Goal: Information Seeking & Learning: Compare options

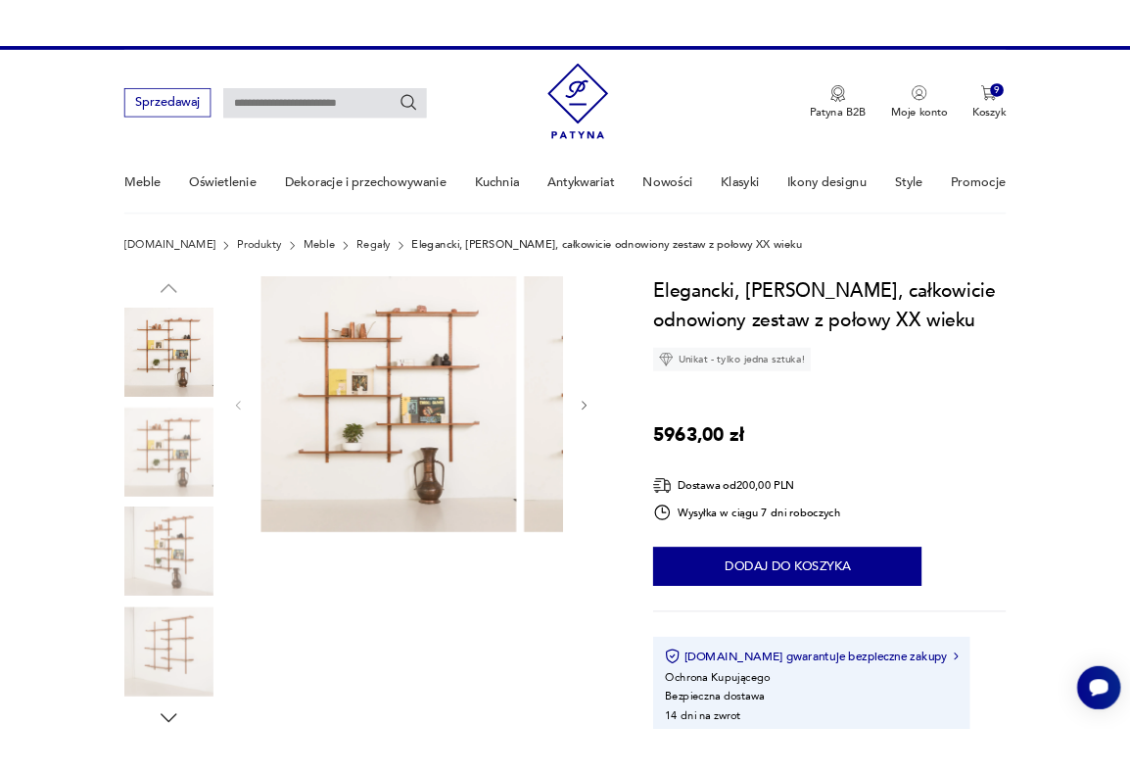
scroll to position [35, 0]
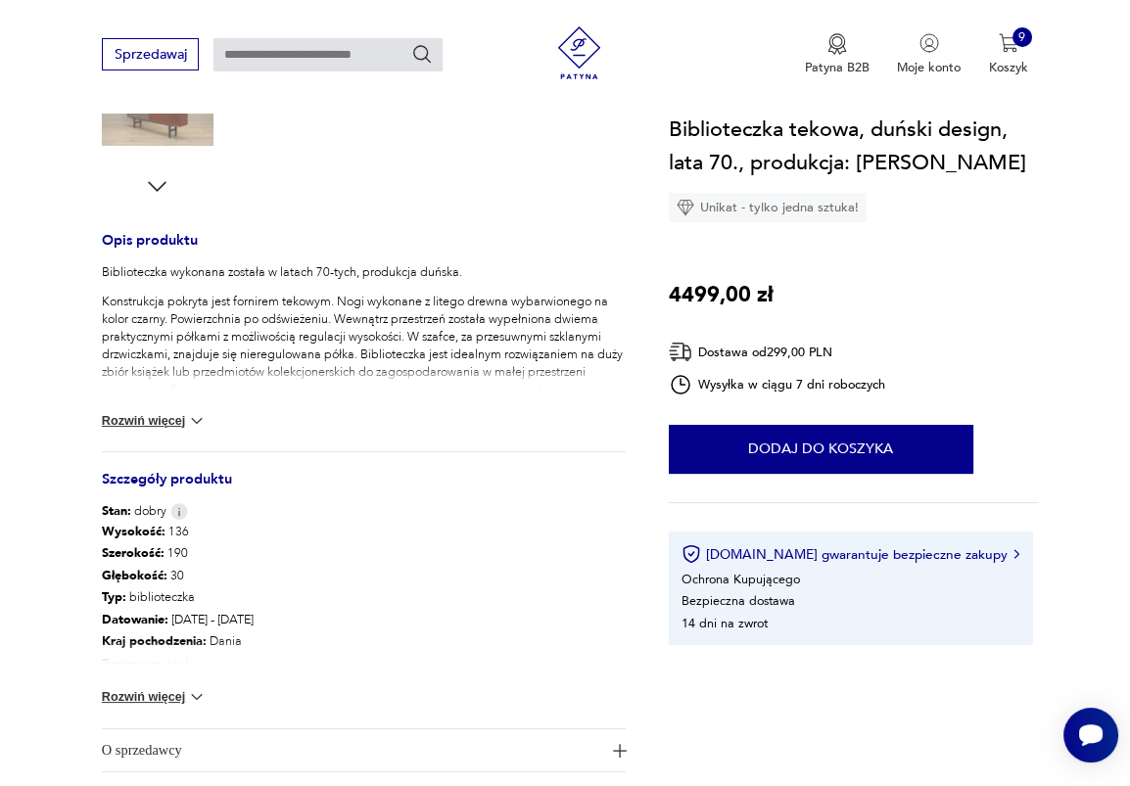
scroll to position [770, 0]
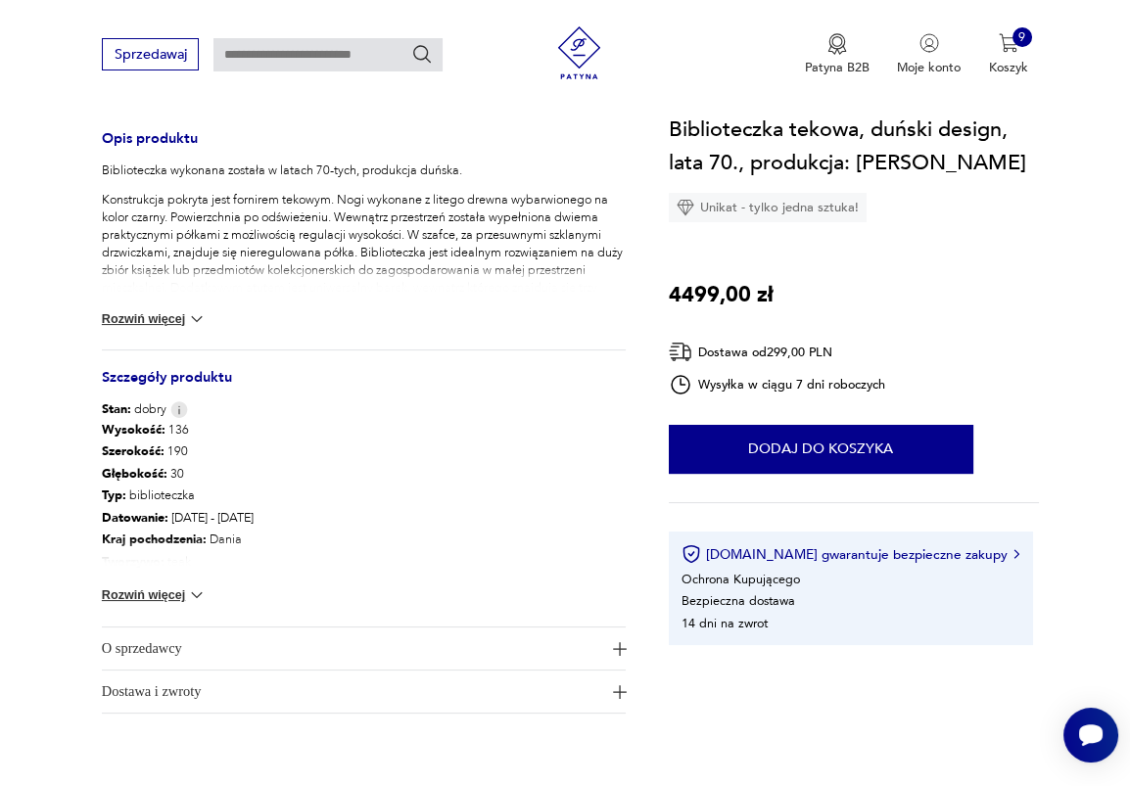
click at [183, 593] on button "Rozwiń więcej" at bounding box center [154, 596] width 105 height 20
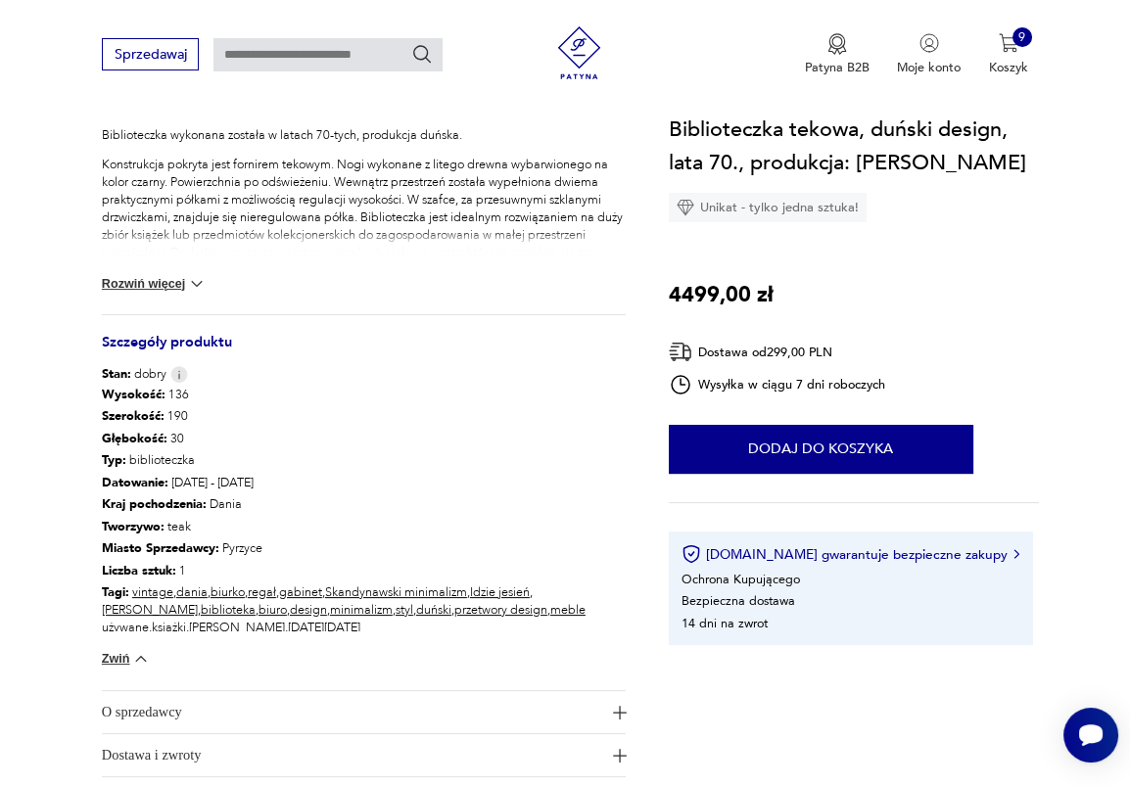
scroll to position [894, 0]
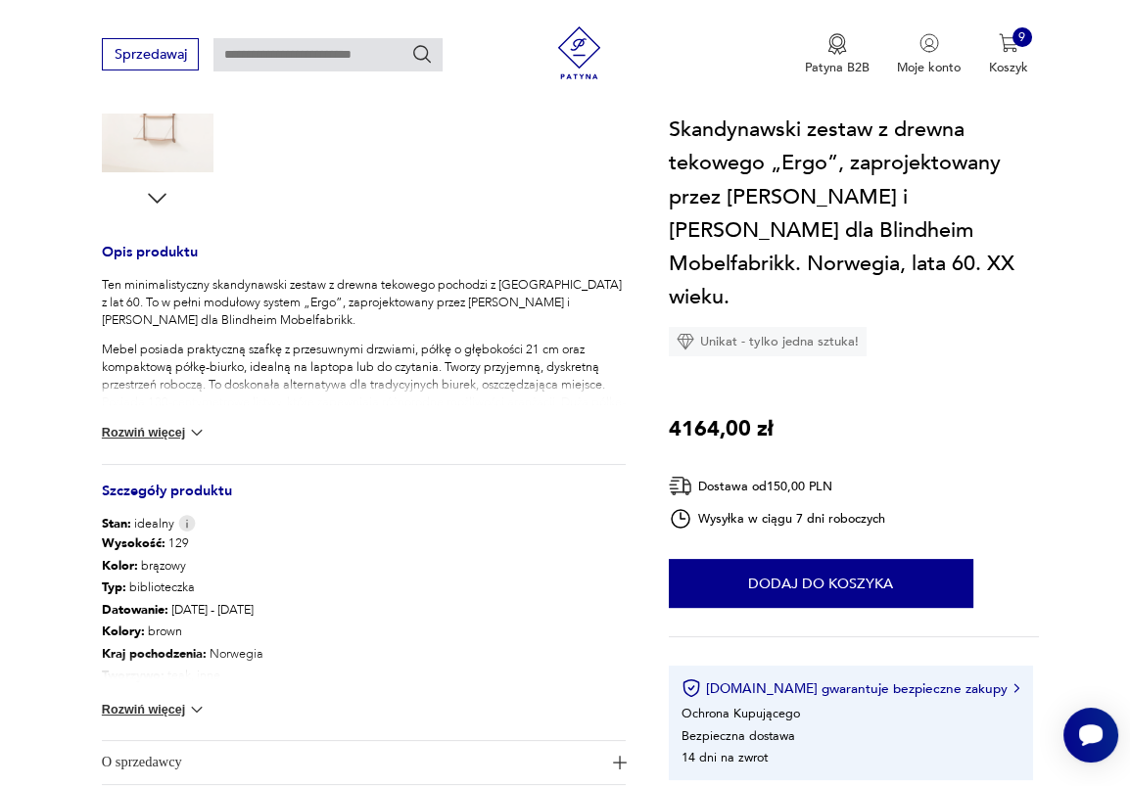
scroll to position [701, 0]
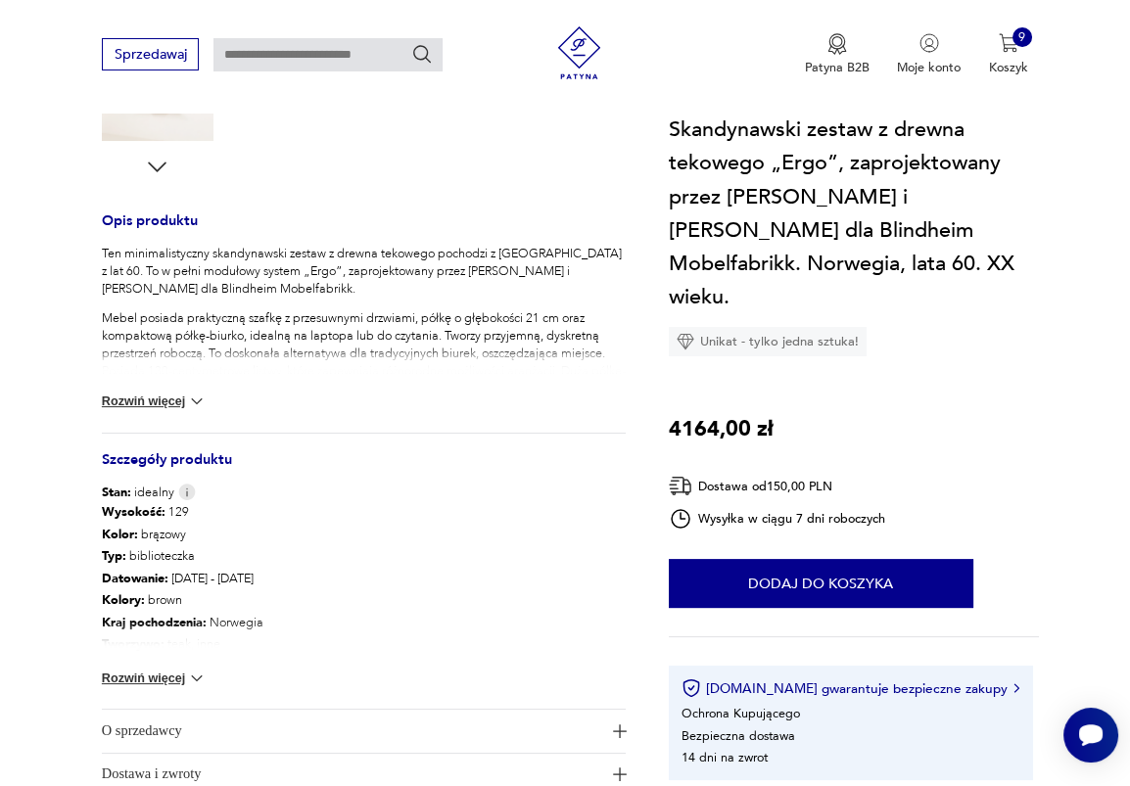
click at [133, 682] on button "Rozwiń więcej" at bounding box center [154, 679] width 105 height 20
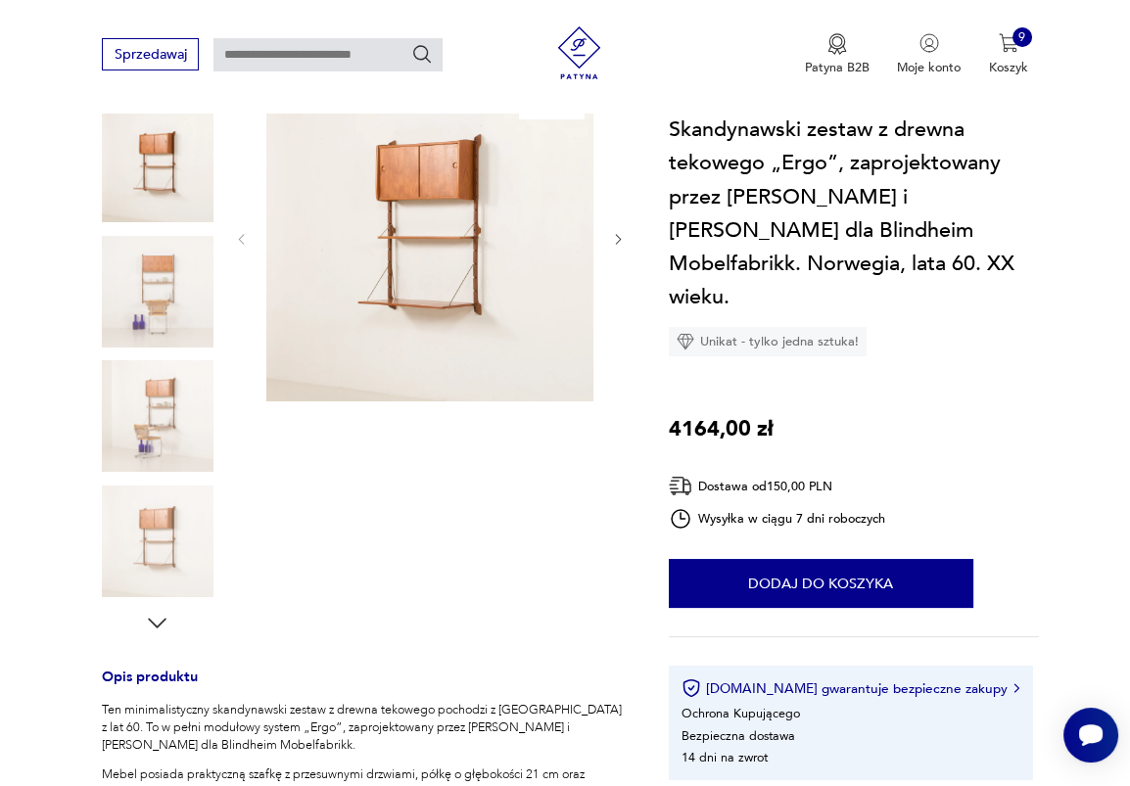
scroll to position [217, 0]
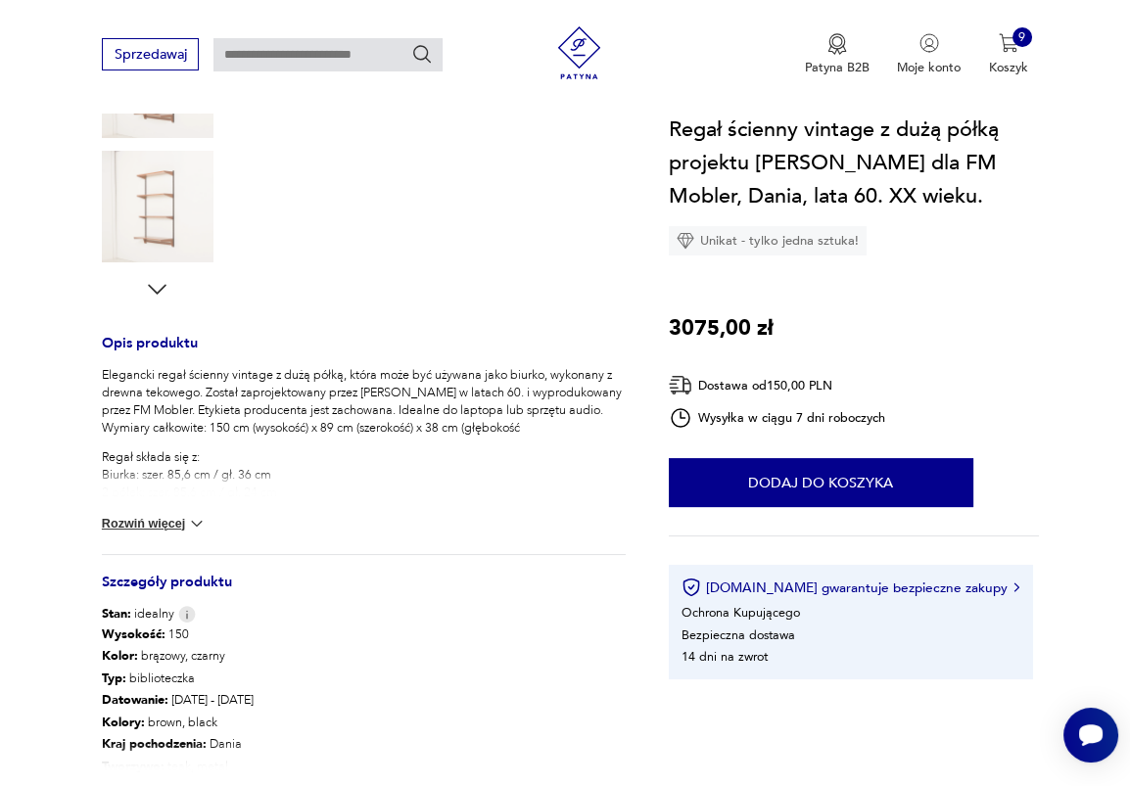
scroll to position [927, 0]
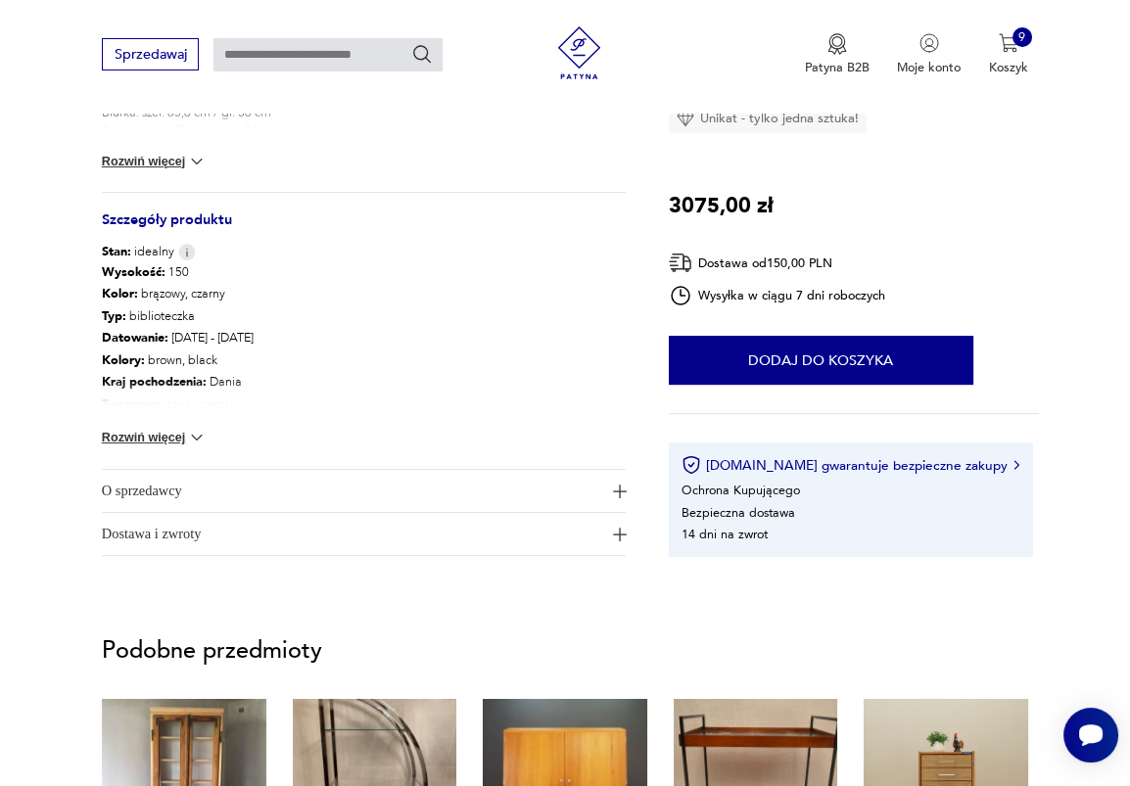
click at [167, 435] on button "Rozwiń więcej" at bounding box center [154, 438] width 105 height 20
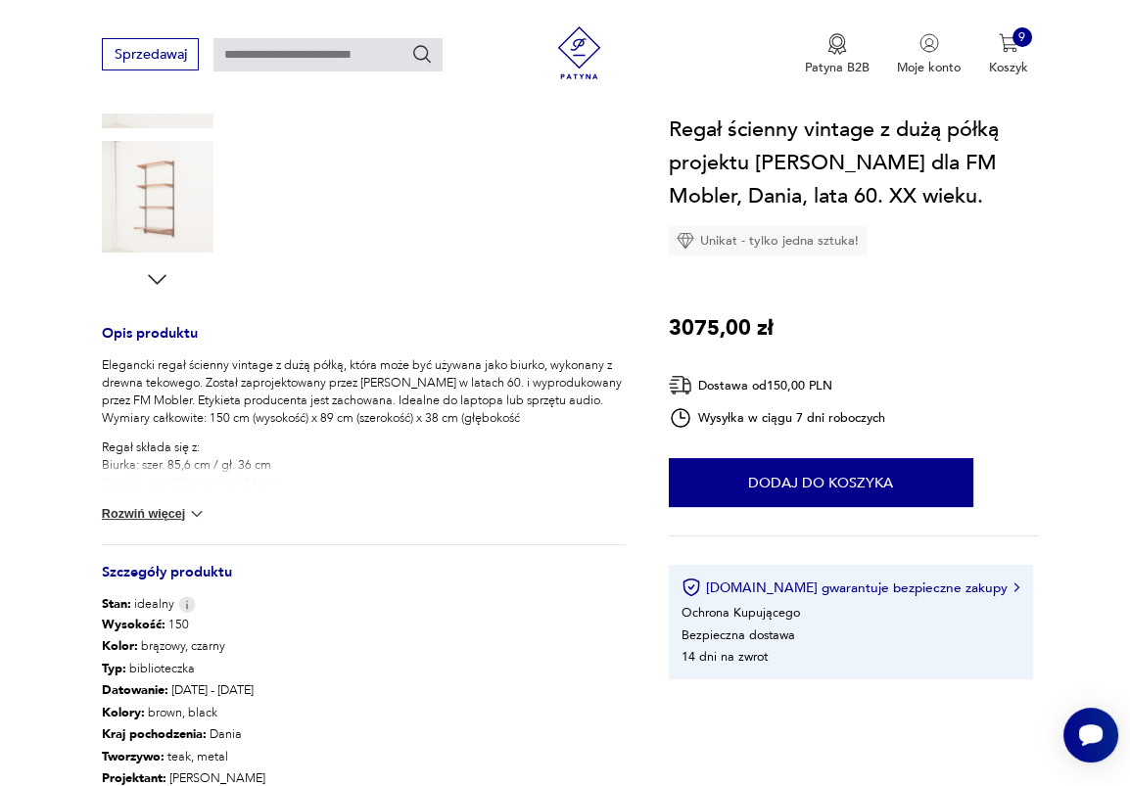
scroll to position [207, 0]
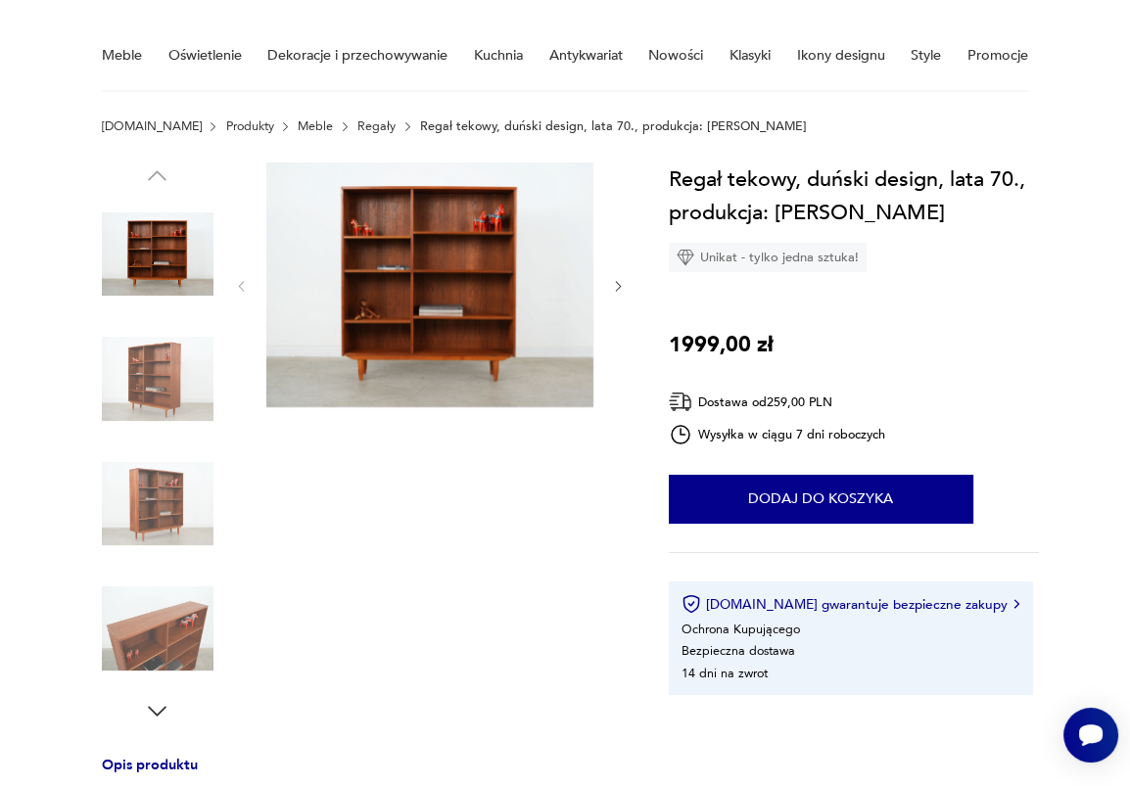
scroll to position [144, 0]
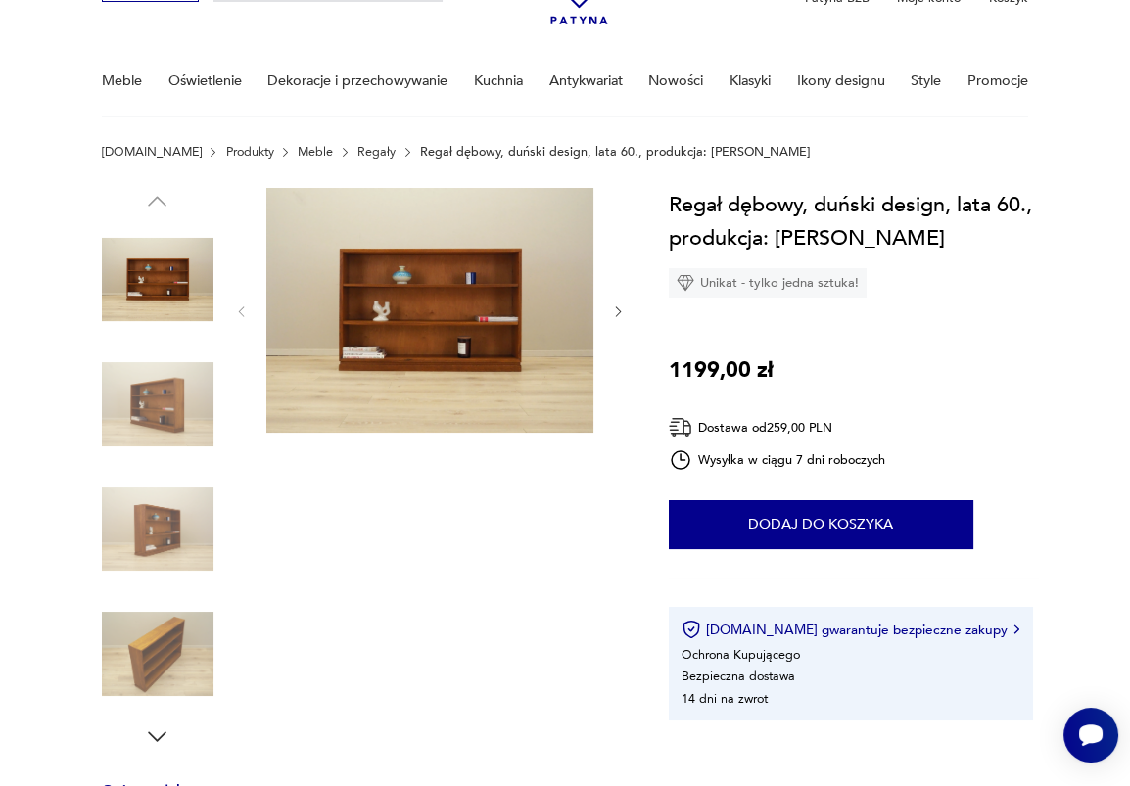
click at [352, 679] on div at bounding box center [430, 469] width 392 height 562
click at [298, 147] on link "Meble" at bounding box center [315, 152] width 35 height 14
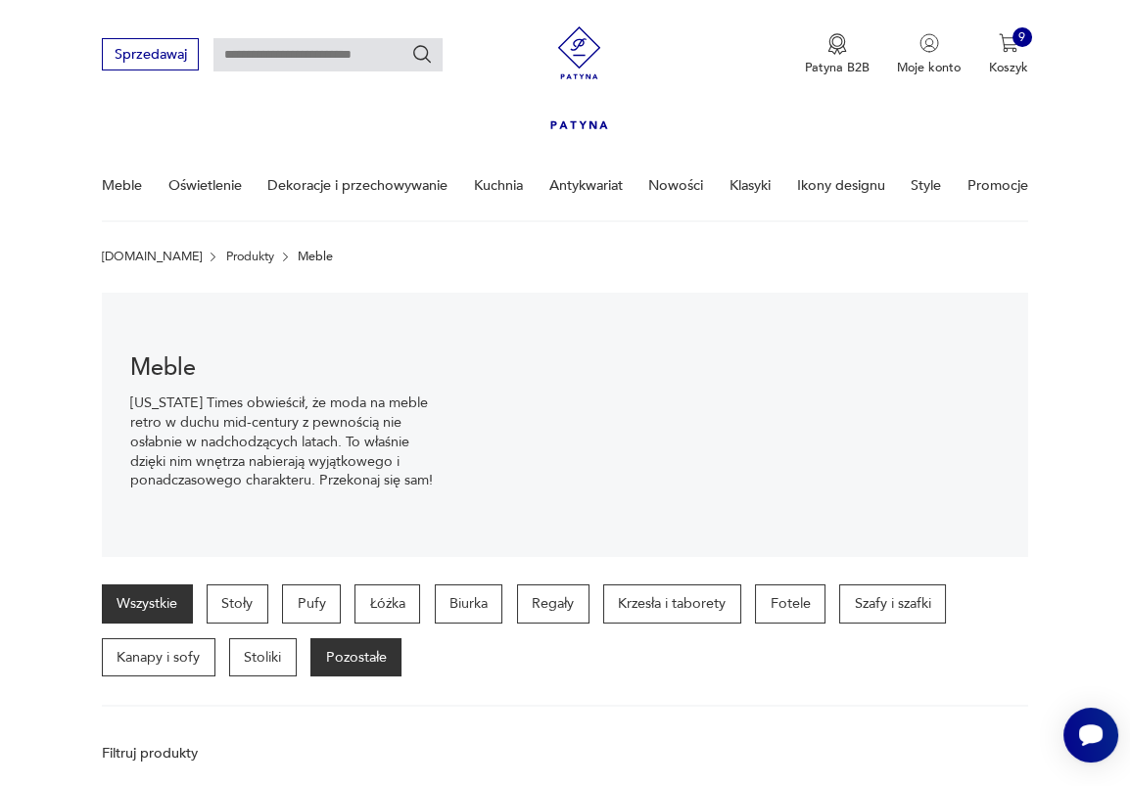
scroll to position [339, 0]
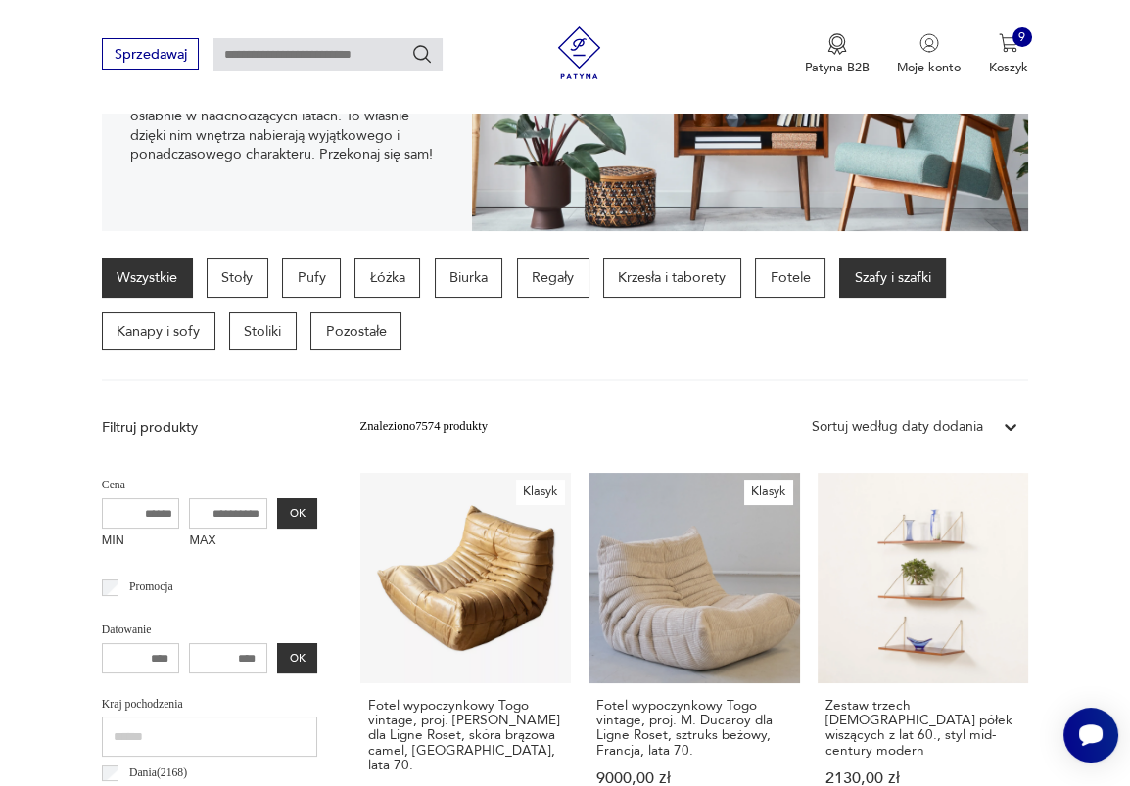
click at [875, 280] on p "Szafy i szafki" at bounding box center [892, 278] width 107 height 39
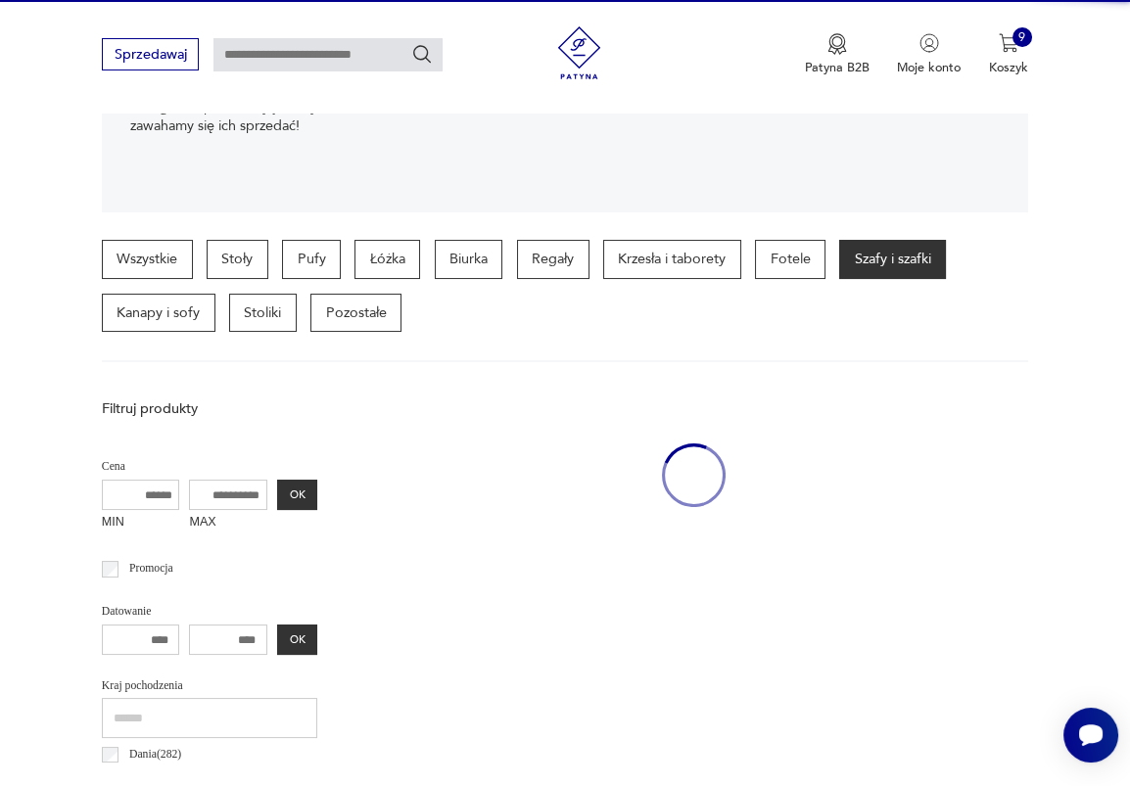
scroll to position [448, 0]
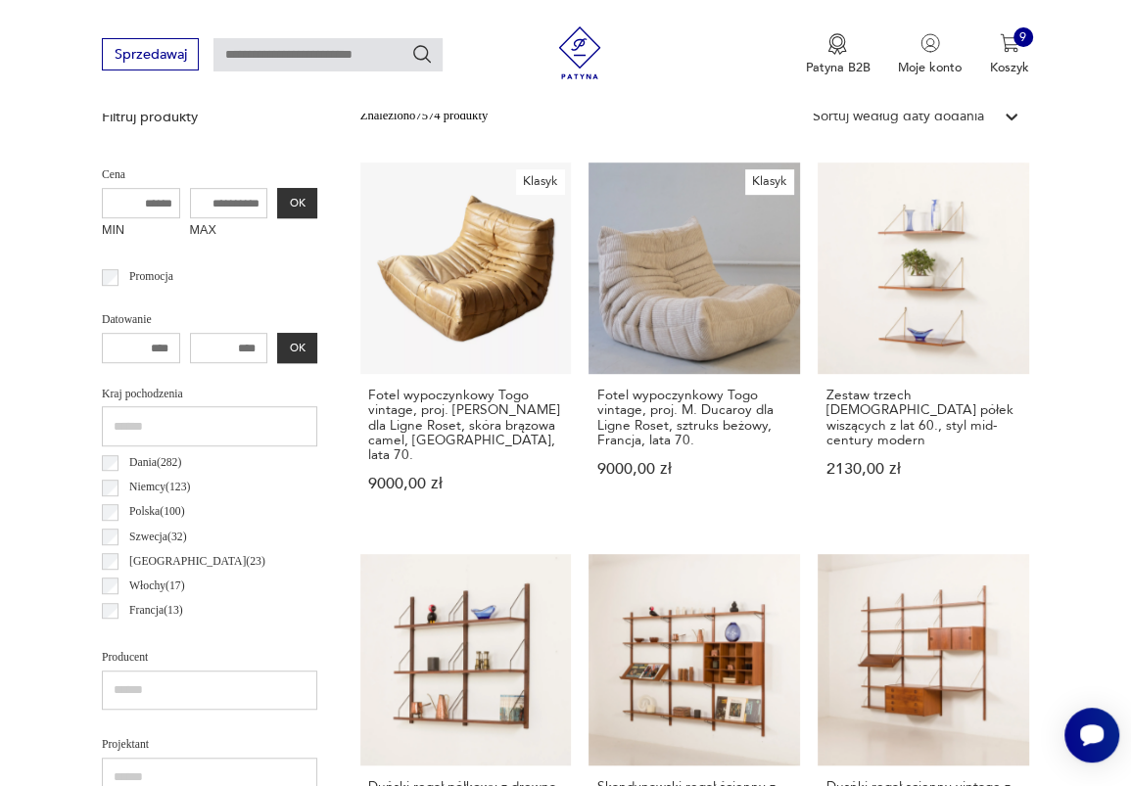
scroll to position [508, 0]
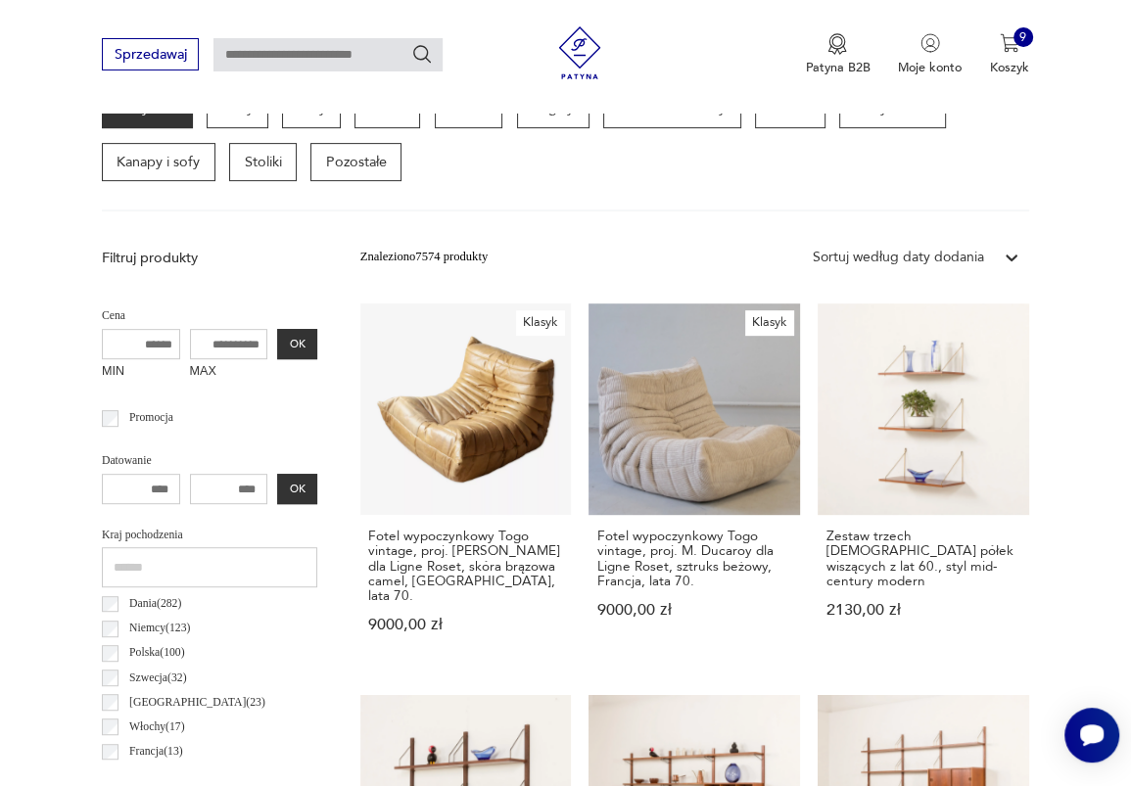
click at [906, 259] on div "Sortuj według daty dodania" at bounding box center [898, 258] width 171 height 20
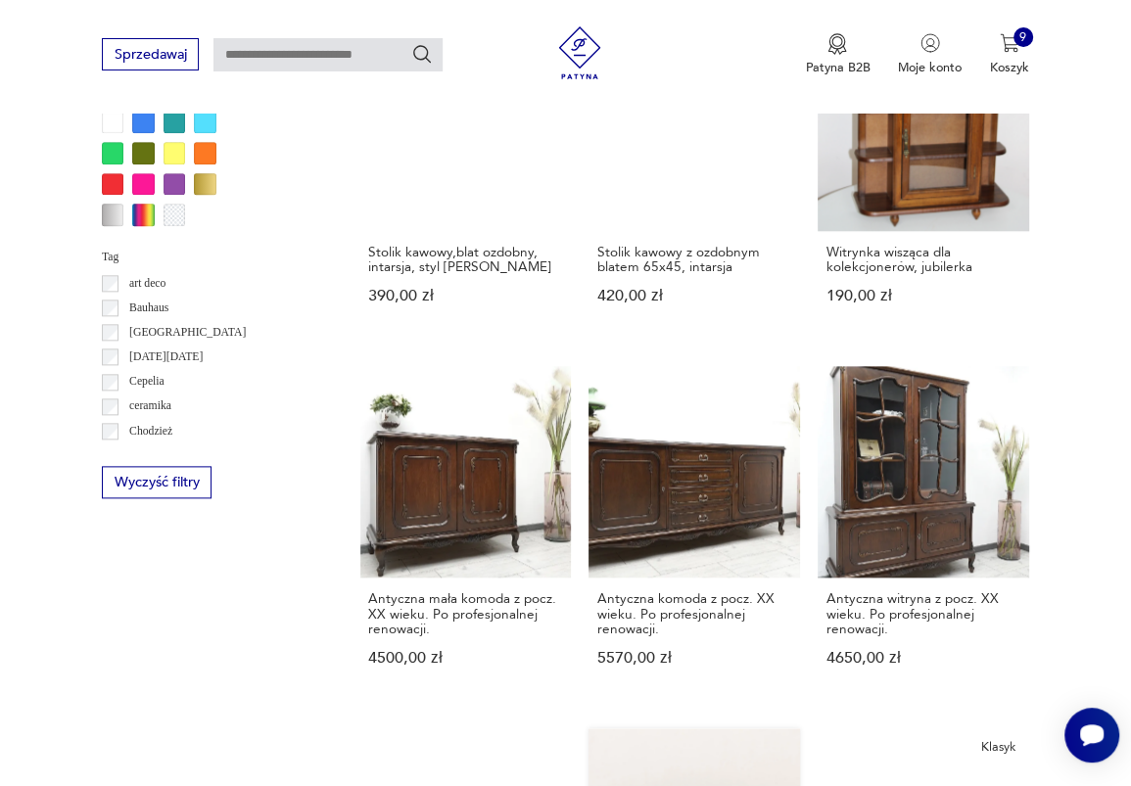
scroll to position [1713, 0]
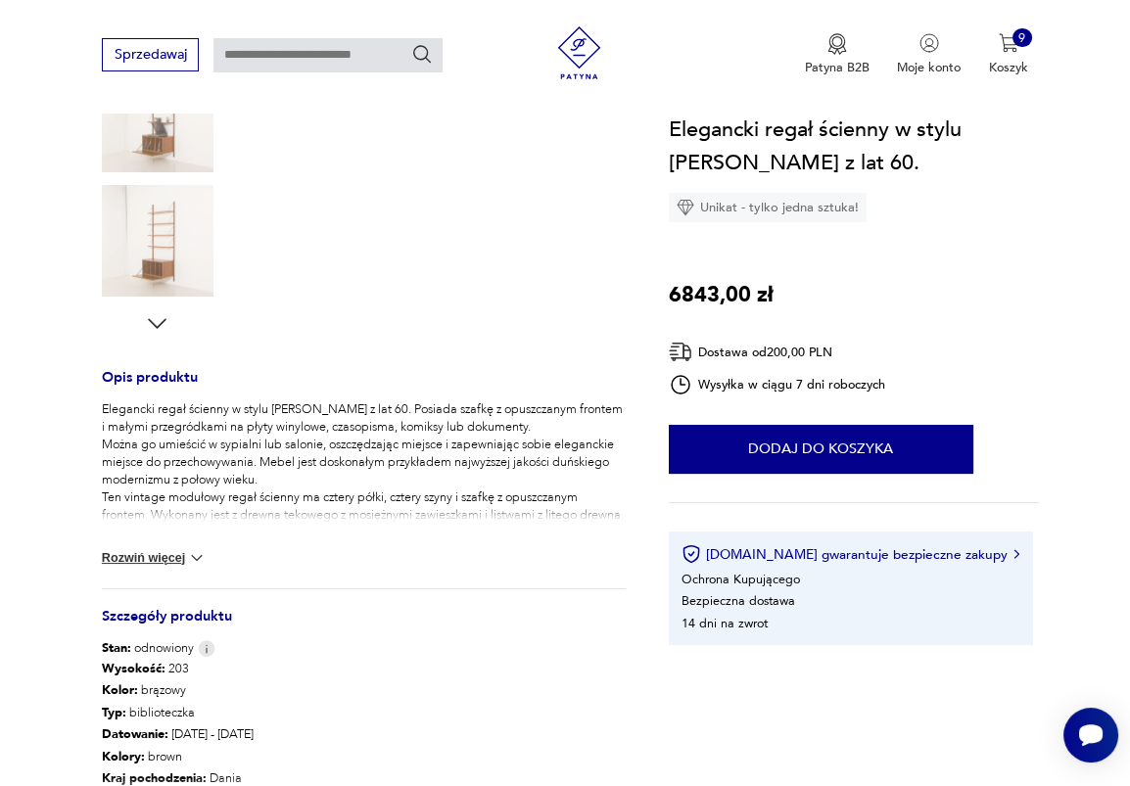
scroll to position [668, 0]
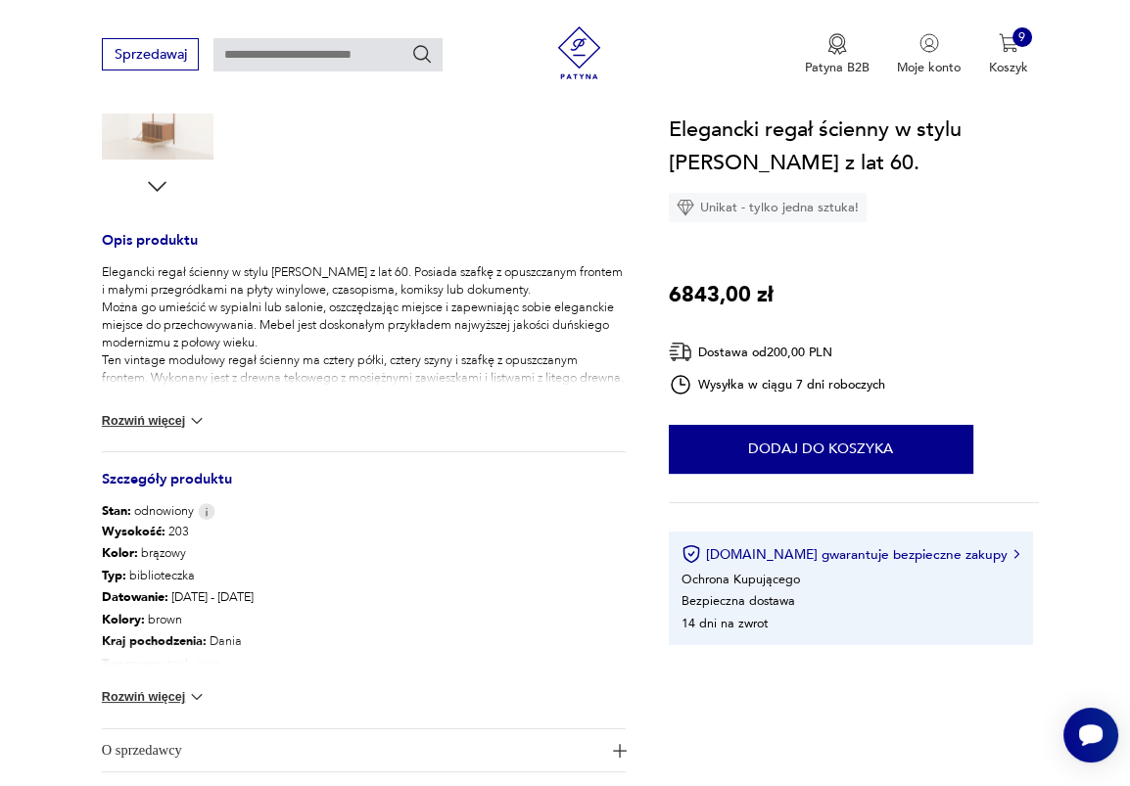
click at [166, 698] on button "Rozwiń więcej" at bounding box center [154, 697] width 105 height 20
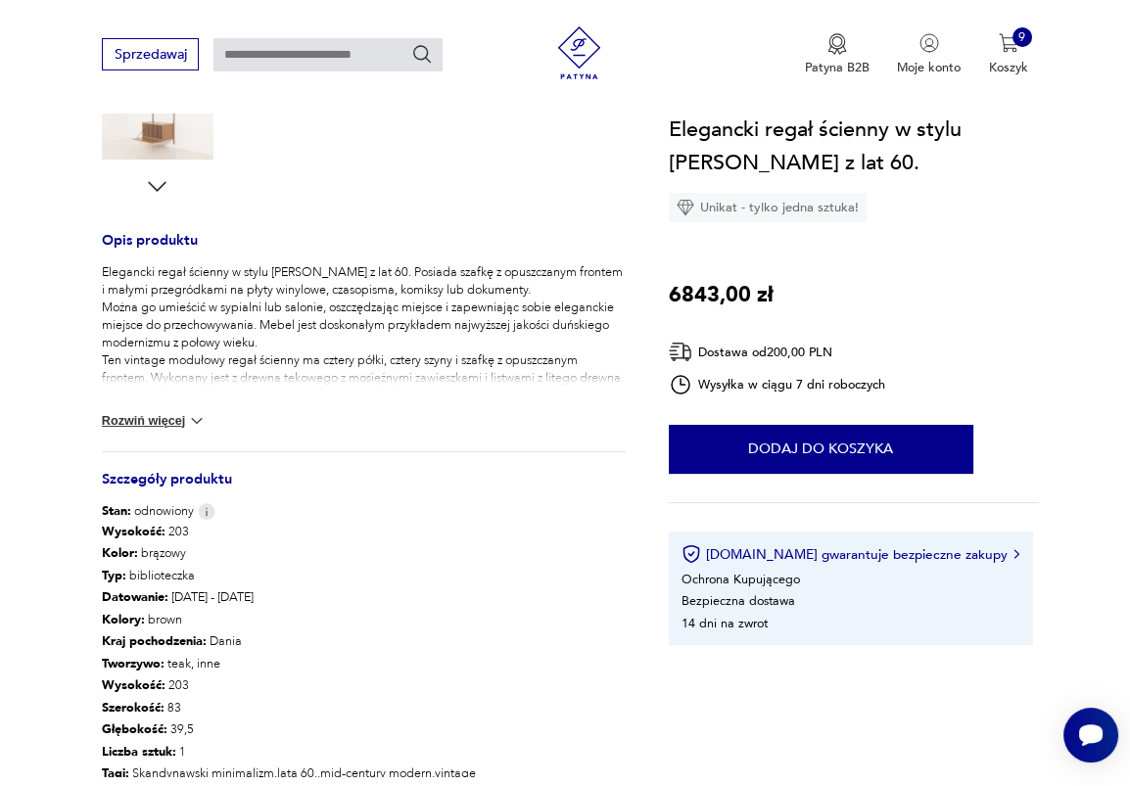
scroll to position [318, 0]
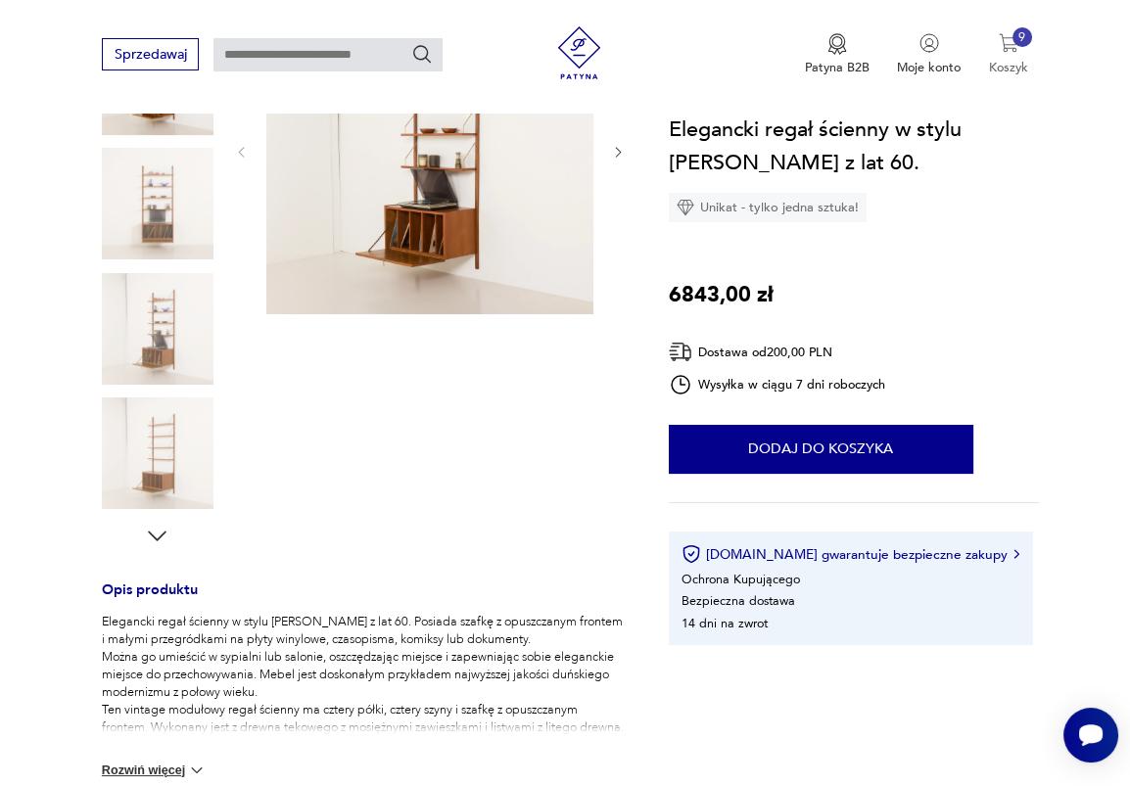
click at [1007, 46] on img "button" at bounding box center [1009, 43] width 20 height 20
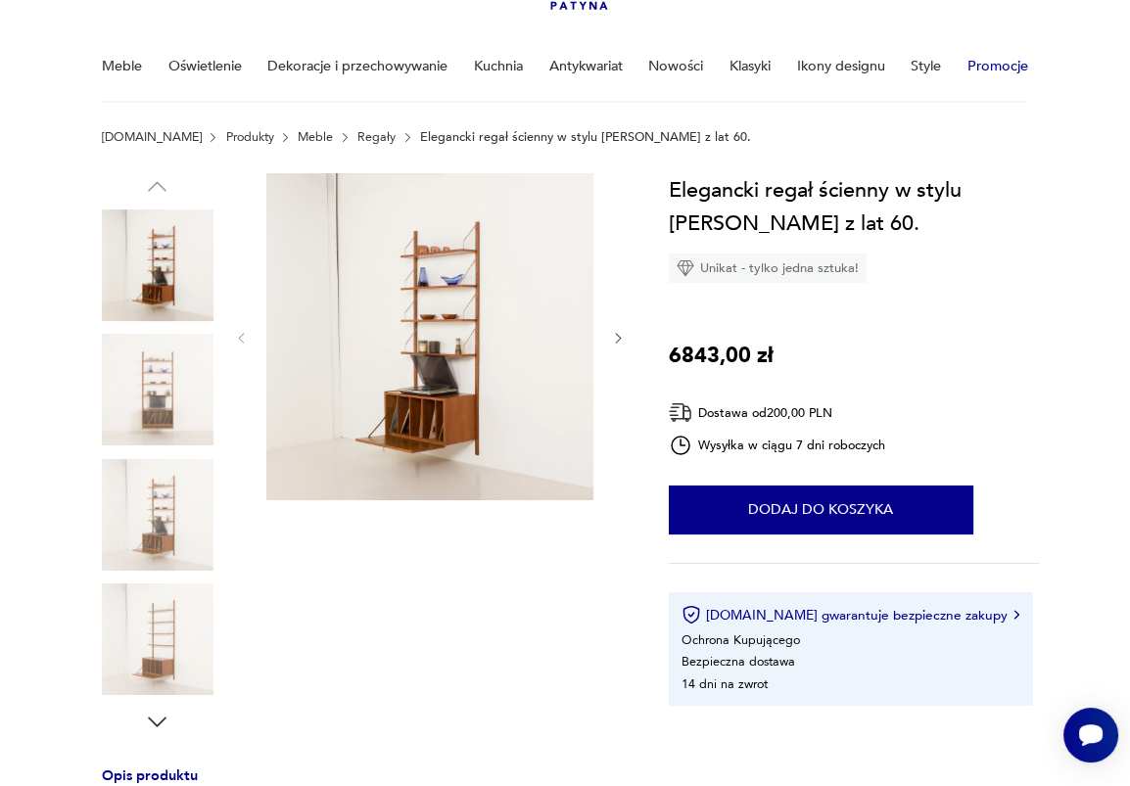
scroll to position [0, 0]
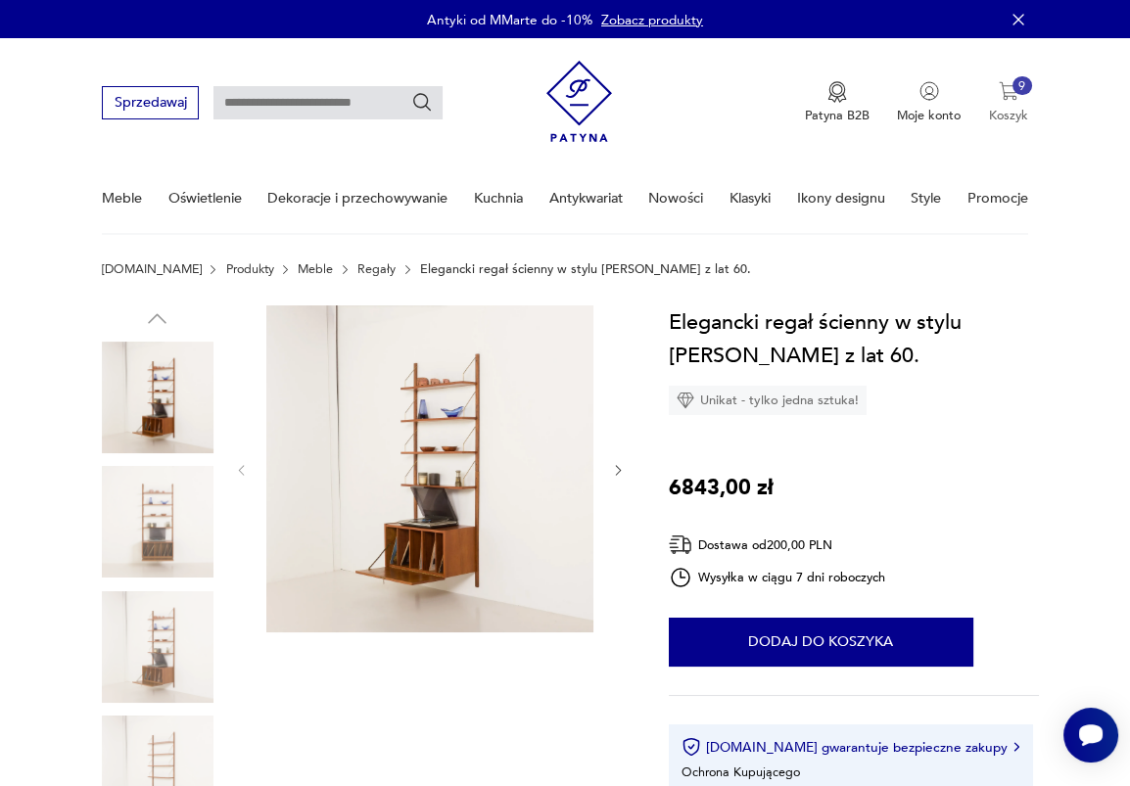
click at [1003, 94] on img "button" at bounding box center [1009, 91] width 20 height 20
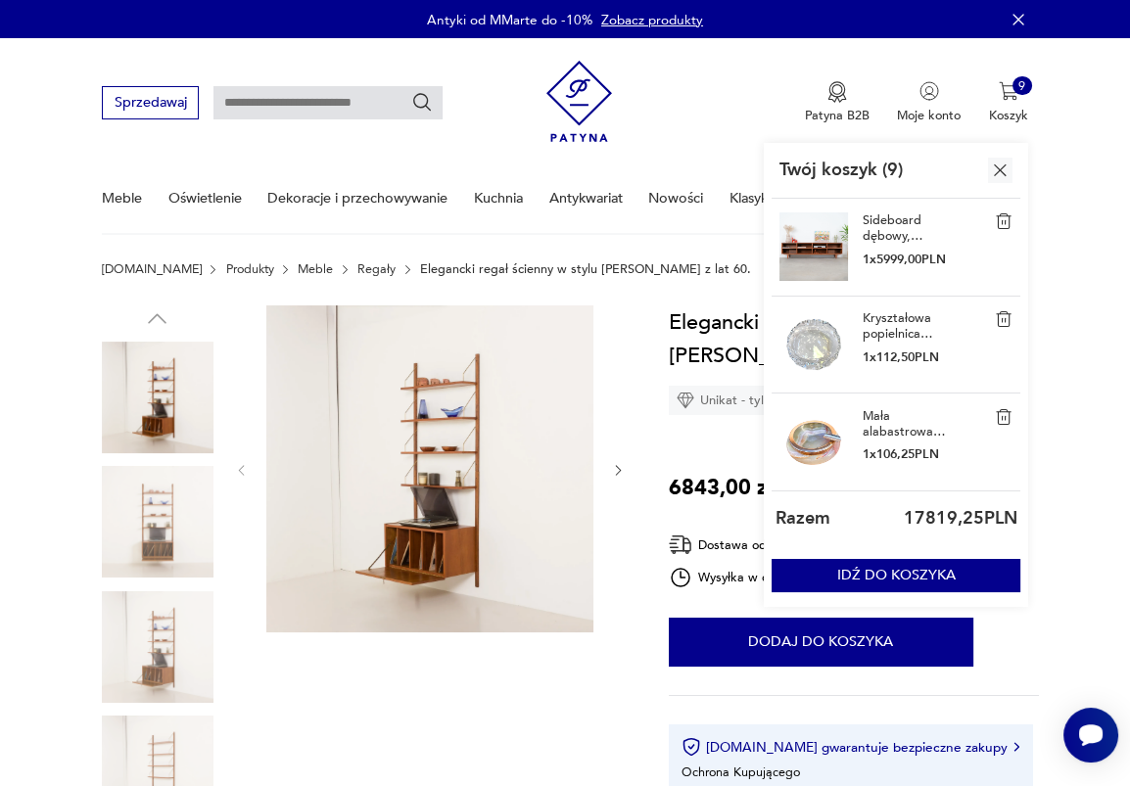
click at [860, 221] on div "Sideboard dębowy, skandynawski design 1 x 5999,00 PLN" at bounding box center [896, 248] width 249 height 98
click at [876, 230] on link "Sideboard dębowy, [PERSON_NAME] design" at bounding box center [907, 227] width 88 height 31
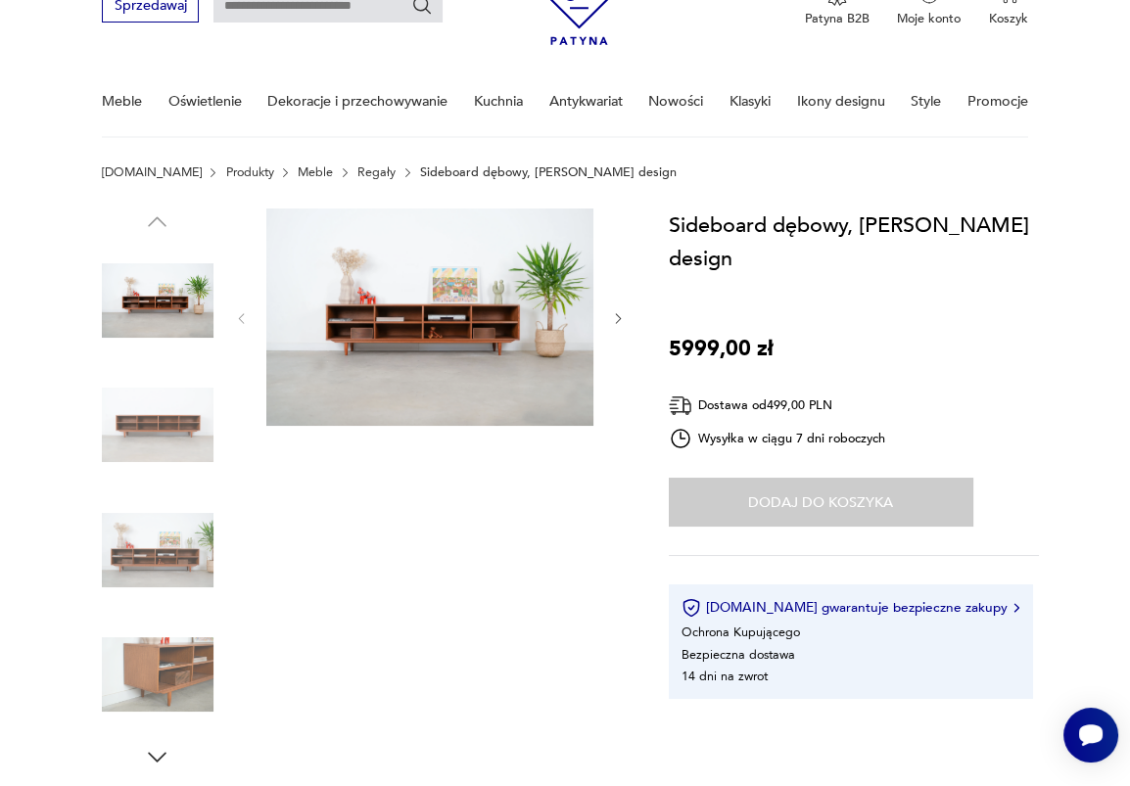
scroll to position [100, 0]
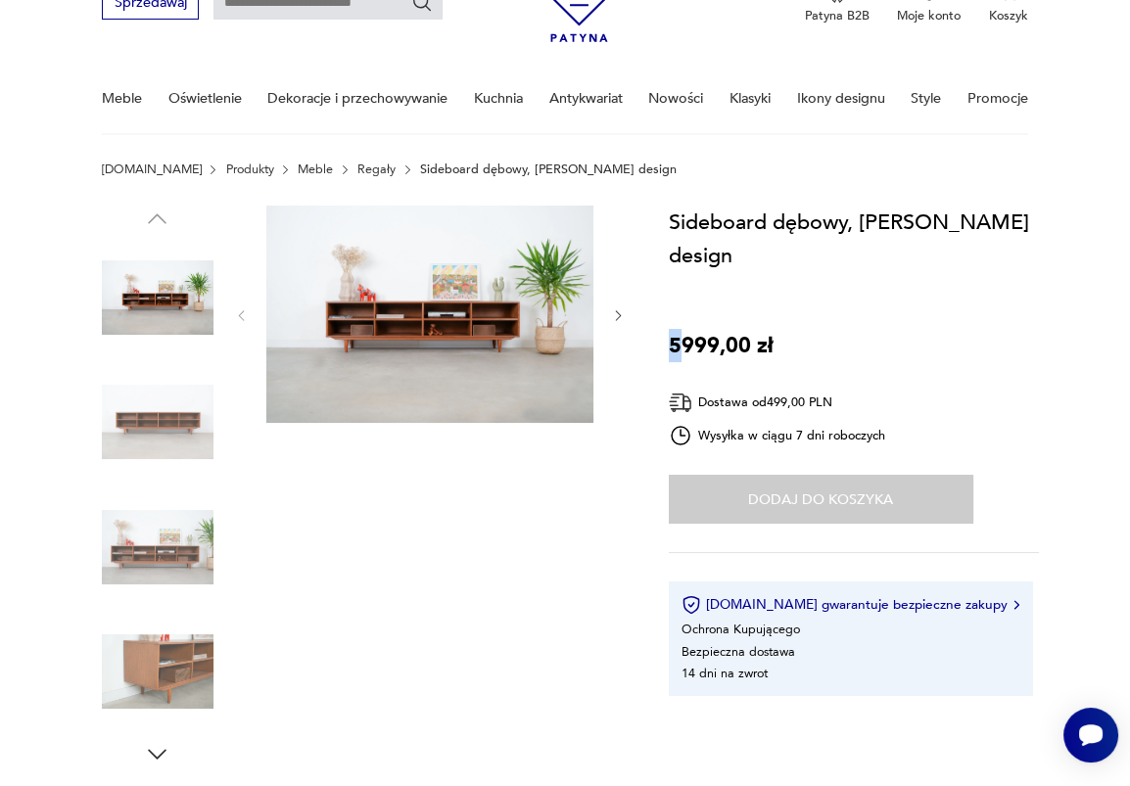
click at [676, 346] on p "5999,00 zł" at bounding box center [721, 345] width 105 height 33
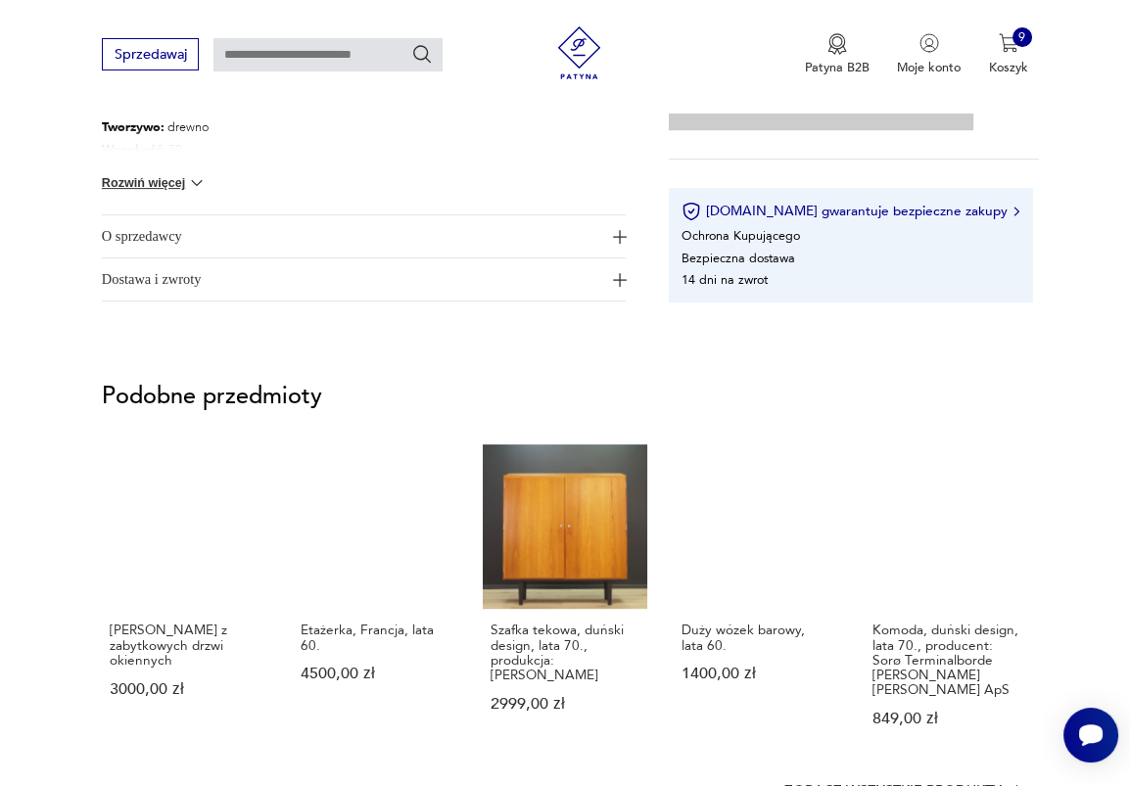
scroll to position [862, 0]
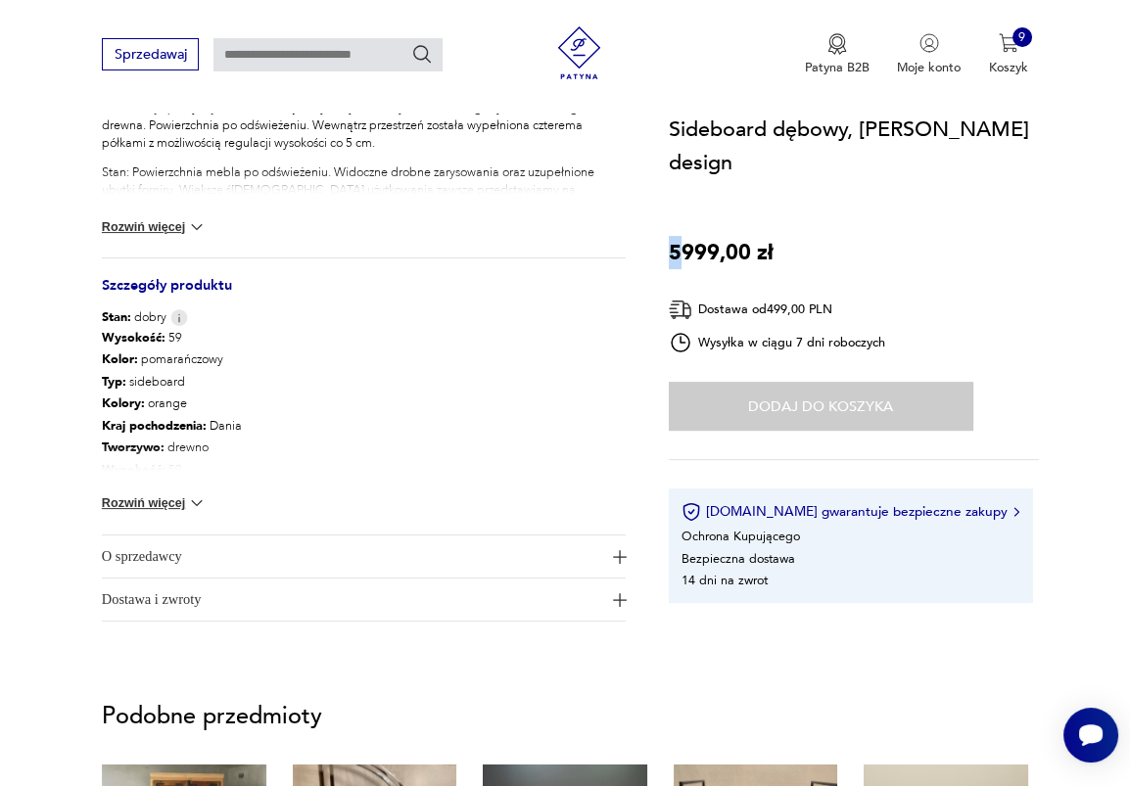
click at [177, 501] on button "Rozwiń więcej" at bounding box center [154, 504] width 105 height 20
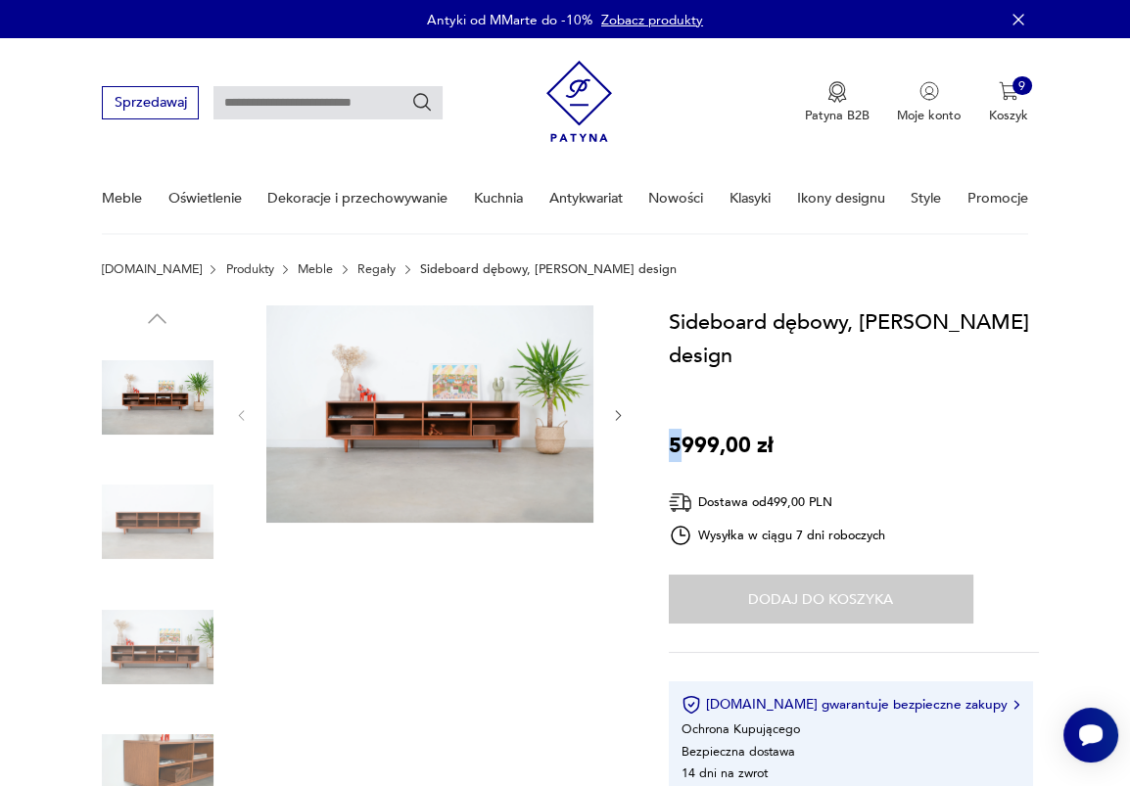
scroll to position [3, 0]
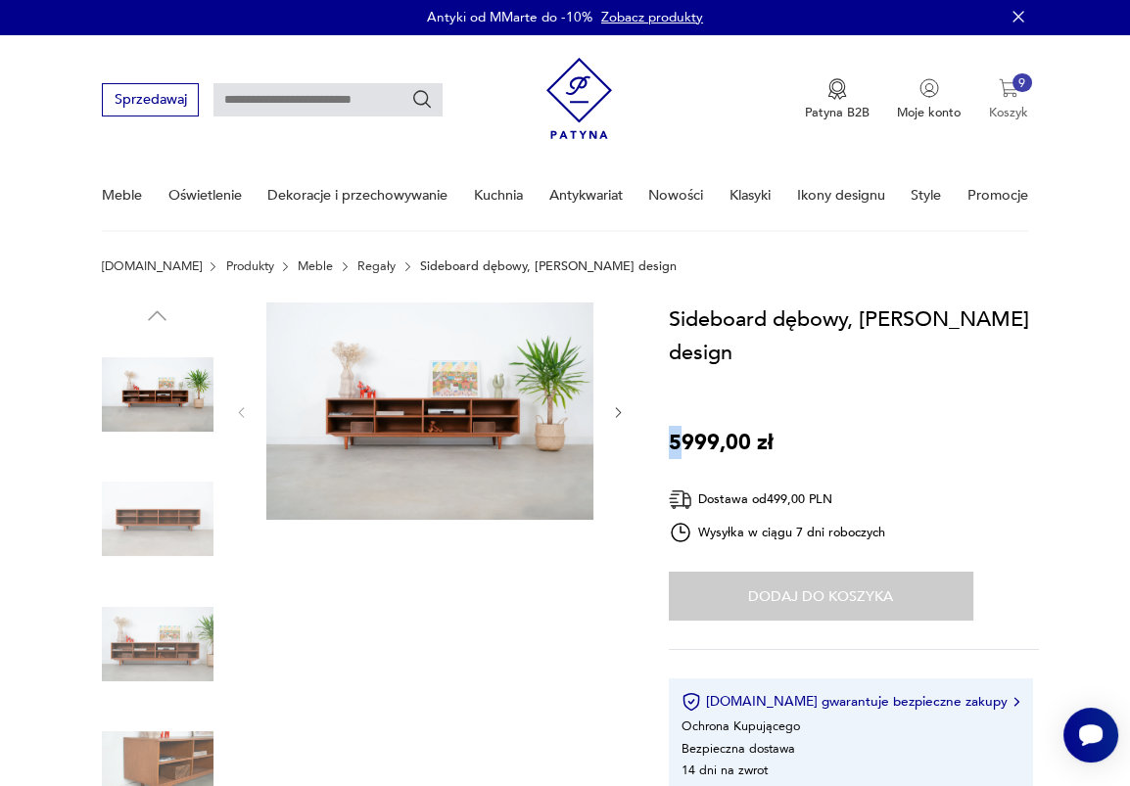
click at [1024, 91] on button "9 Koszyk" at bounding box center [1008, 99] width 39 height 43
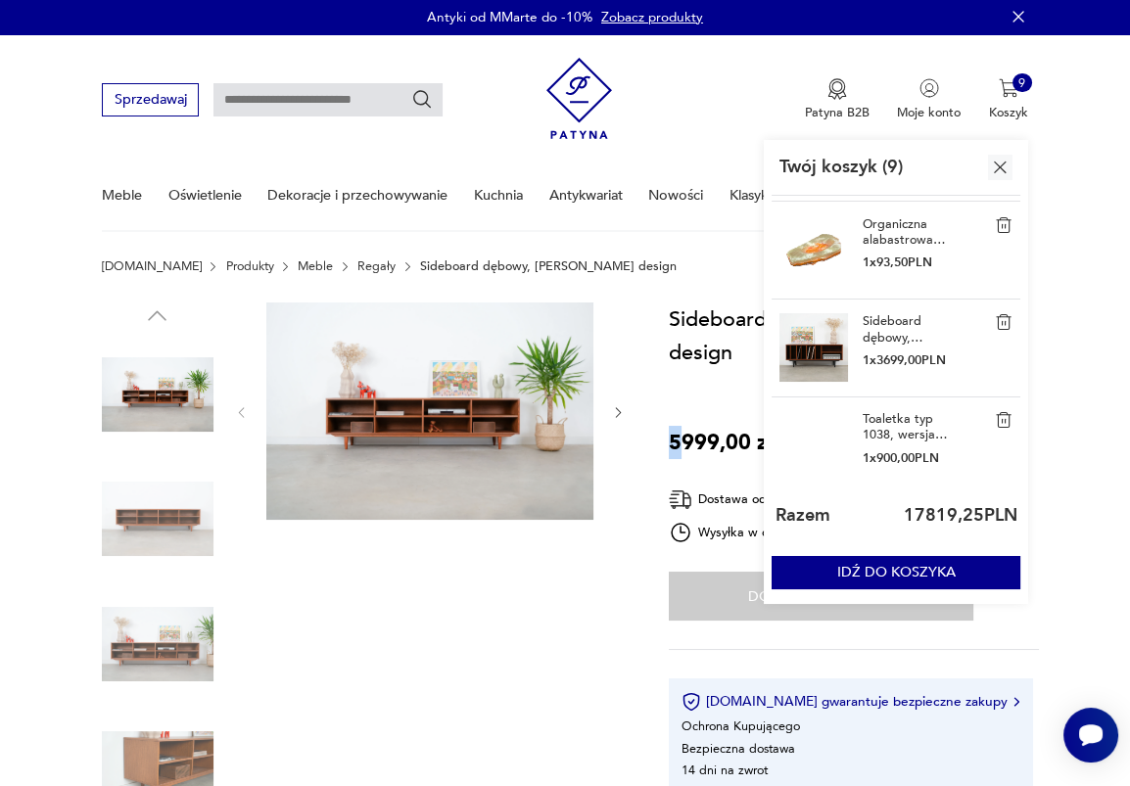
scroll to position [343, 0]
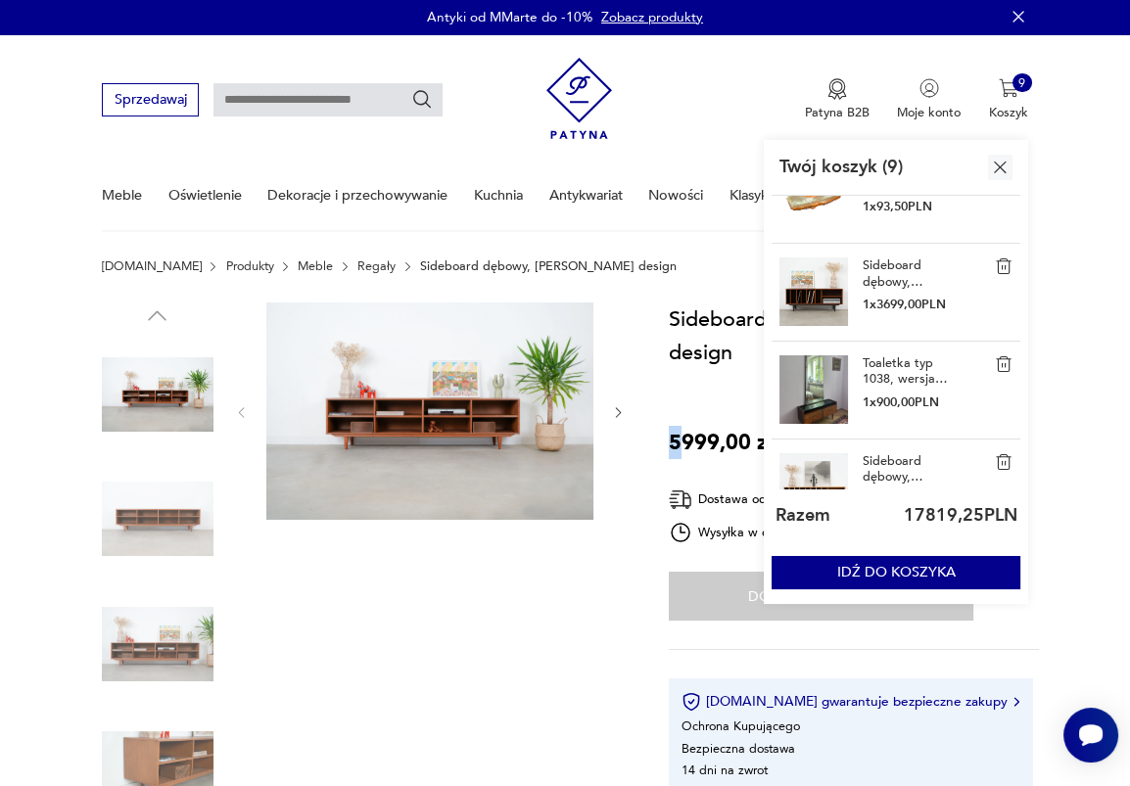
click at [881, 265] on link "Sideboard dębowy, [PERSON_NAME] design" at bounding box center [907, 273] width 88 height 31
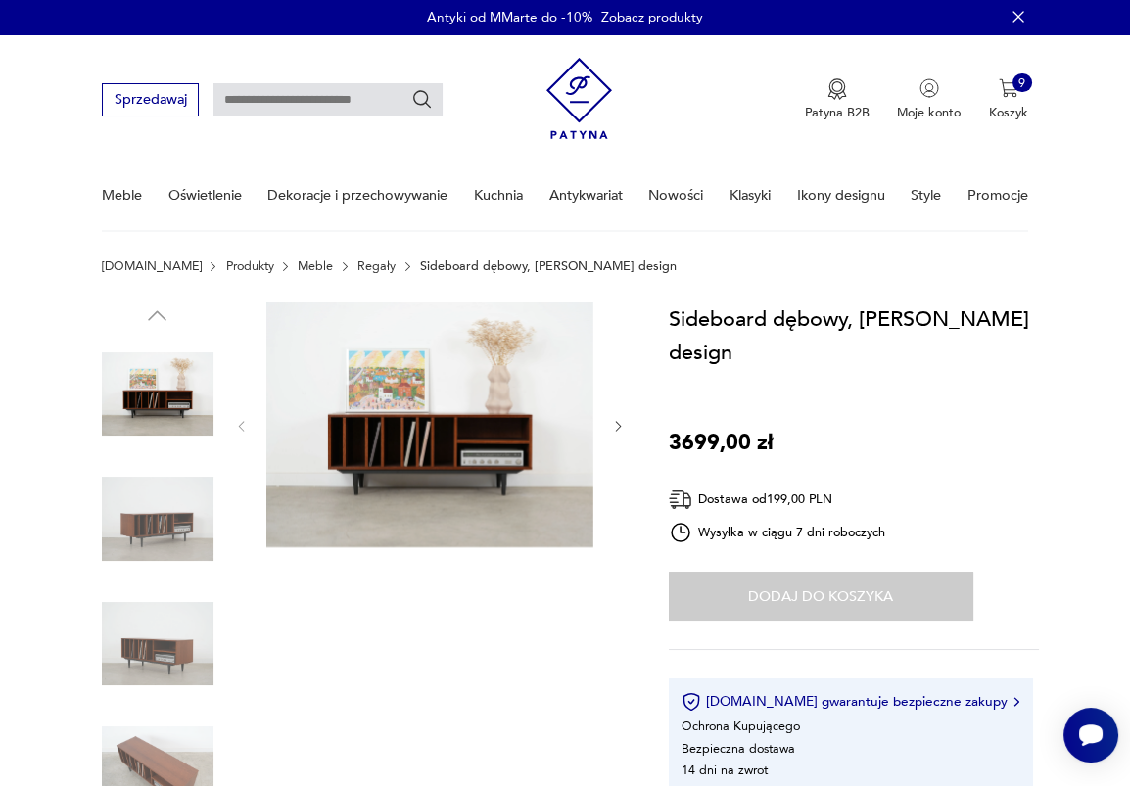
click at [672, 369] on div "Sideboard dębowy, skandynawski design 3699,00 zł Dostawa od 199,00 PLN Wysyłka …" at bounding box center [854, 548] width 371 height 491
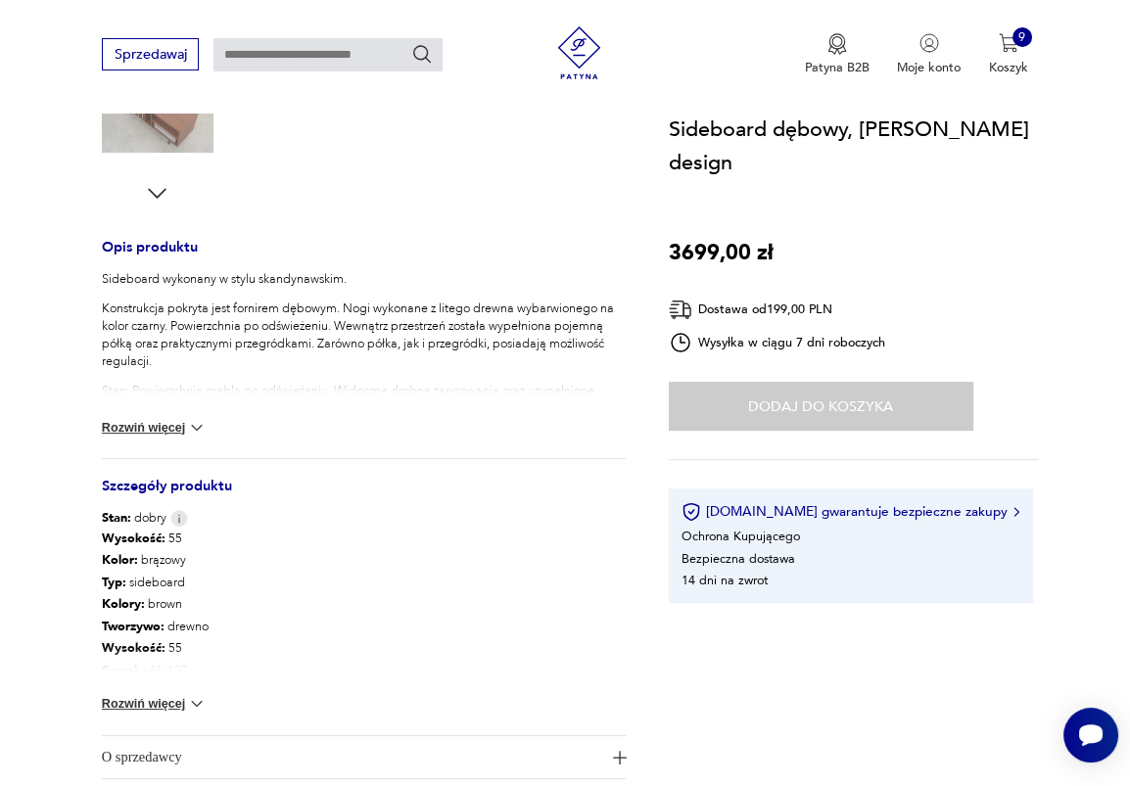
scroll to position [811, 0]
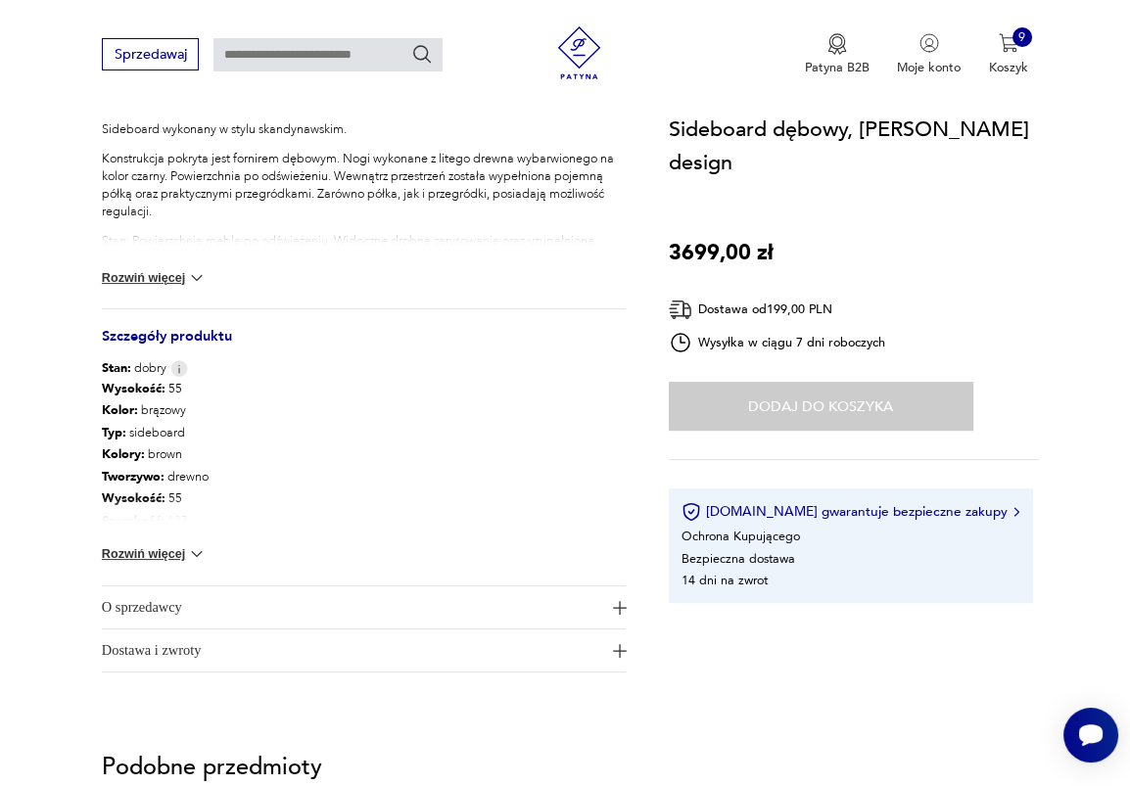
click at [150, 548] on button "Rozwiń więcej" at bounding box center [154, 554] width 105 height 20
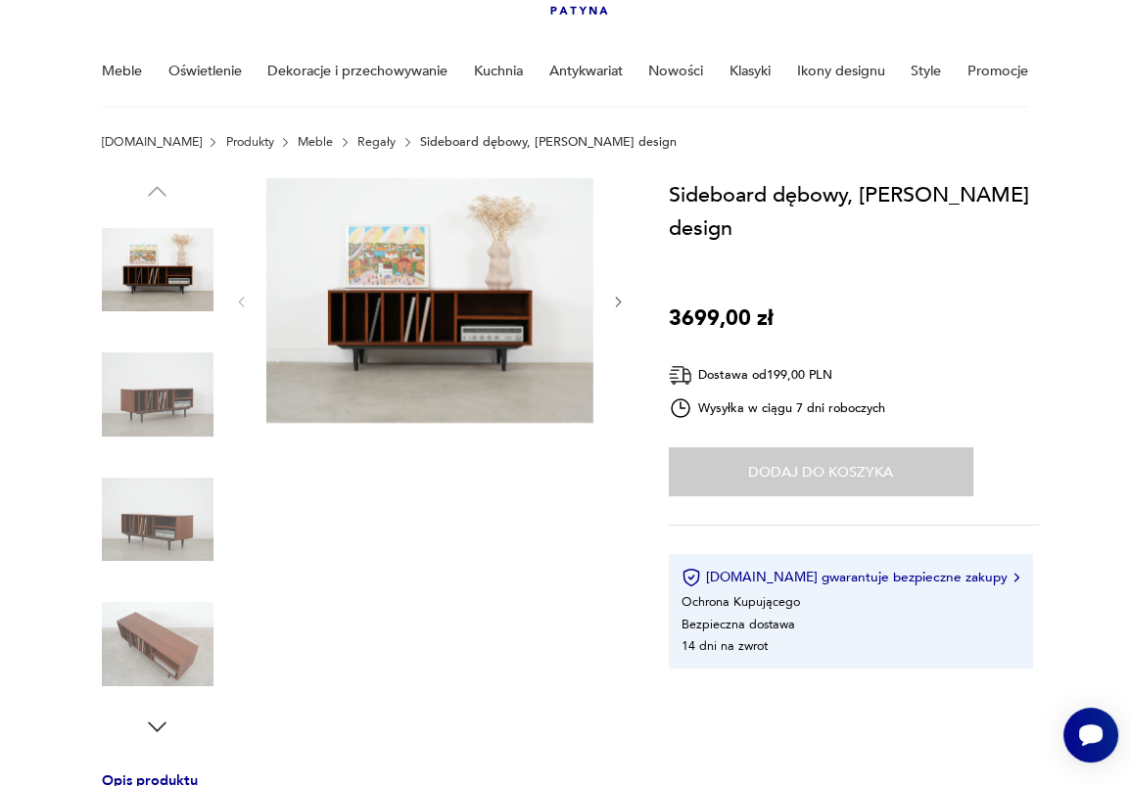
scroll to position [0, 0]
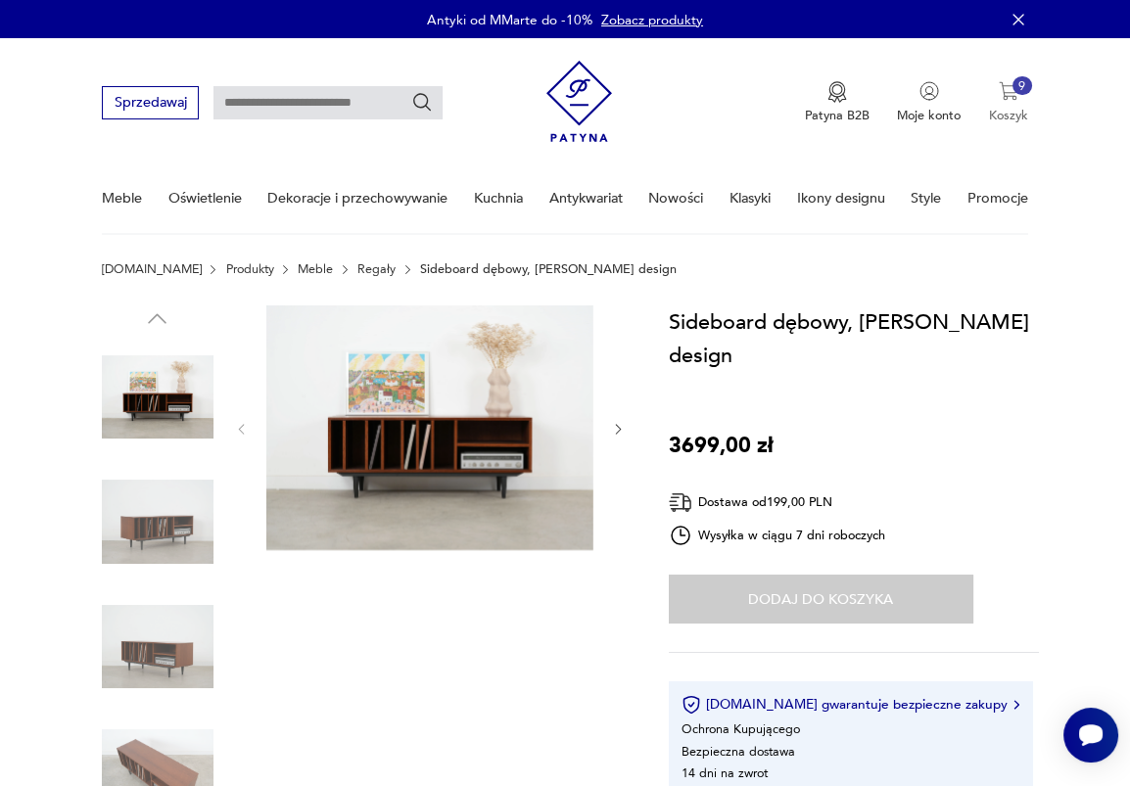
click at [1011, 98] on img "button" at bounding box center [1009, 91] width 20 height 20
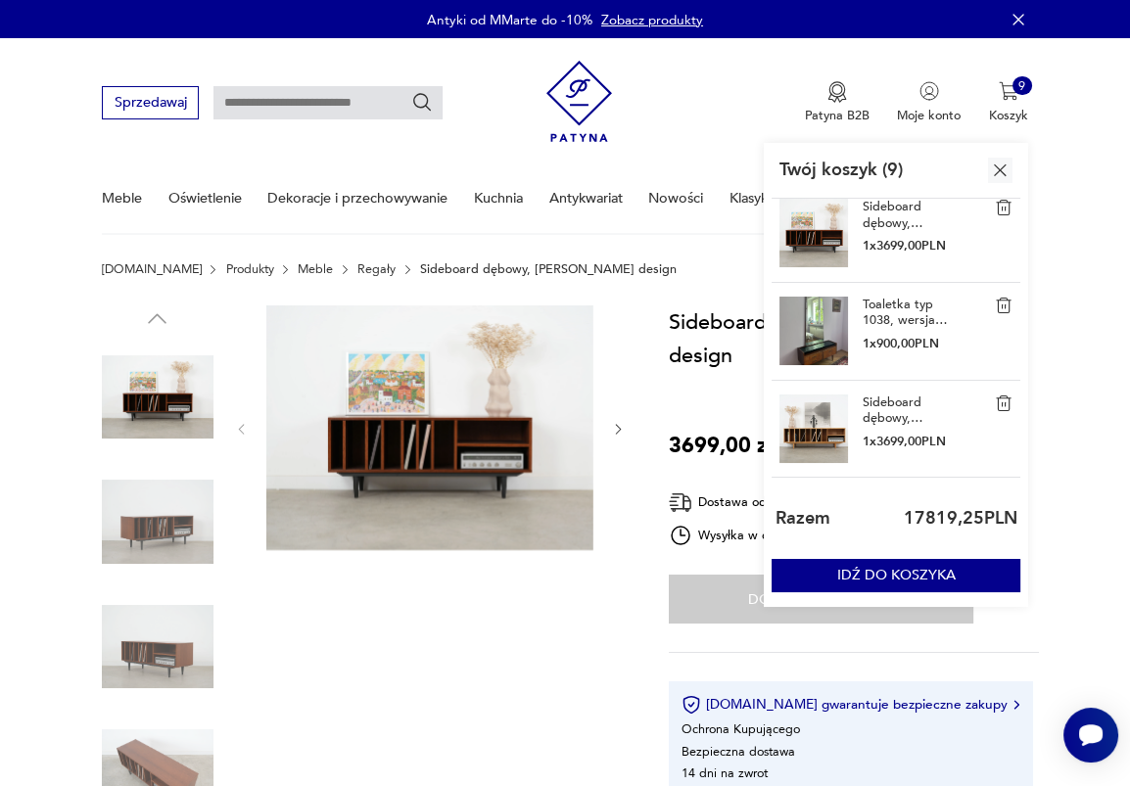
scroll to position [535, 0]
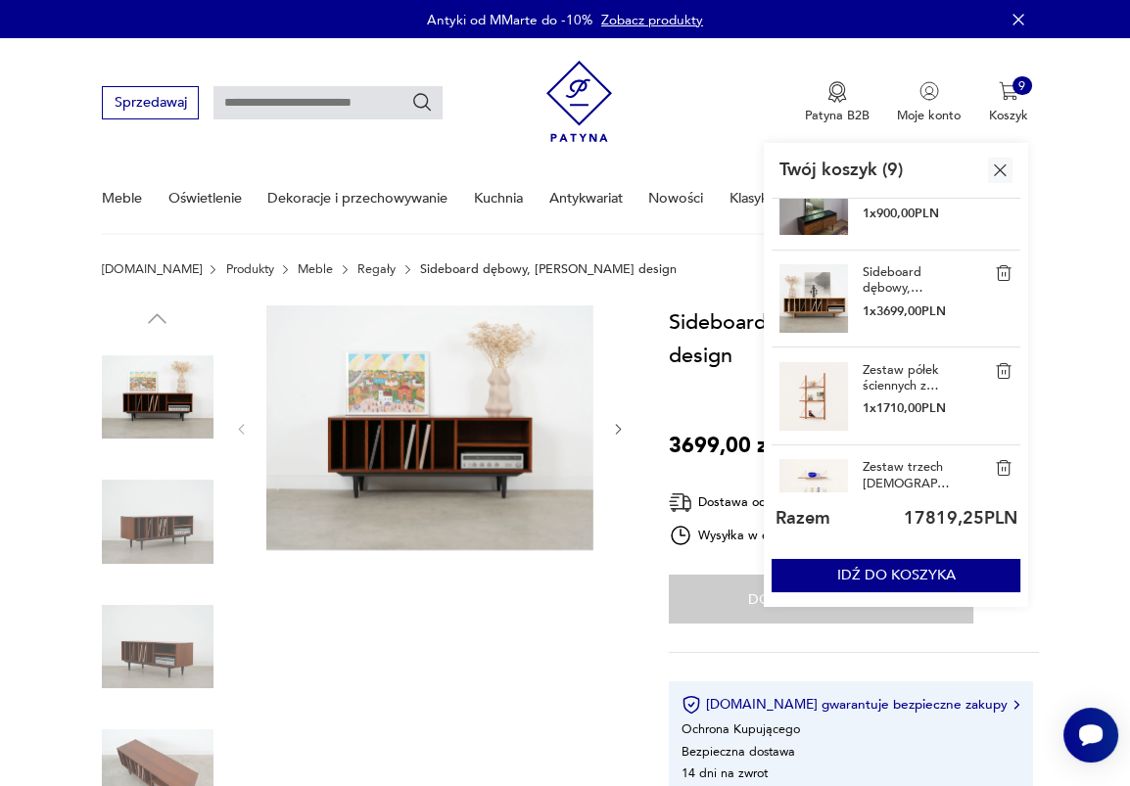
click at [887, 281] on link "Sideboard dębowy, [PERSON_NAME] design" at bounding box center [907, 279] width 88 height 31
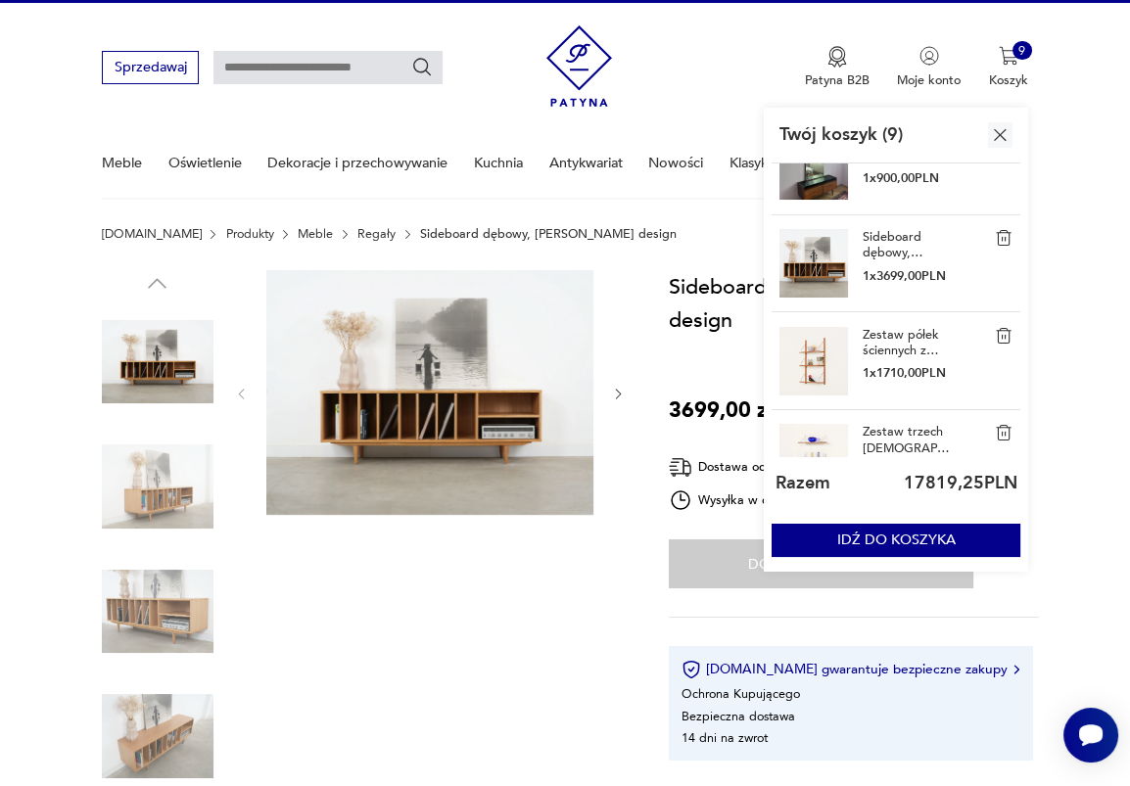
click at [674, 401] on p "3699,00 zł" at bounding box center [721, 410] width 105 height 33
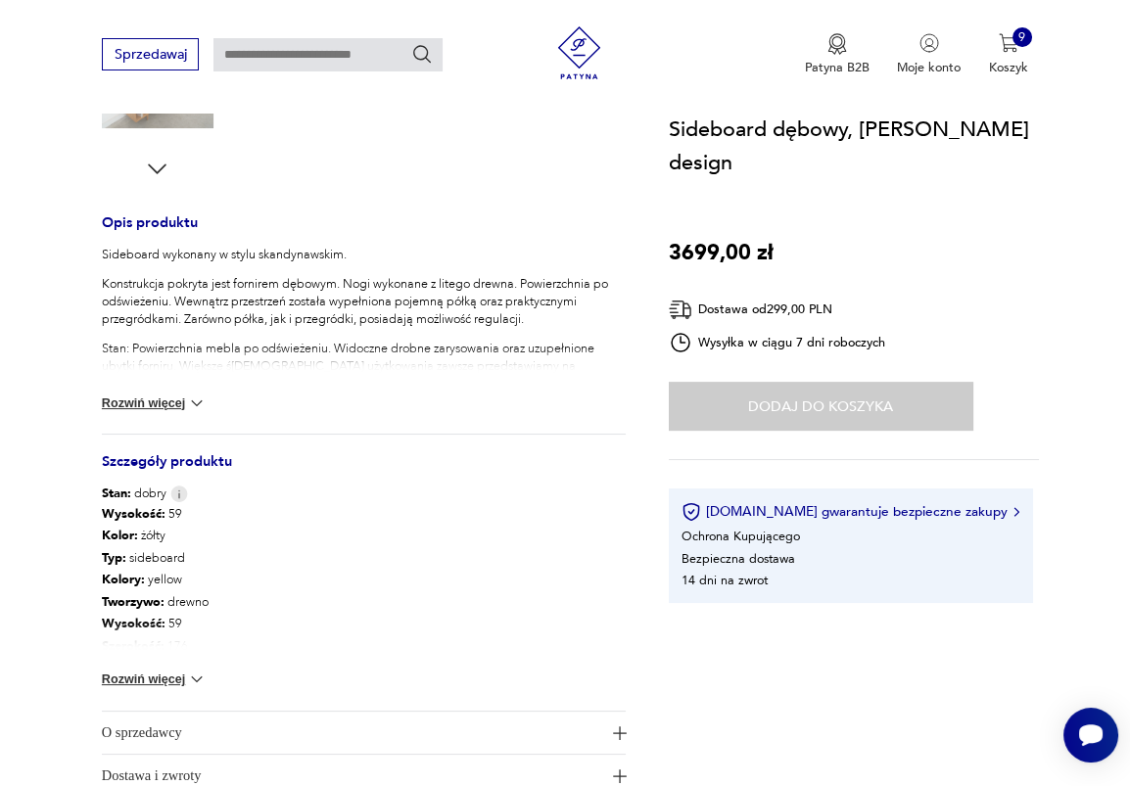
scroll to position [718, 0]
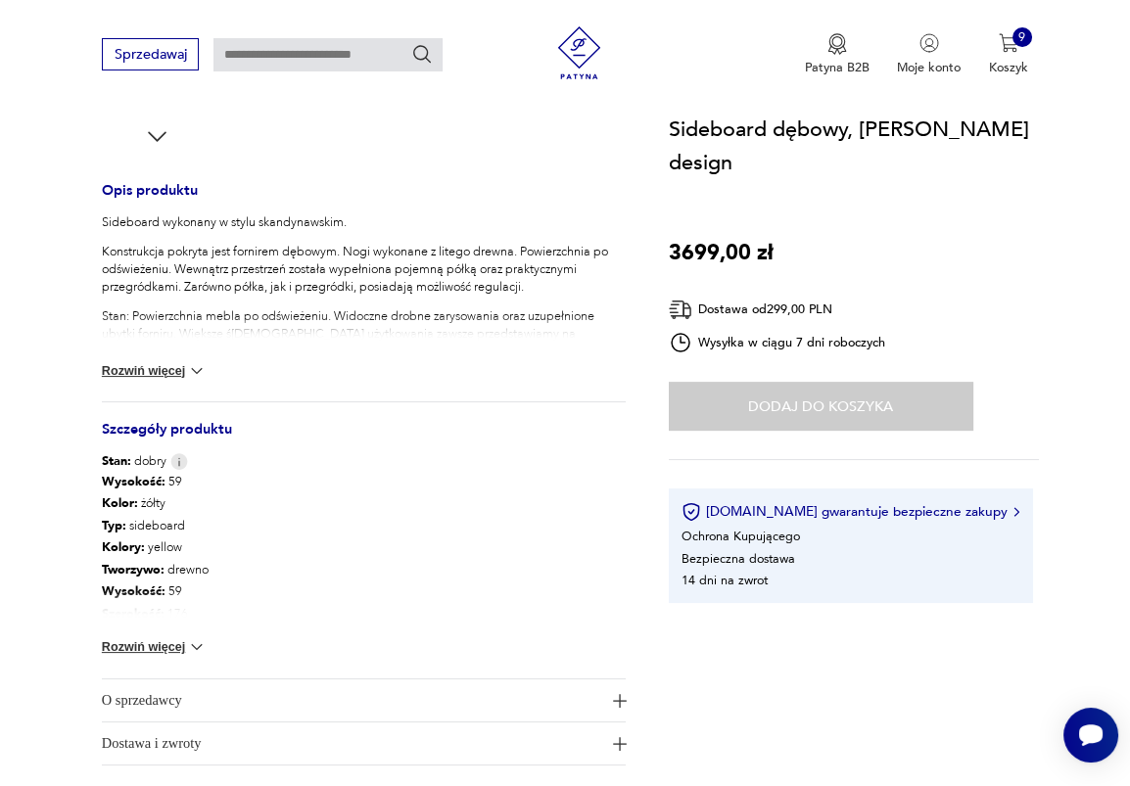
click at [182, 652] on button "Rozwiń więcej" at bounding box center [154, 647] width 105 height 20
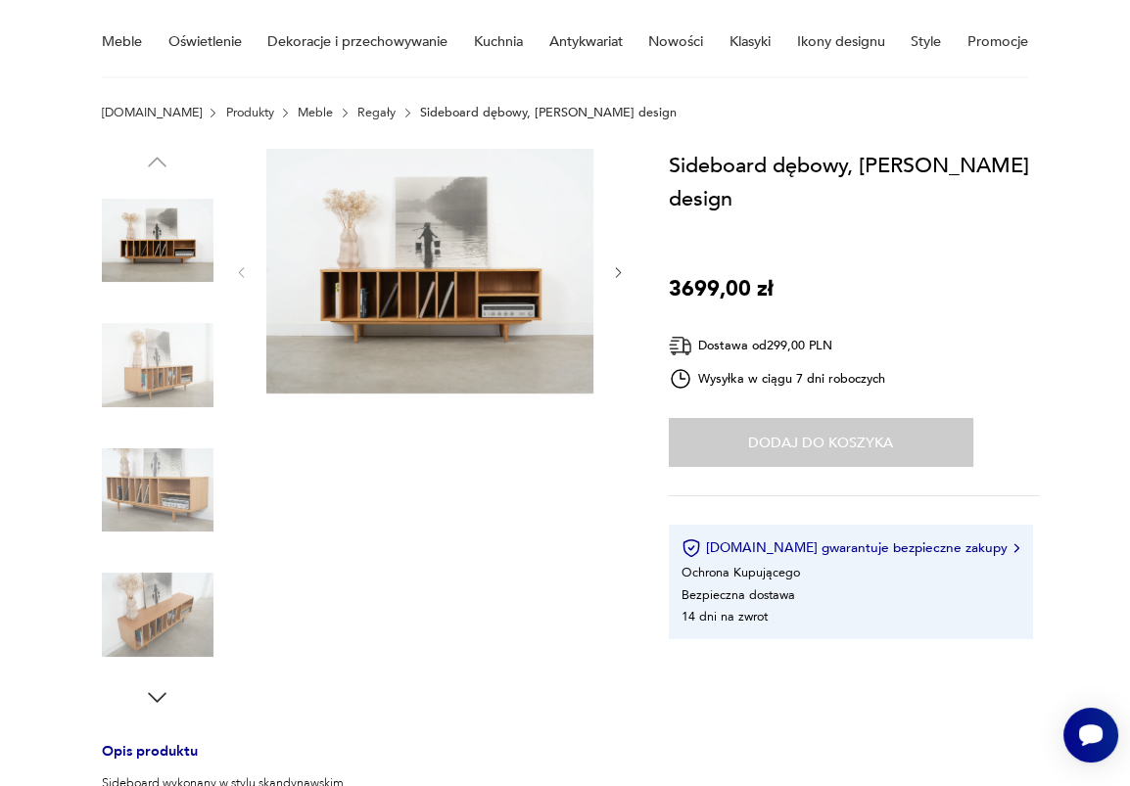
scroll to position [0, 0]
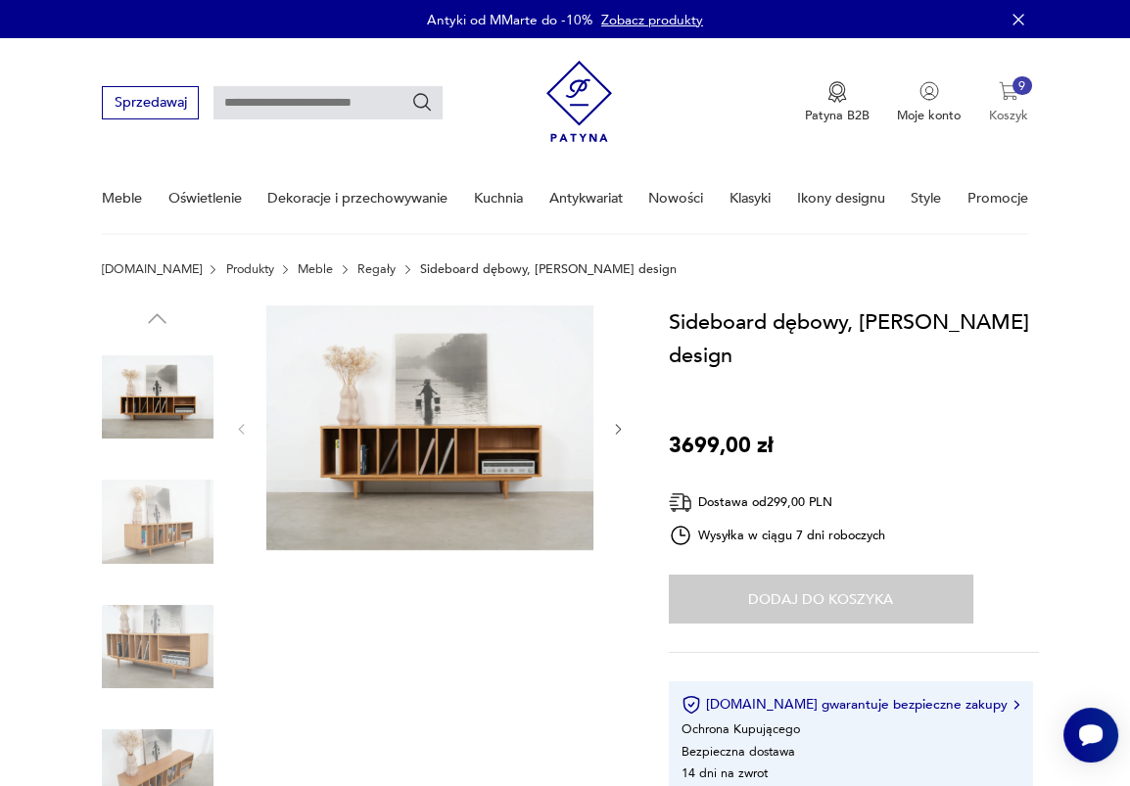
click at [999, 81] on img "button" at bounding box center [1009, 91] width 20 height 20
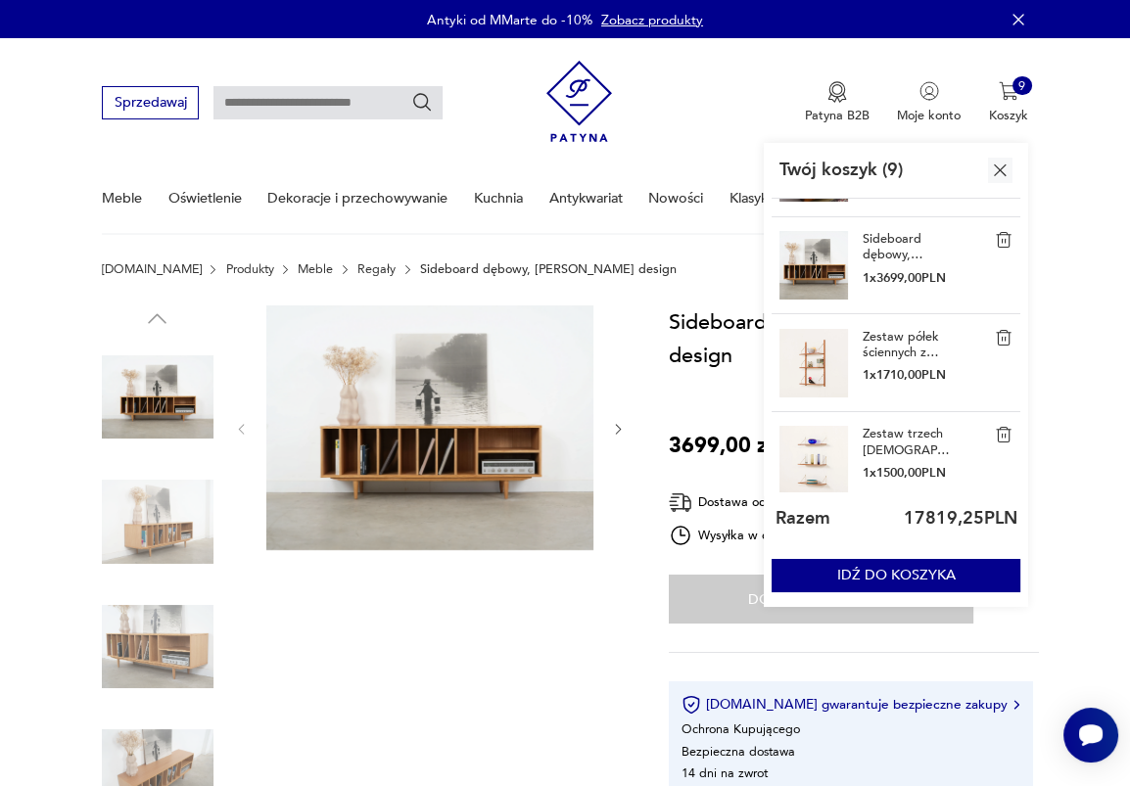
scroll to position [571, 0]
click at [887, 347] on link "Zestaw półek ściennych z drewna tekowego, [PERSON_NAME], Dania, lata 60." at bounding box center [907, 341] width 88 height 31
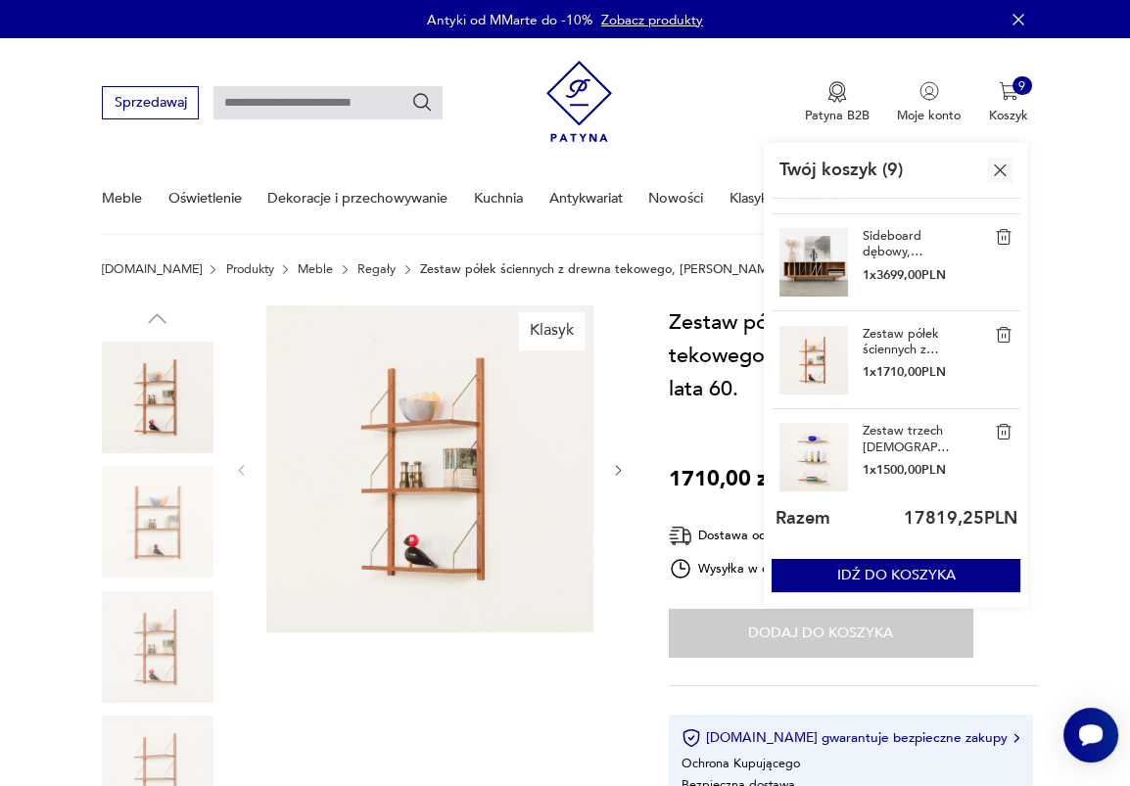
scroll to position [134, 0]
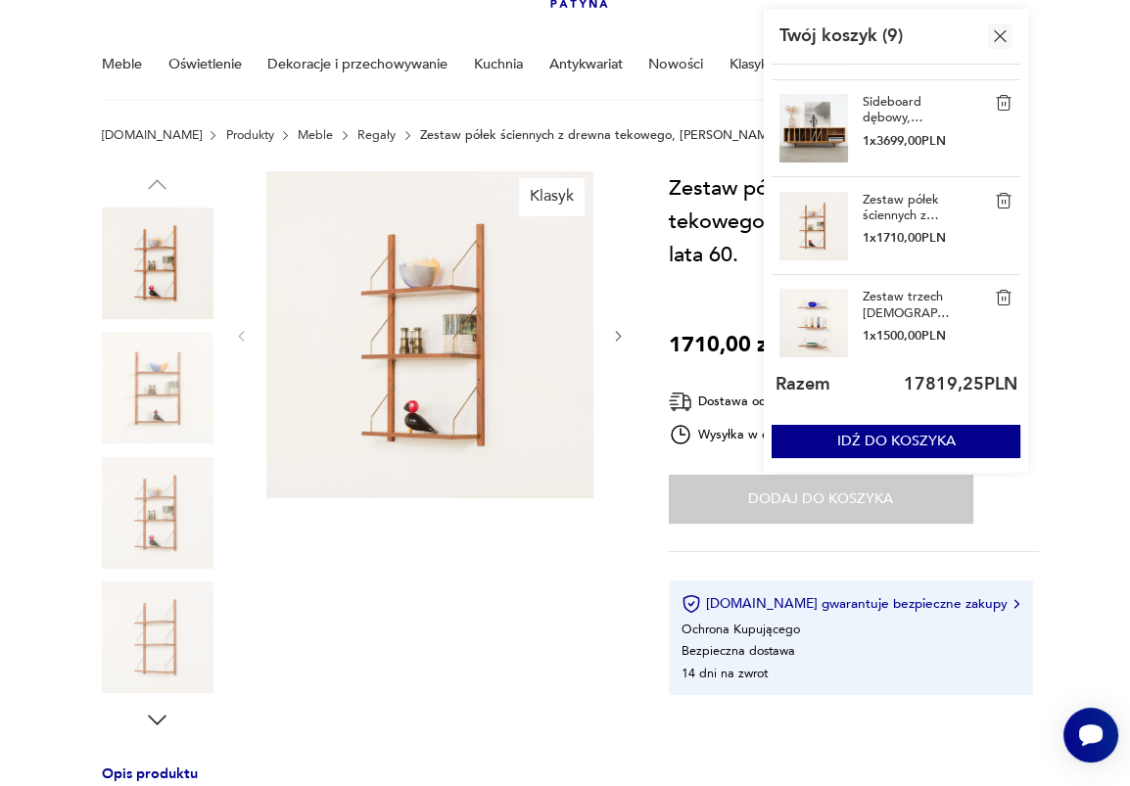
click at [633, 432] on section "Klasyk Opis produktu Rozwiń więcej Szczegóły produktu Stan: odnowiony Wysokość …" at bounding box center [565, 781] width 1130 height 1221
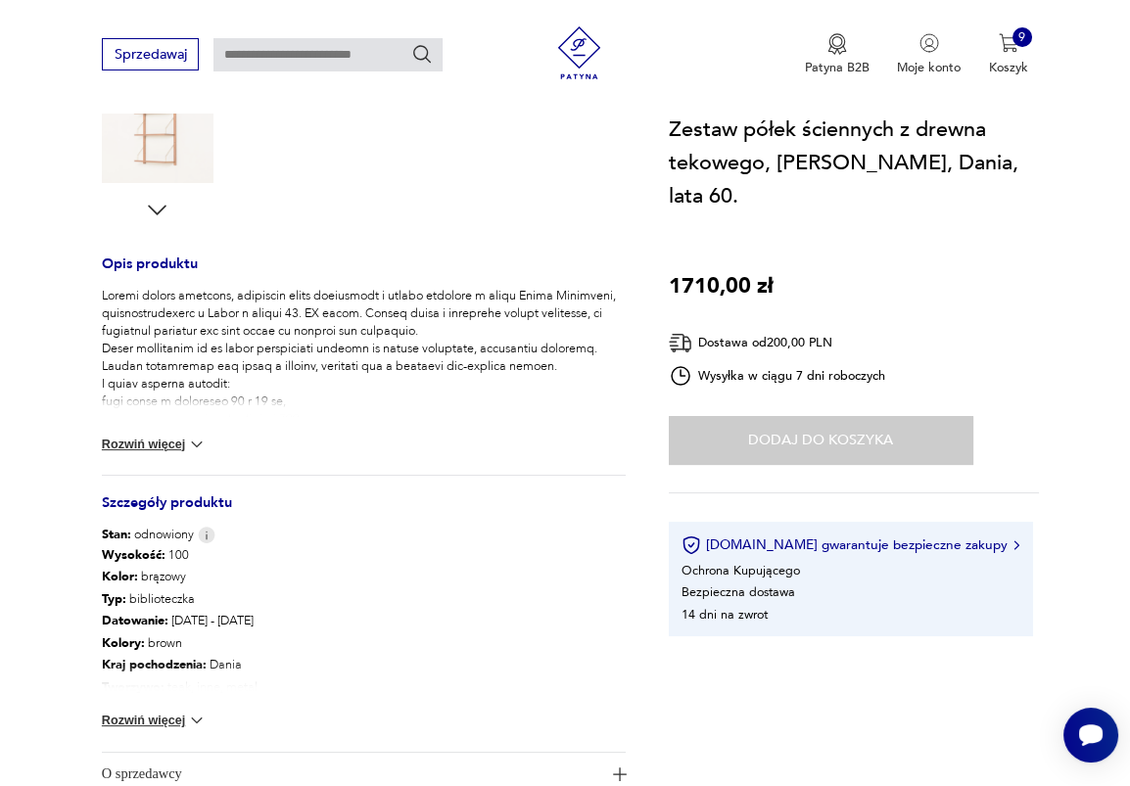
scroll to position [981, 0]
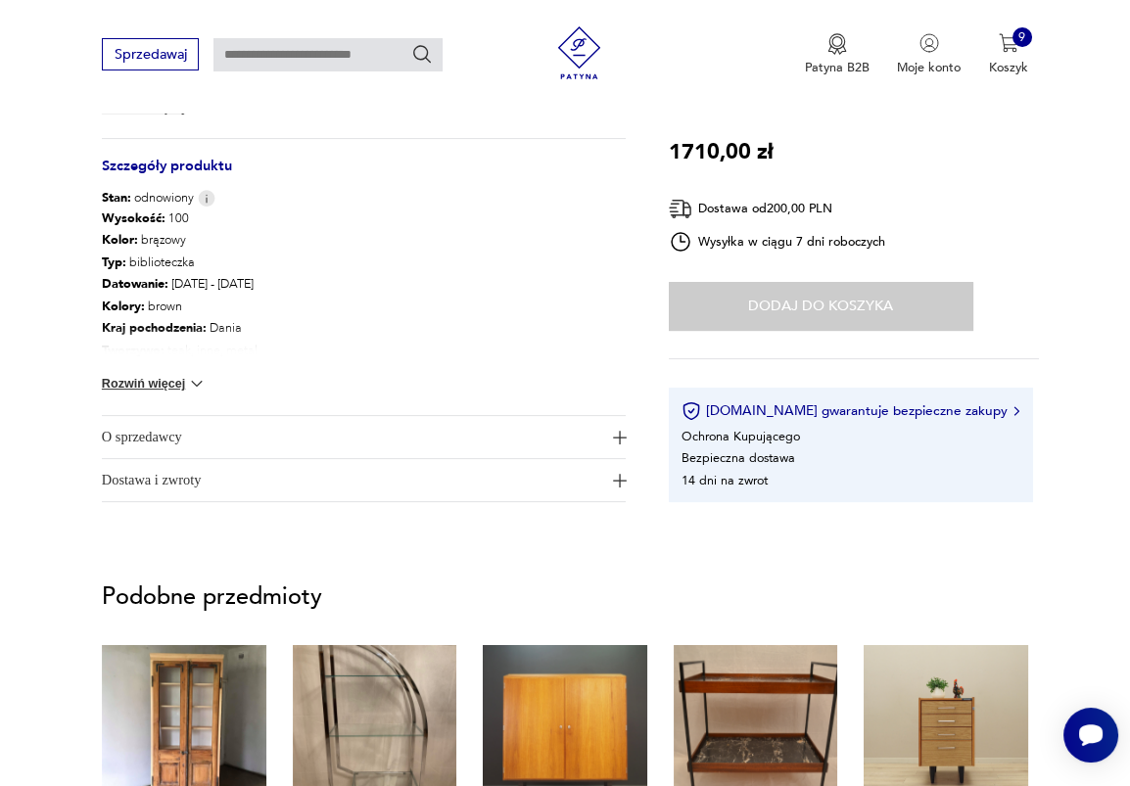
click at [167, 387] on button "Rozwiń więcej" at bounding box center [154, 384] width 105 height 20
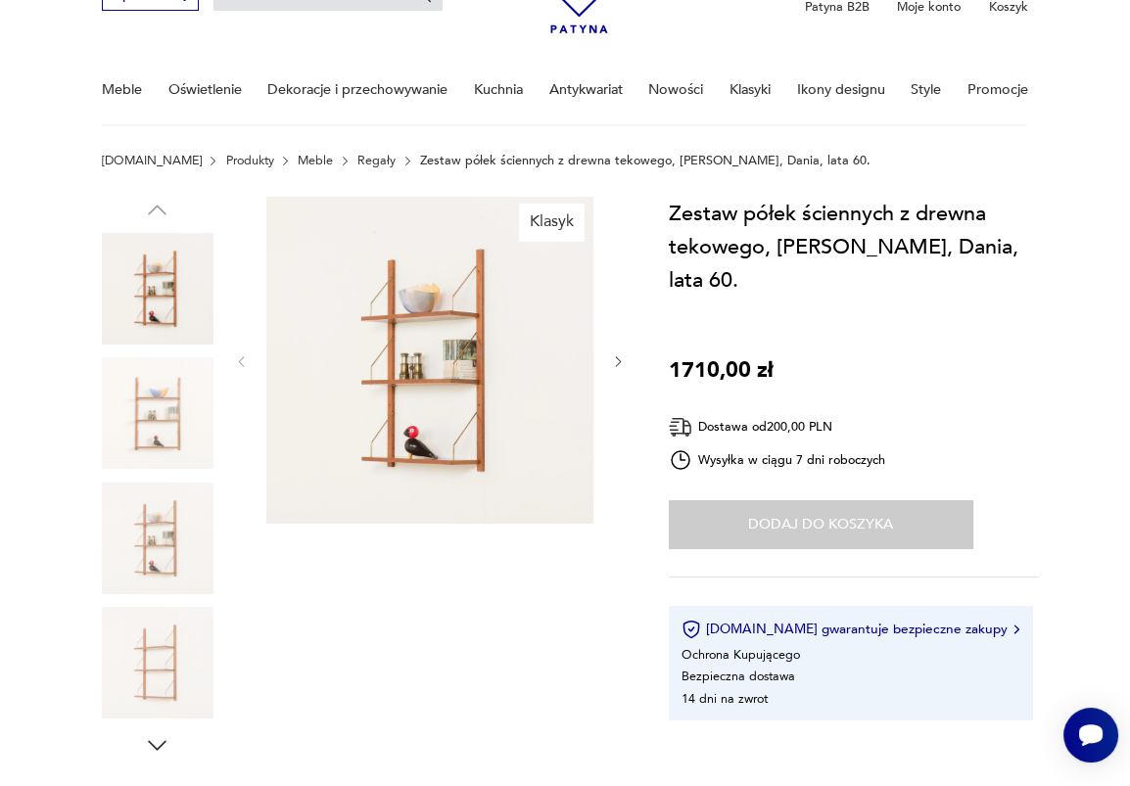
scroll to position [0, 0]
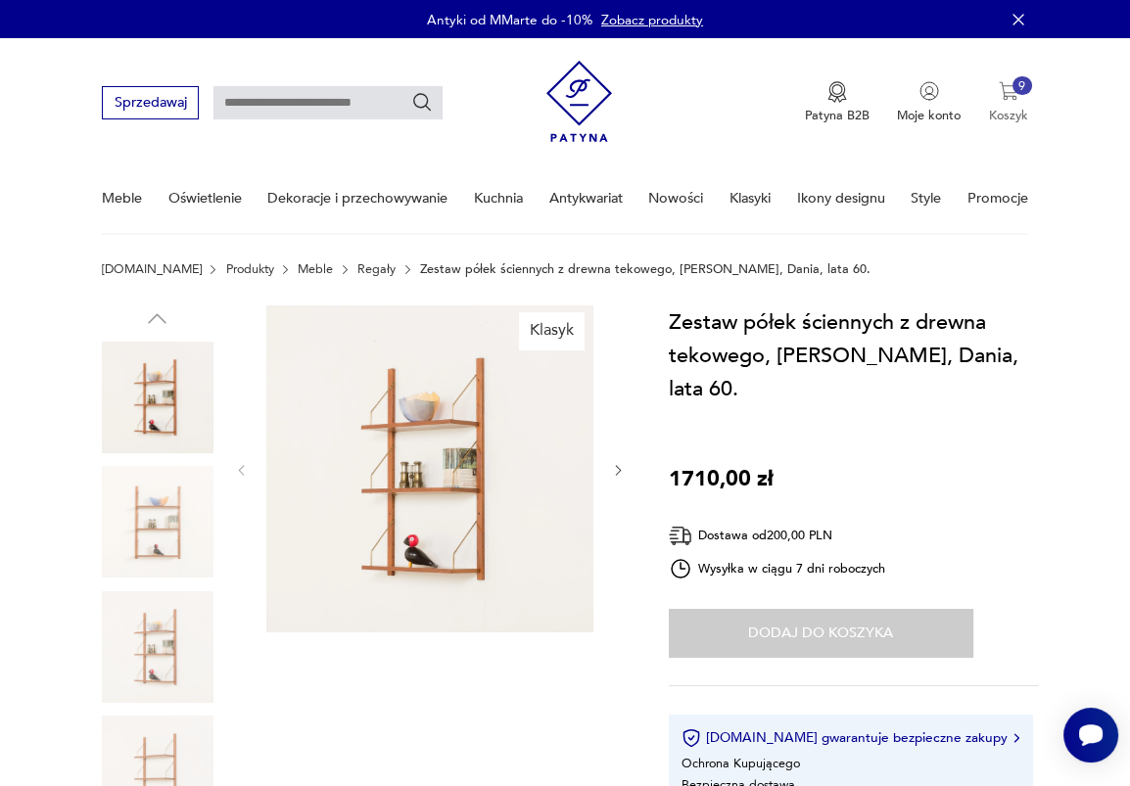
click at [1011, 98] on img "button" at bounding box center [1009, 91] width 20 height 20
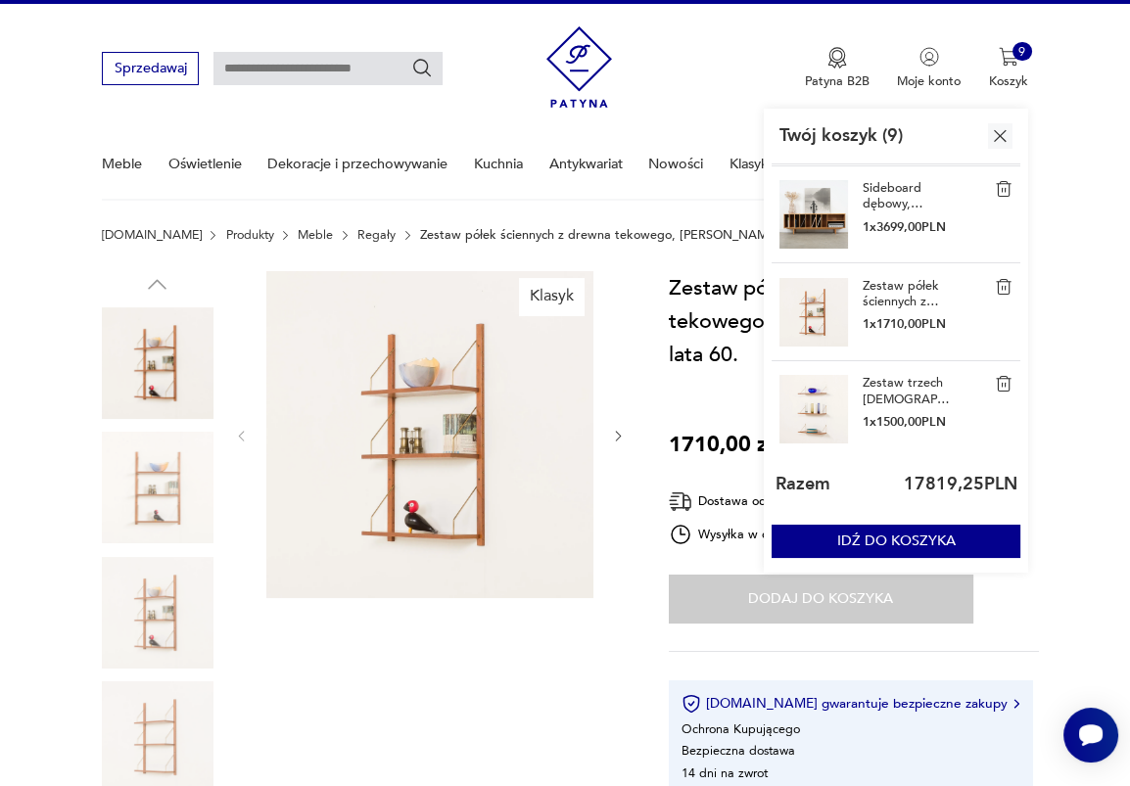
scroll to position [150, 0]
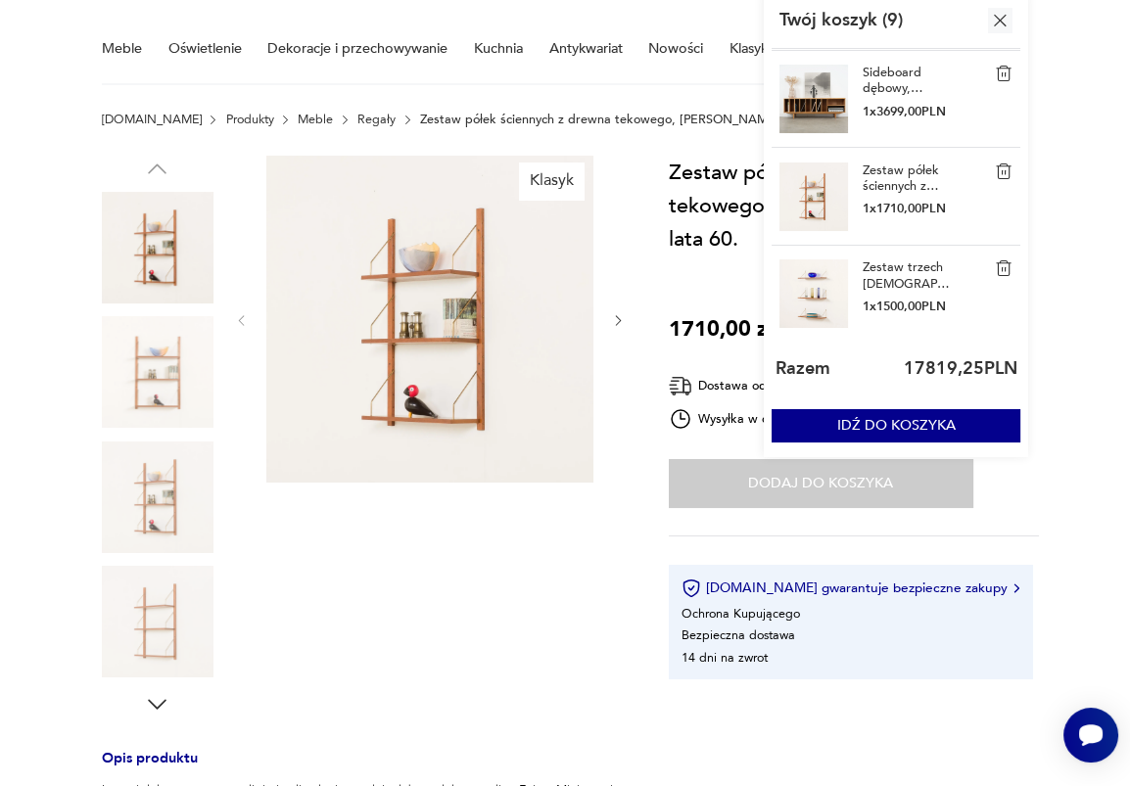
click at [889, 266] on link "Zestaw trzech [DEMOGRAPHIC_DATA] wiszących półek vintage, zaprojektowanych w 19…" at bounding box center [907, 274] width 88 height 31
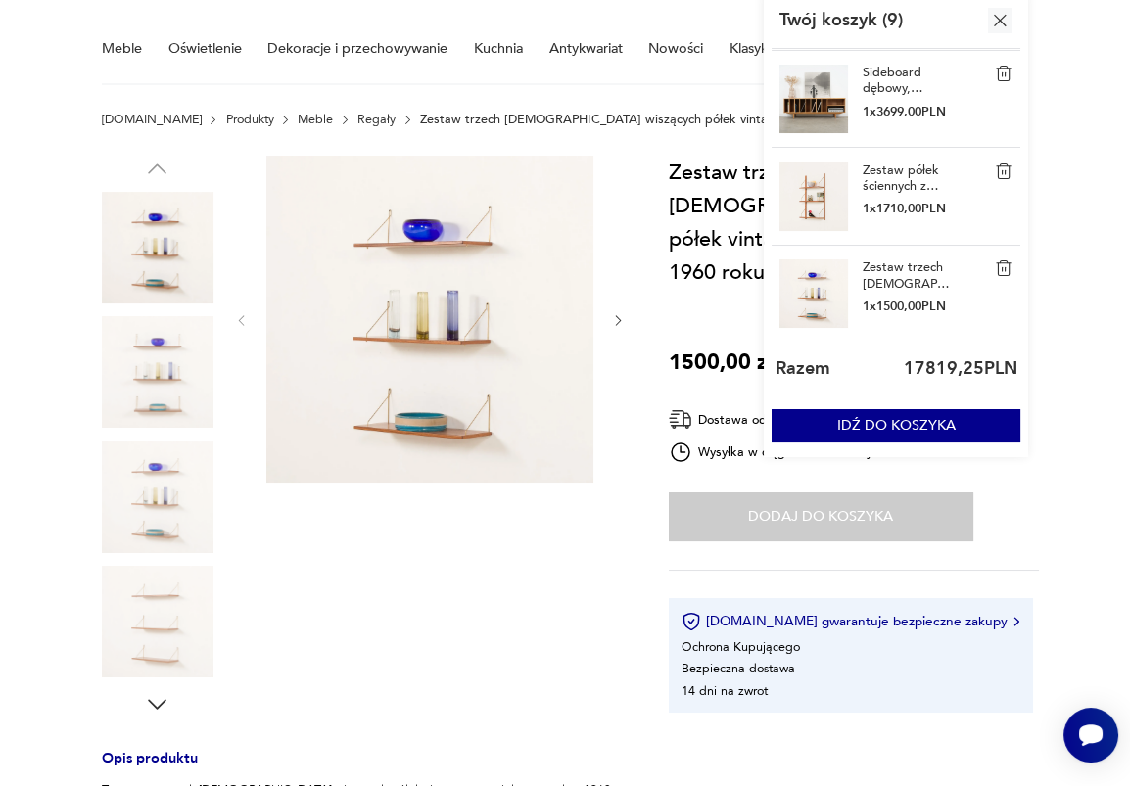
click at [639, 371] on section "Opis produktu Ten zestaw trzech duńskich wiszących półek vintage, zaprojektowan…" at bounding box center [565, 766] width 1130 height 1221
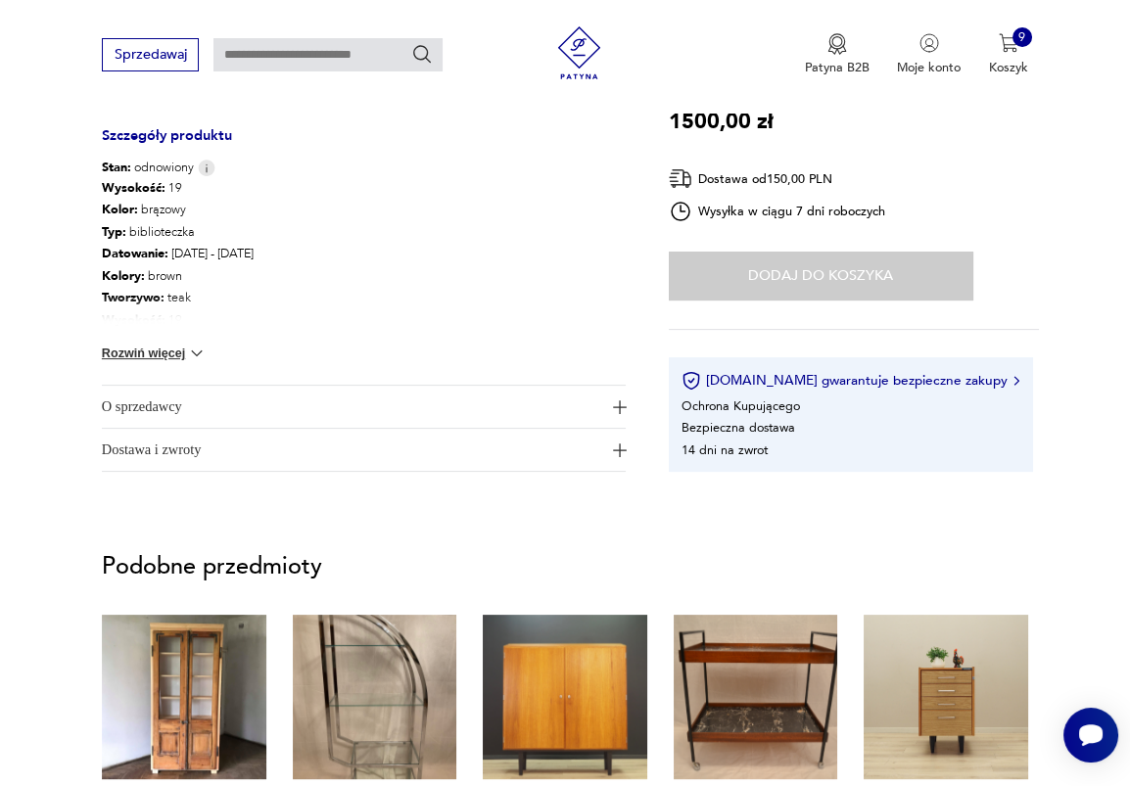
scroll to position [823, 0]
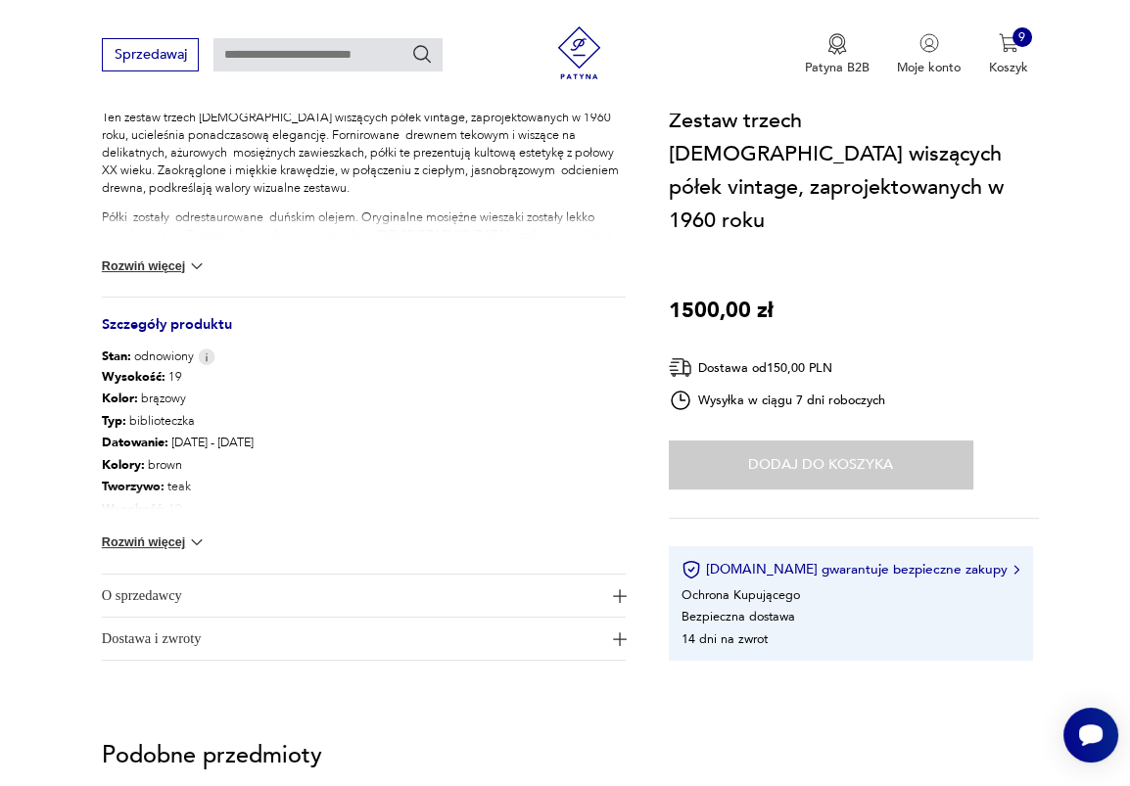
click at [156, 541] on button "Rozwiń więcej" at bounding box center [154, 543] width 105 height 20
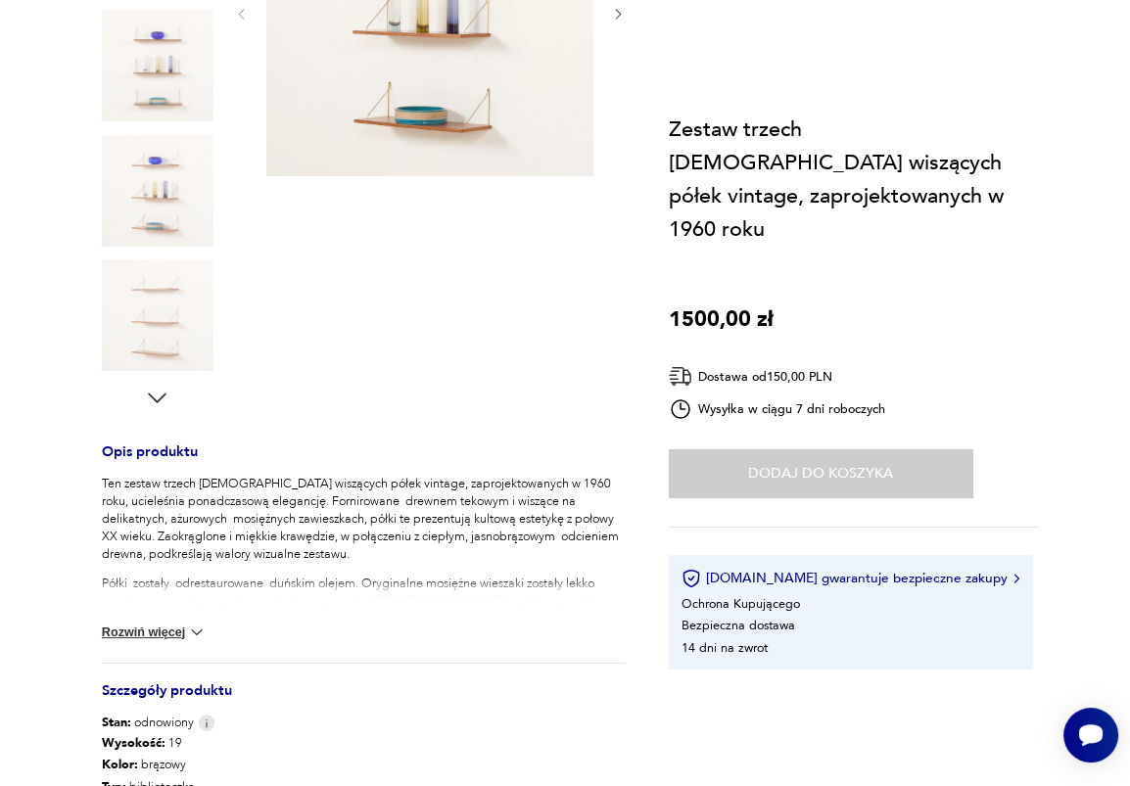
scroll to position [75, 0]
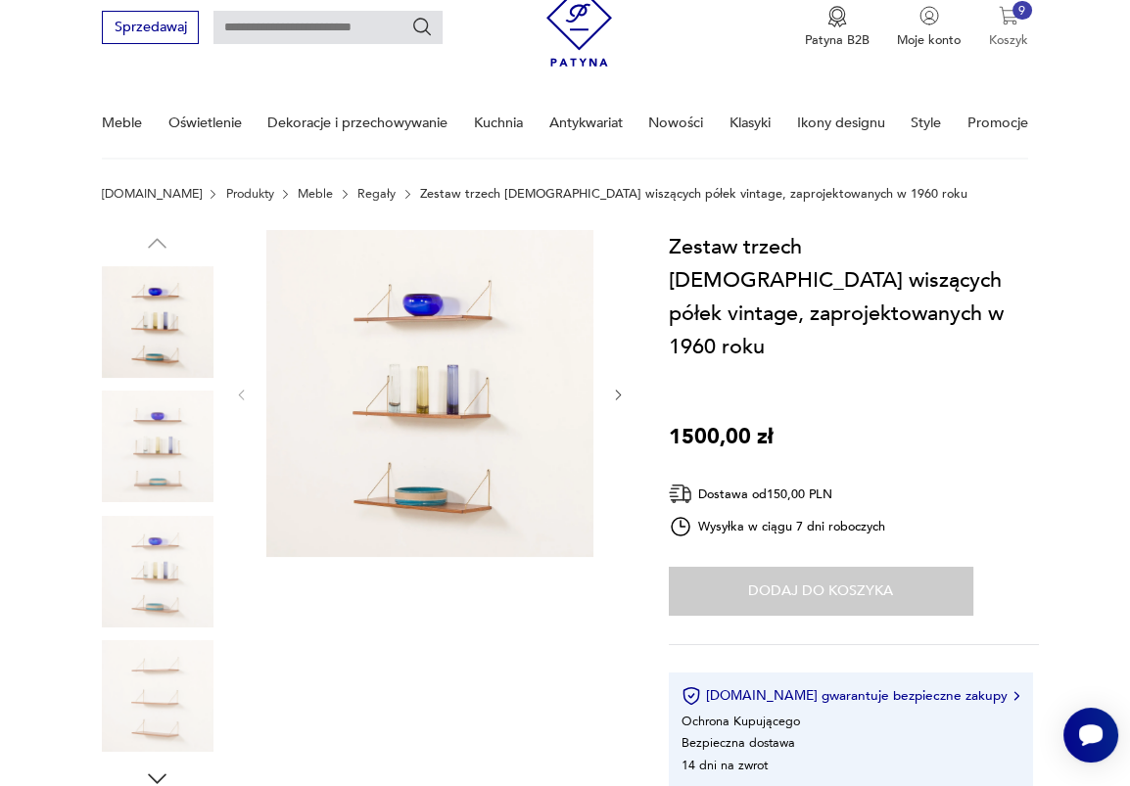
click at [1013, 40] on p "Koszyk" at bounding box center [1008, 40] width 39 height 18
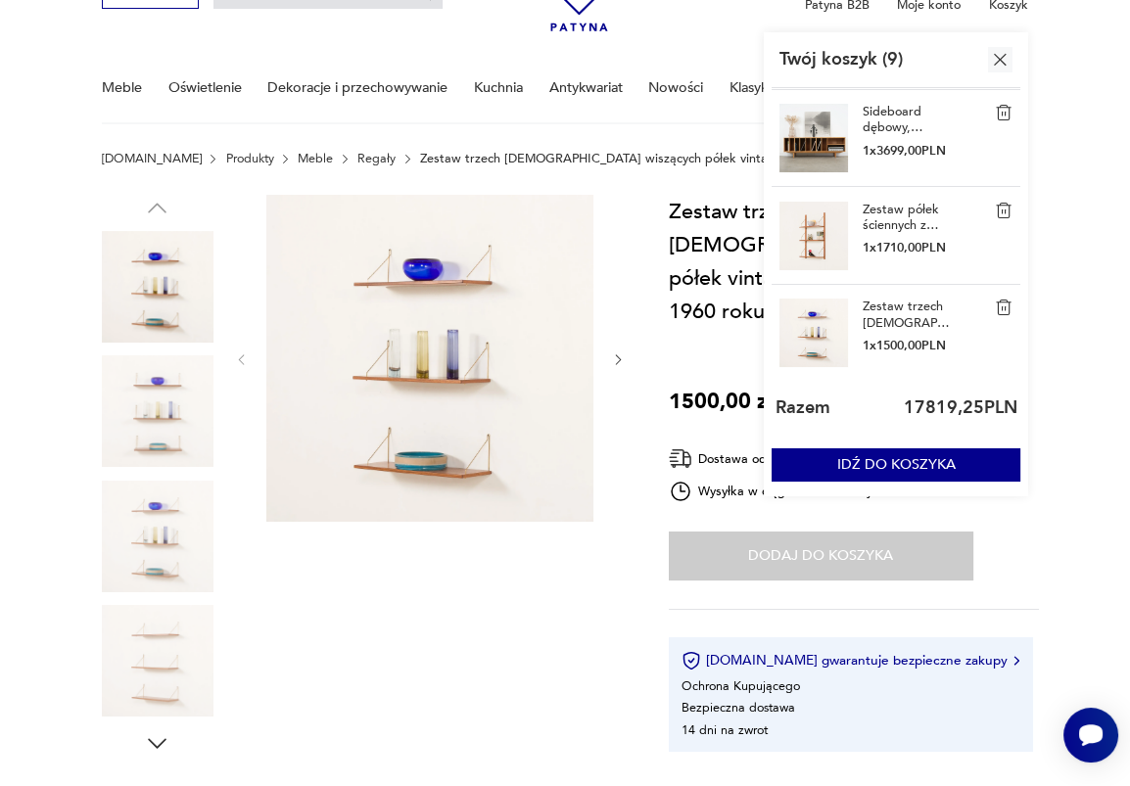
scroll to position [114, 0]
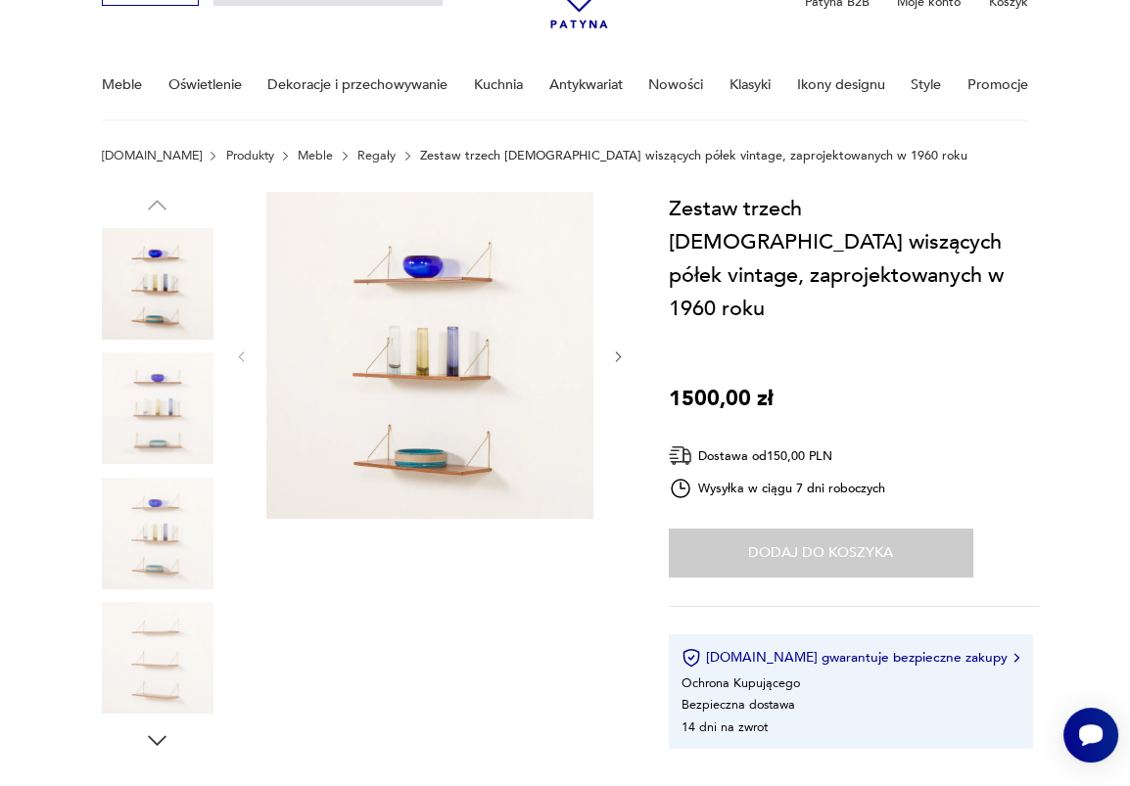
scroll to position [0, 0]
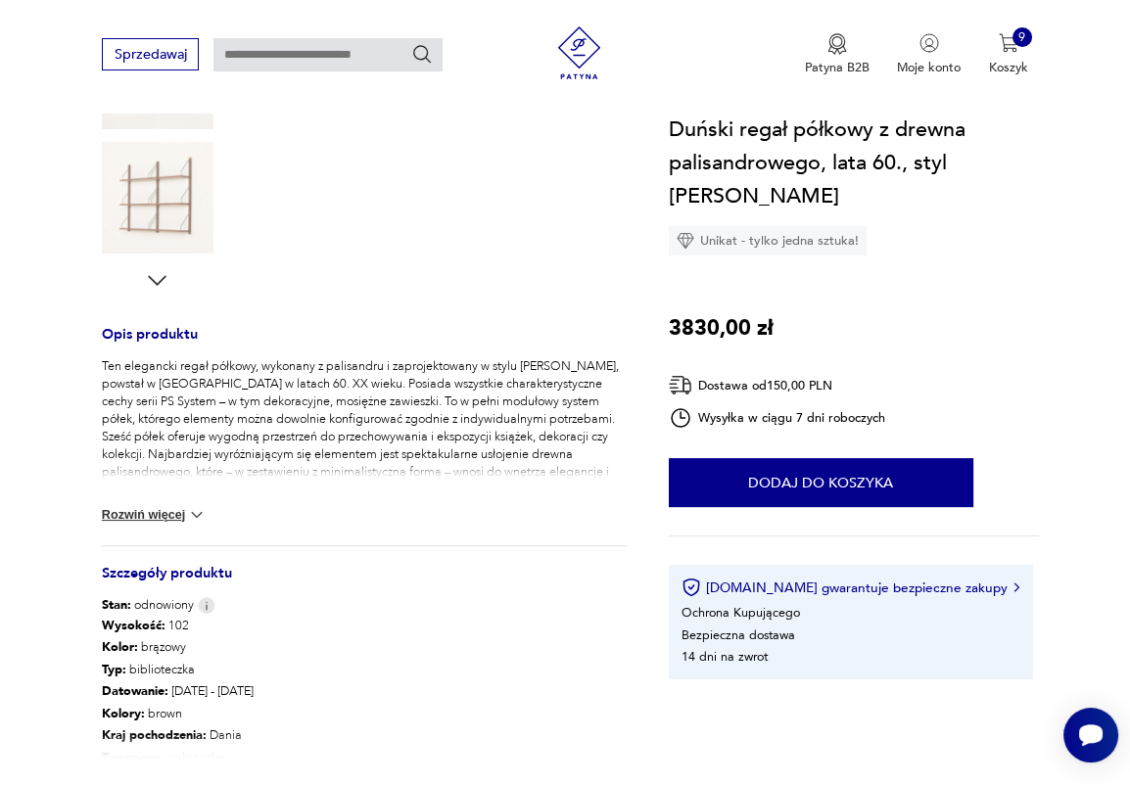
scroll to position [600, 0]
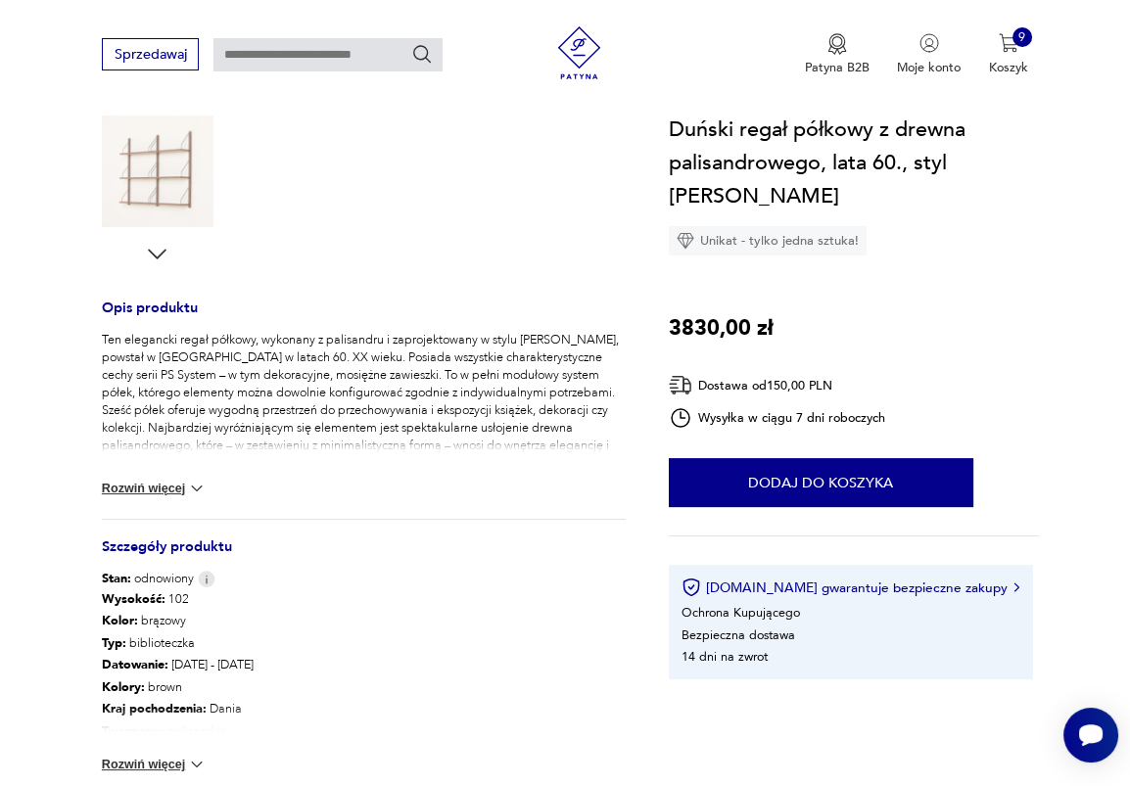
click at [173, 757] on button "Rozwiń więcej" at bounding box center [154, 765] width 105 height 20
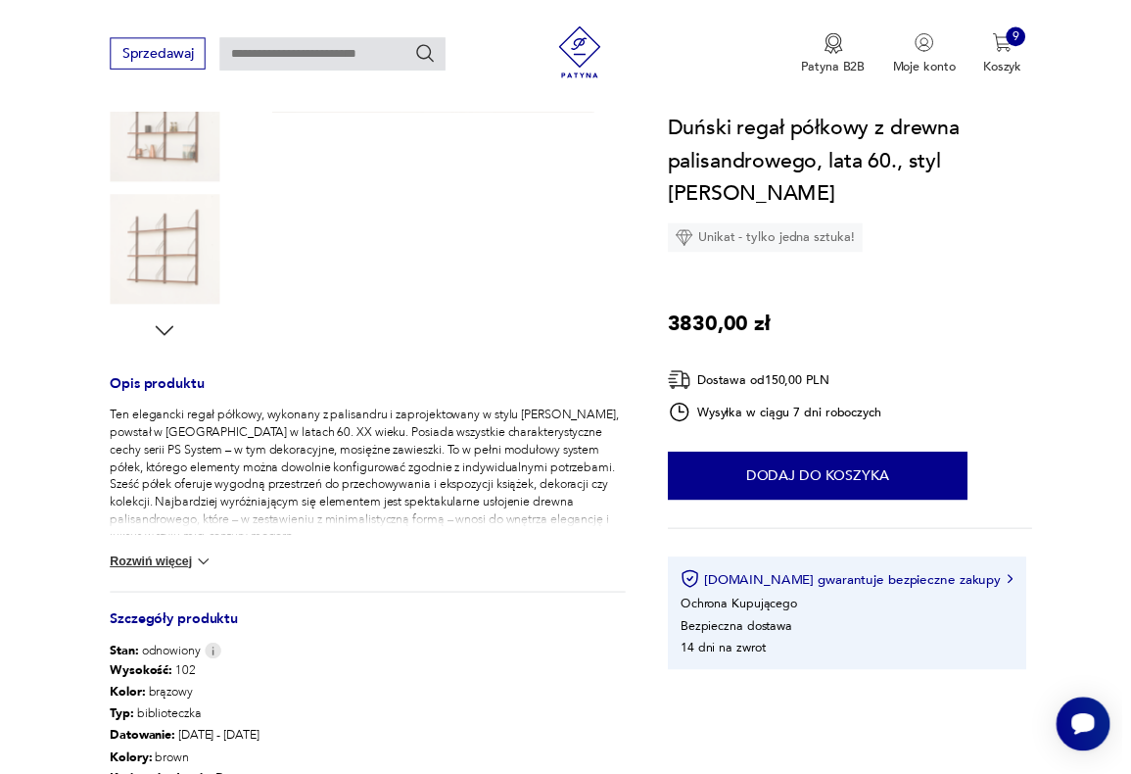
scroll to position [0, 0]
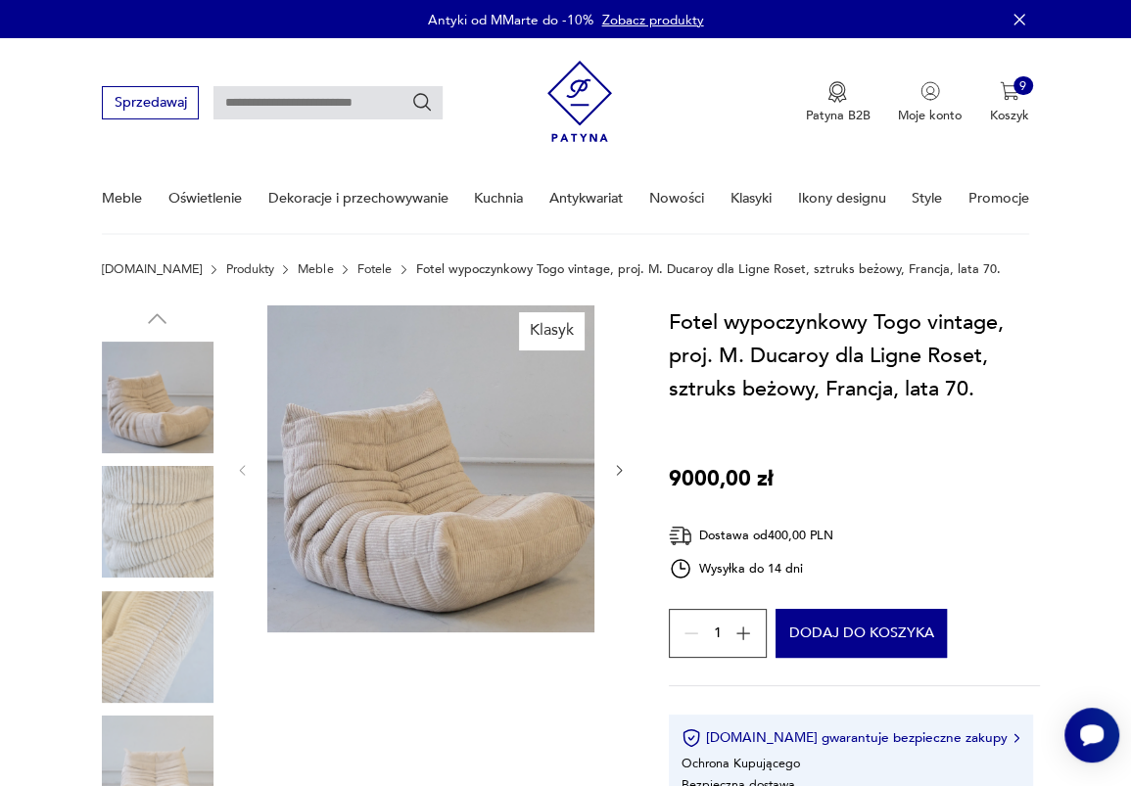
click at [298, 272] on link "Meble" at bounding box center [315, 269] width 35 height 14
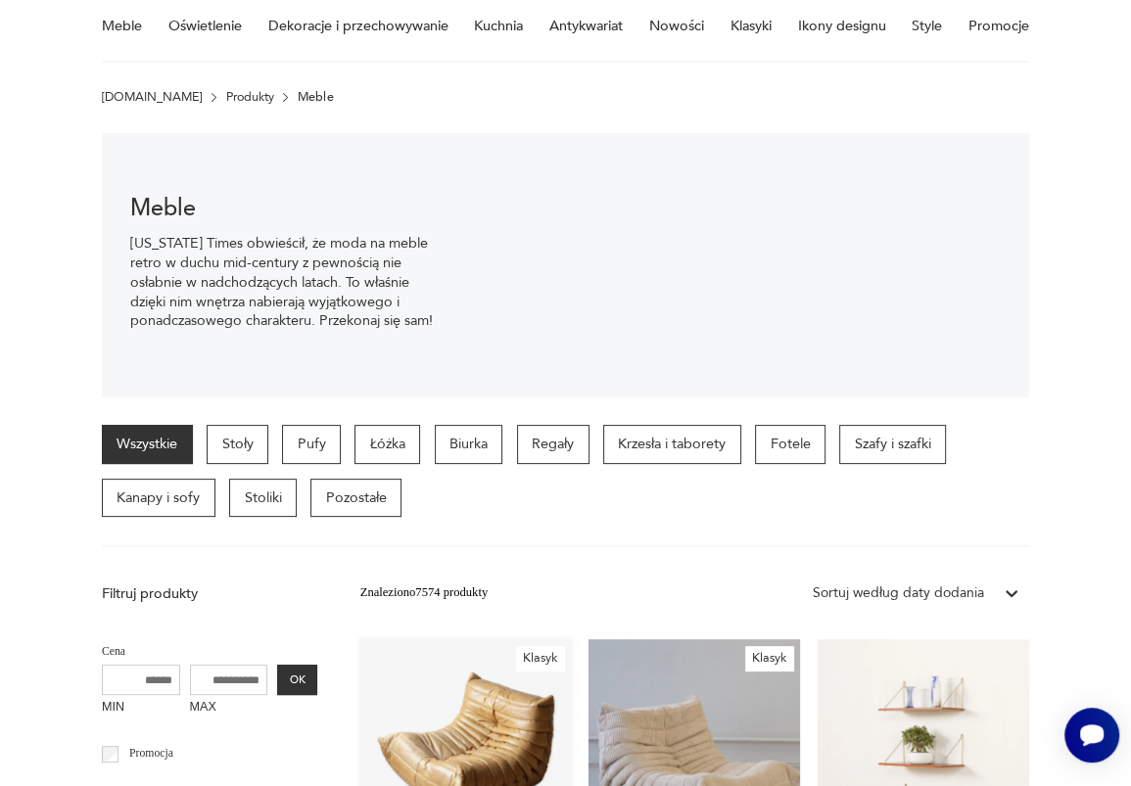
scroll to position [358, 0]
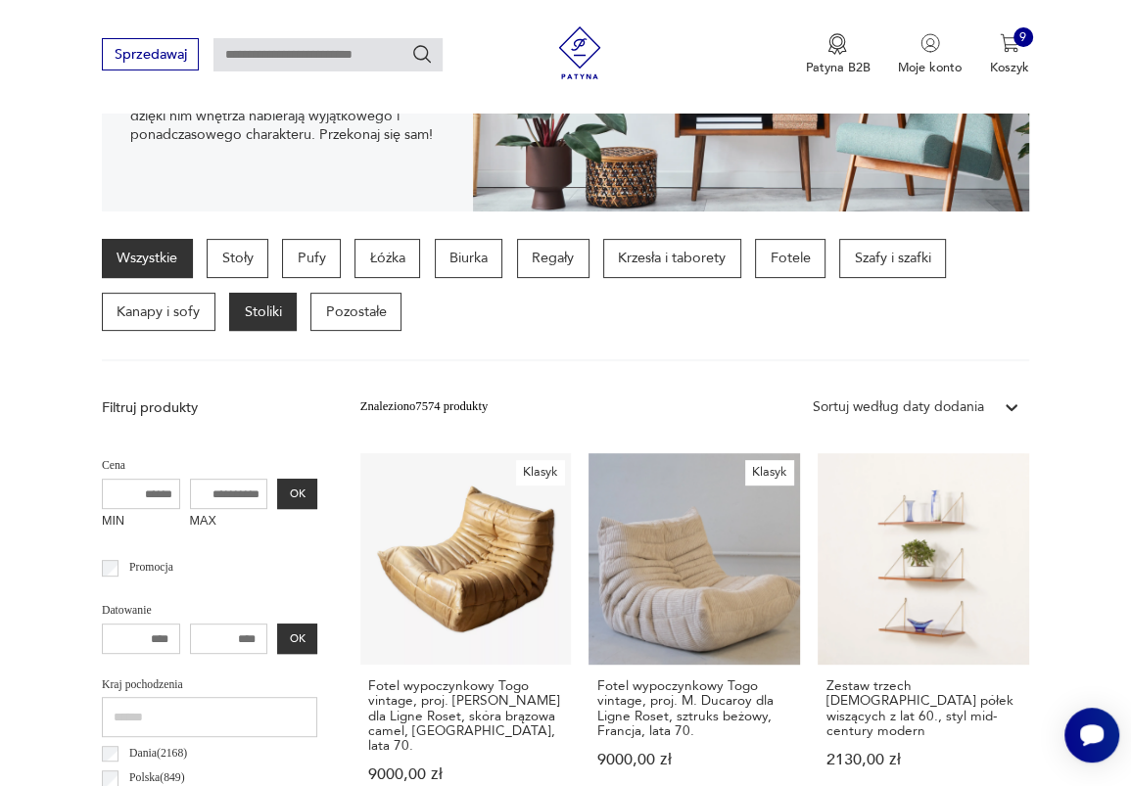
click at [260, 322] on p "Stoliki" at bounding box center [263, 312] width 68 height 39
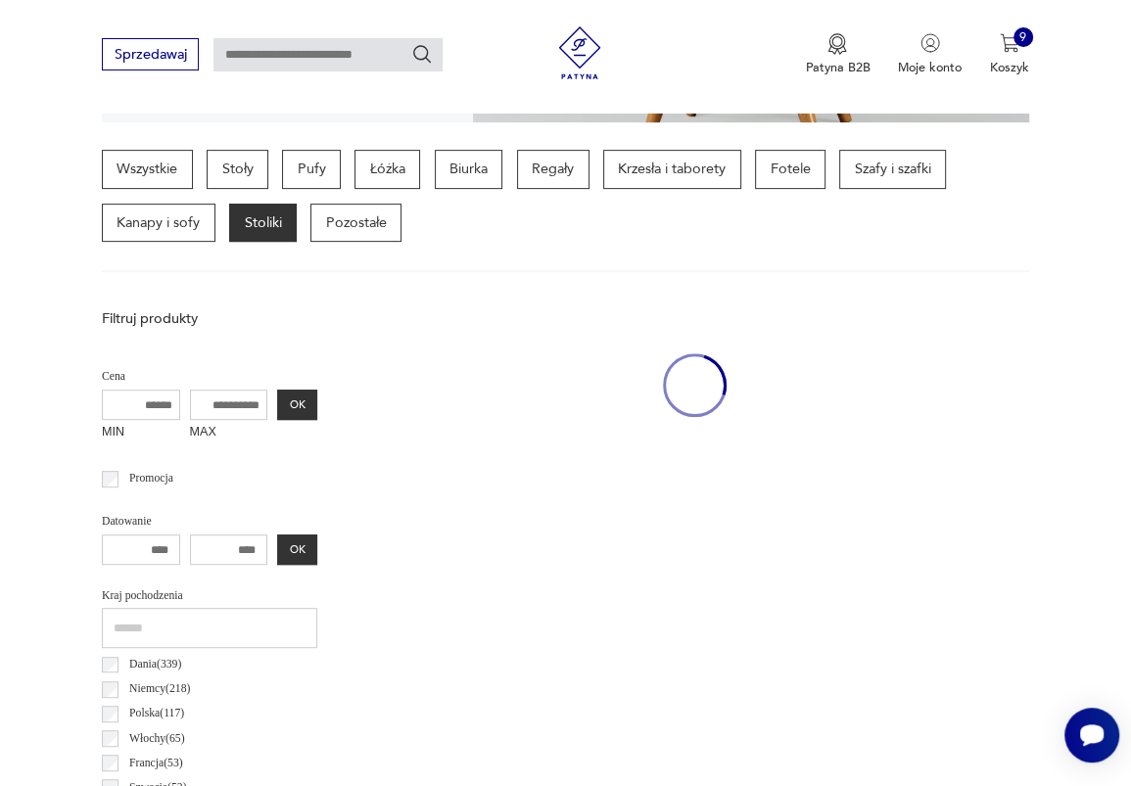
scroll to position [450, 0]
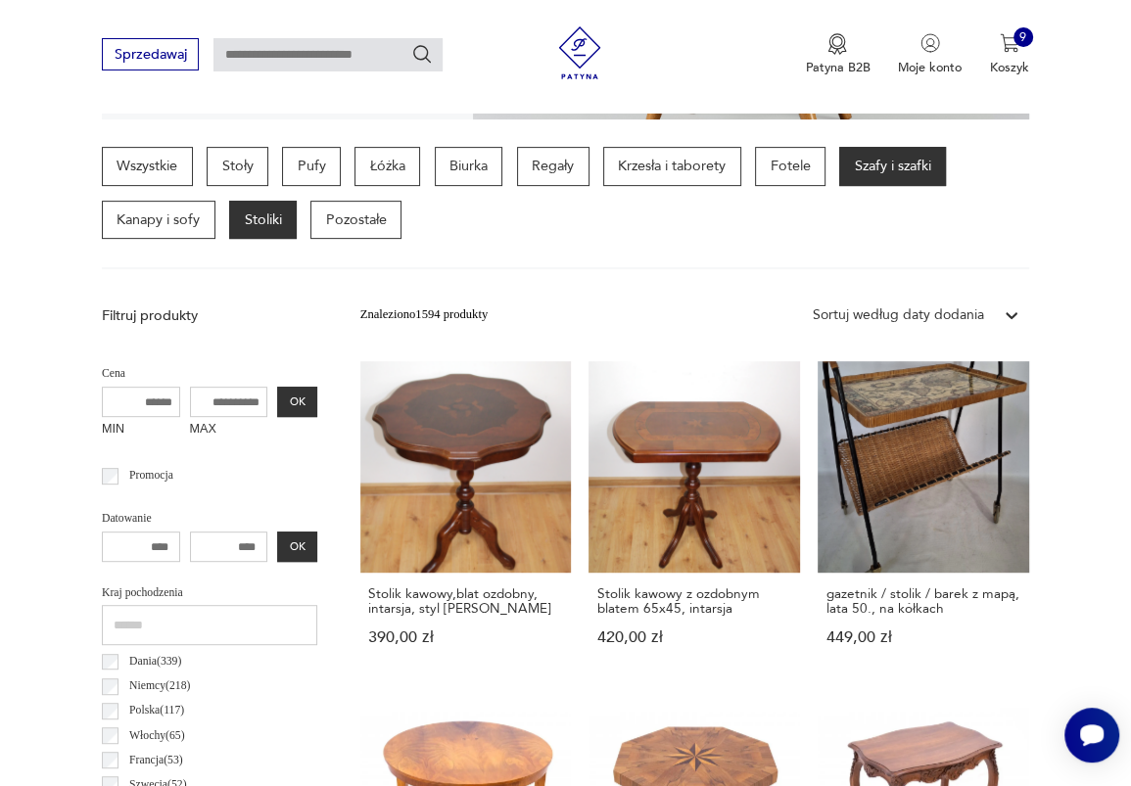
click at [939, 166] on p "Szafy i szafki" at bounding box center [892, 166] width 107 height 39
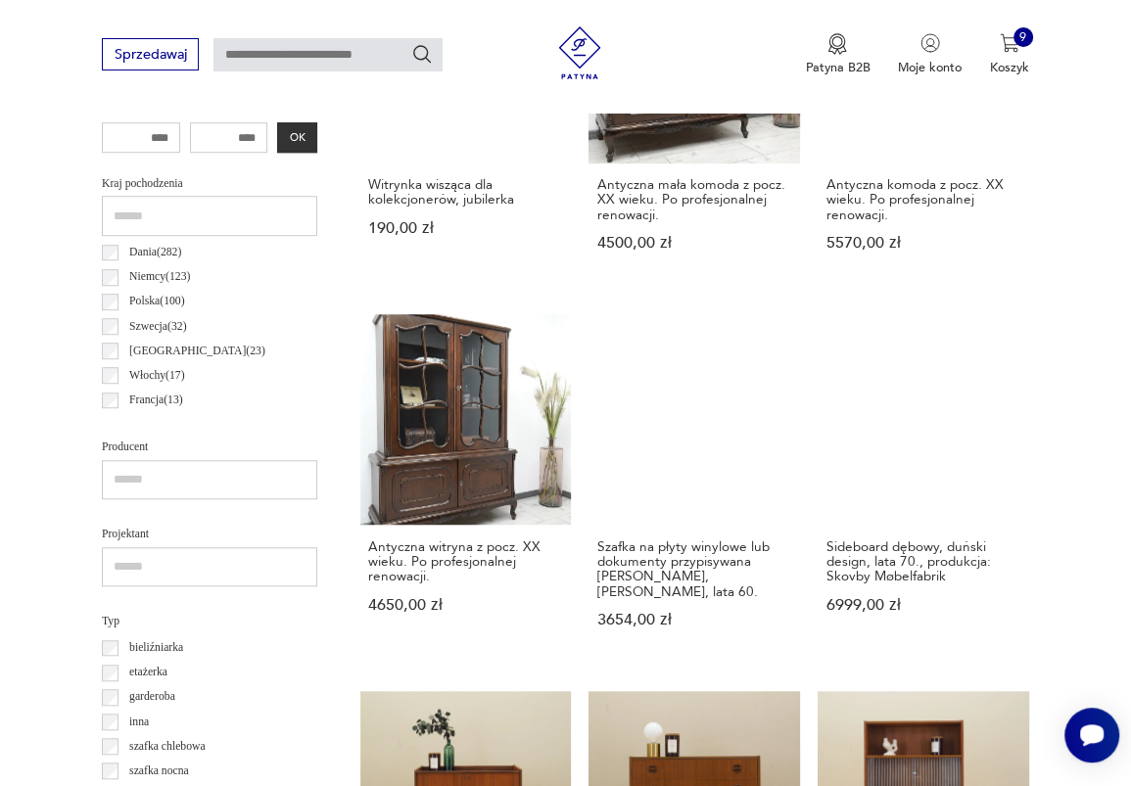
scroll to position [494, 0]
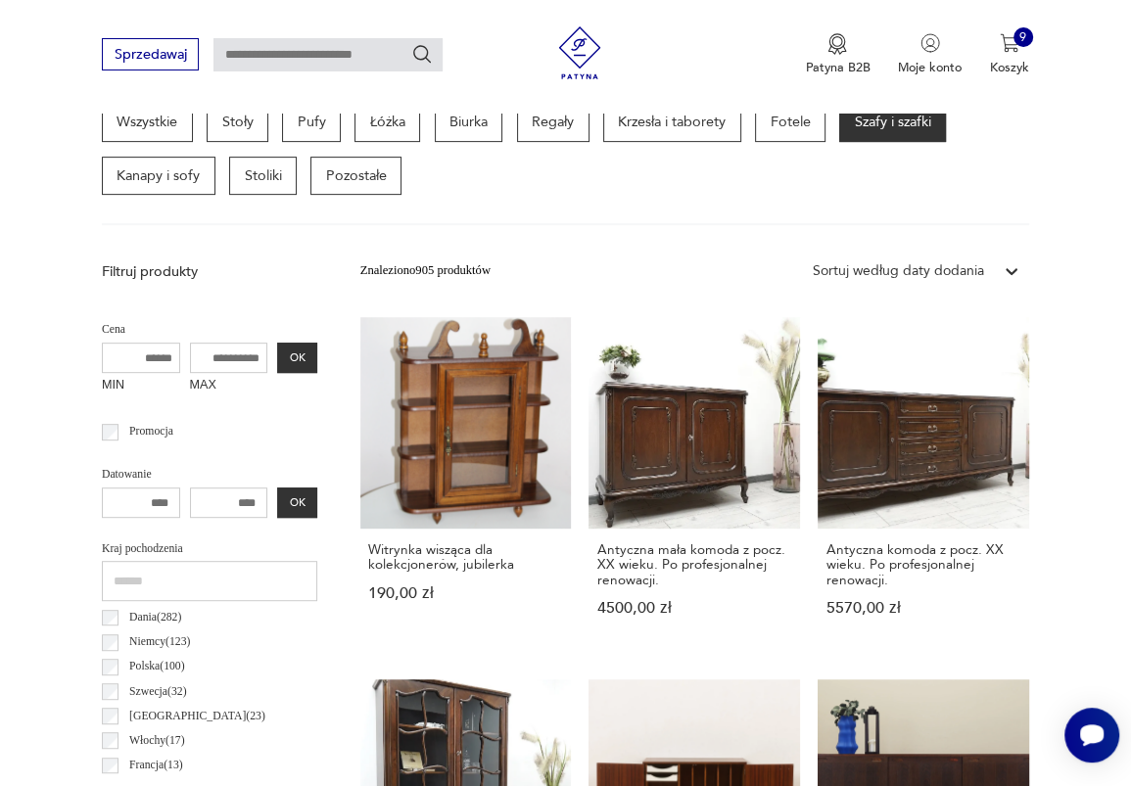
click at [971, 261] on div "Sortuj według daty dodania" at bounding box center [898, 271] width 171 height 20
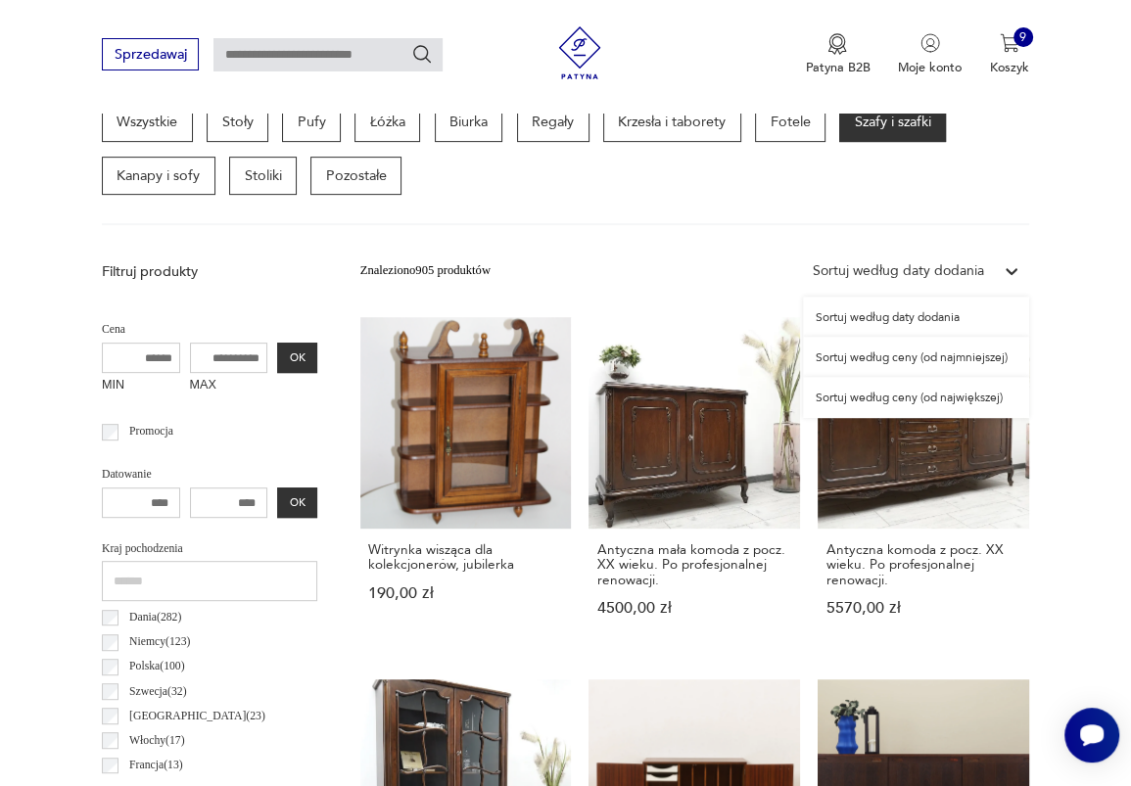
click at [921, 347] on div "Sortuj według ceny (od najmniejszej)" at bounding box center [916, 357] width 226 height 40
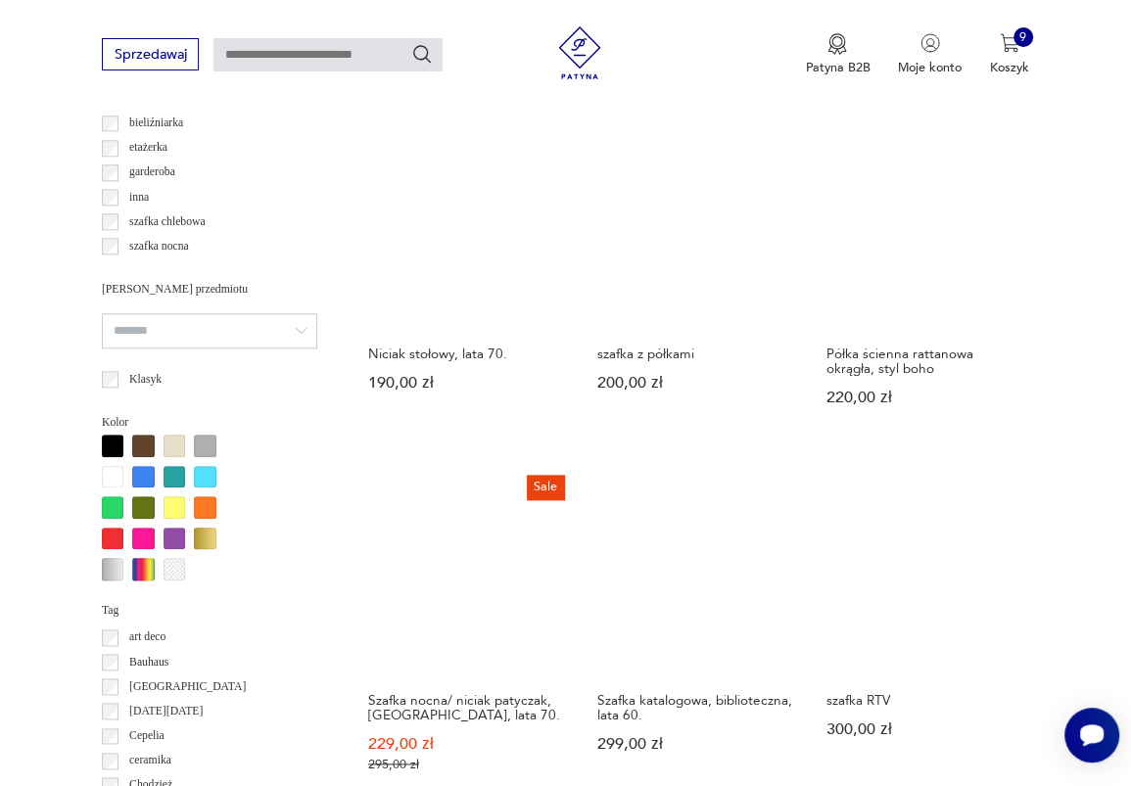
scroll to position [1541, 0]
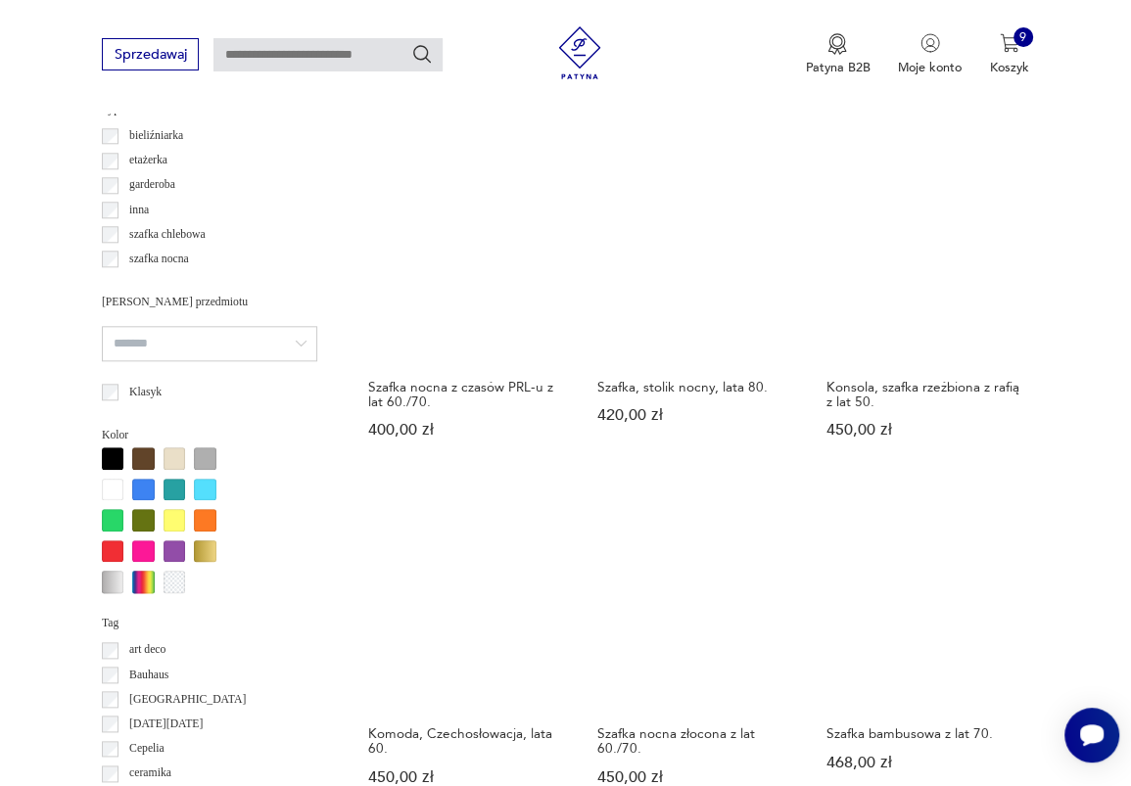
scroll to position [1407, 0]
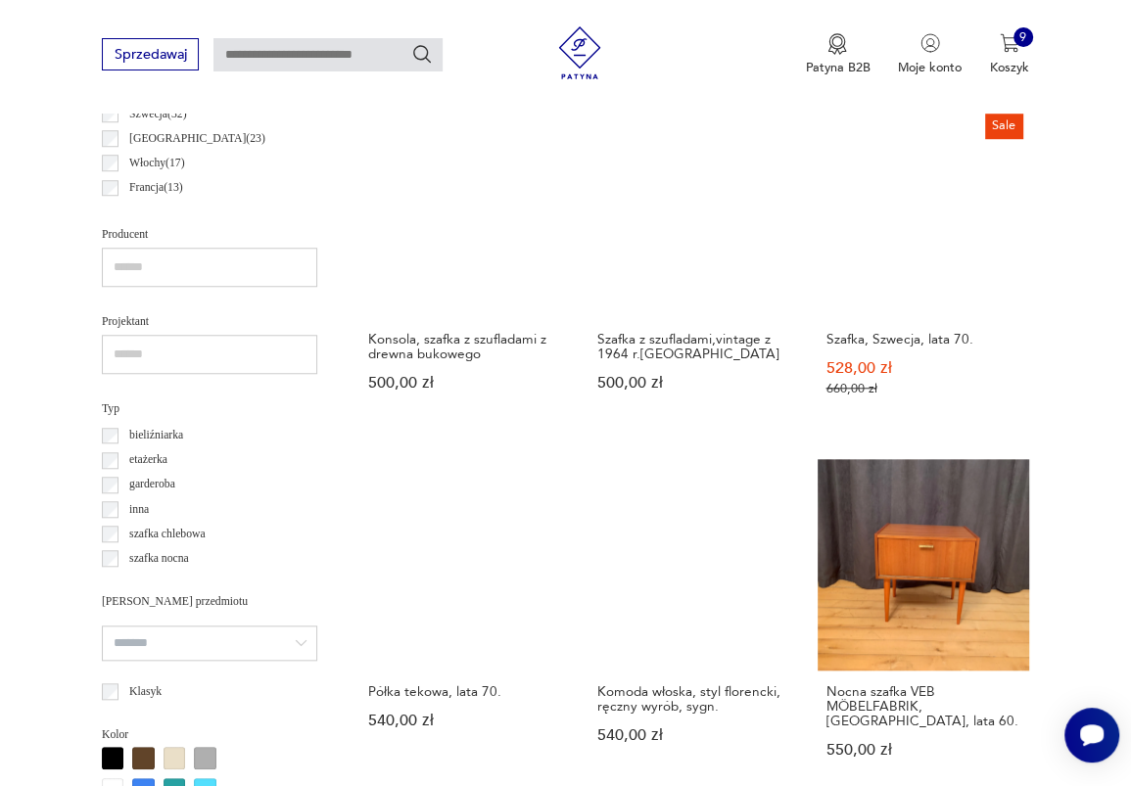
scroll to position [1423, 0]
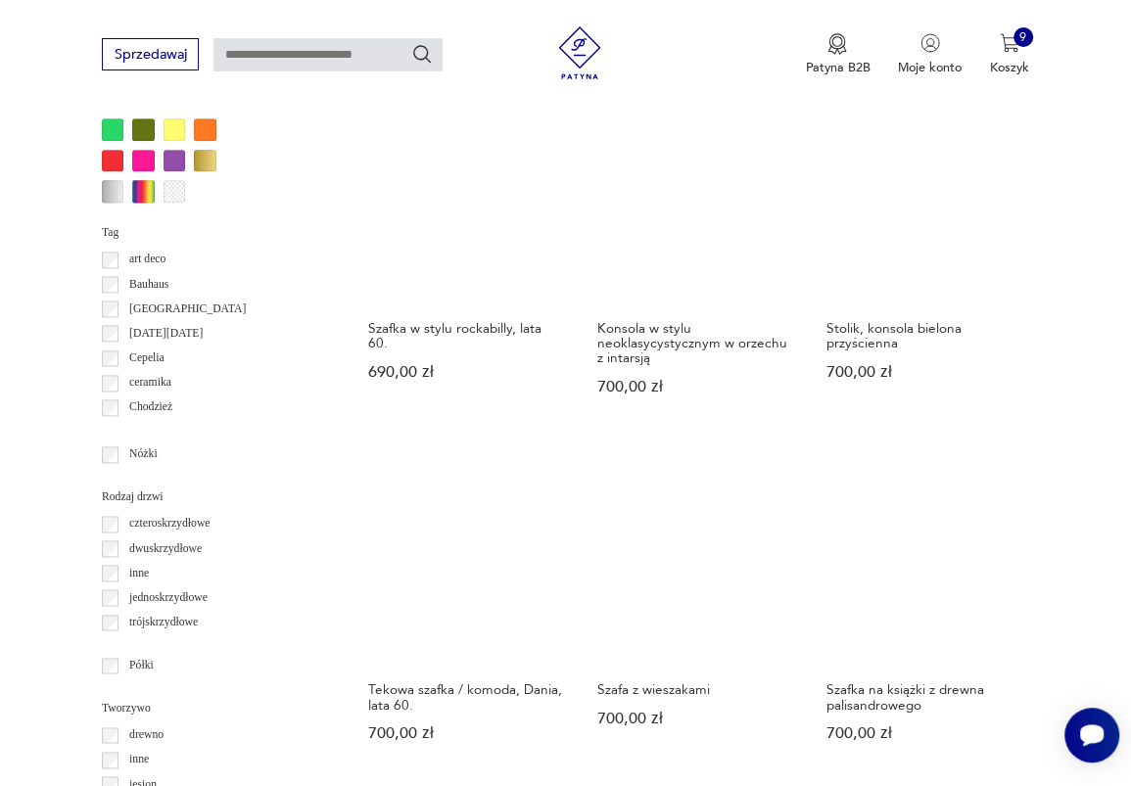
scroll to position [1609, 0]
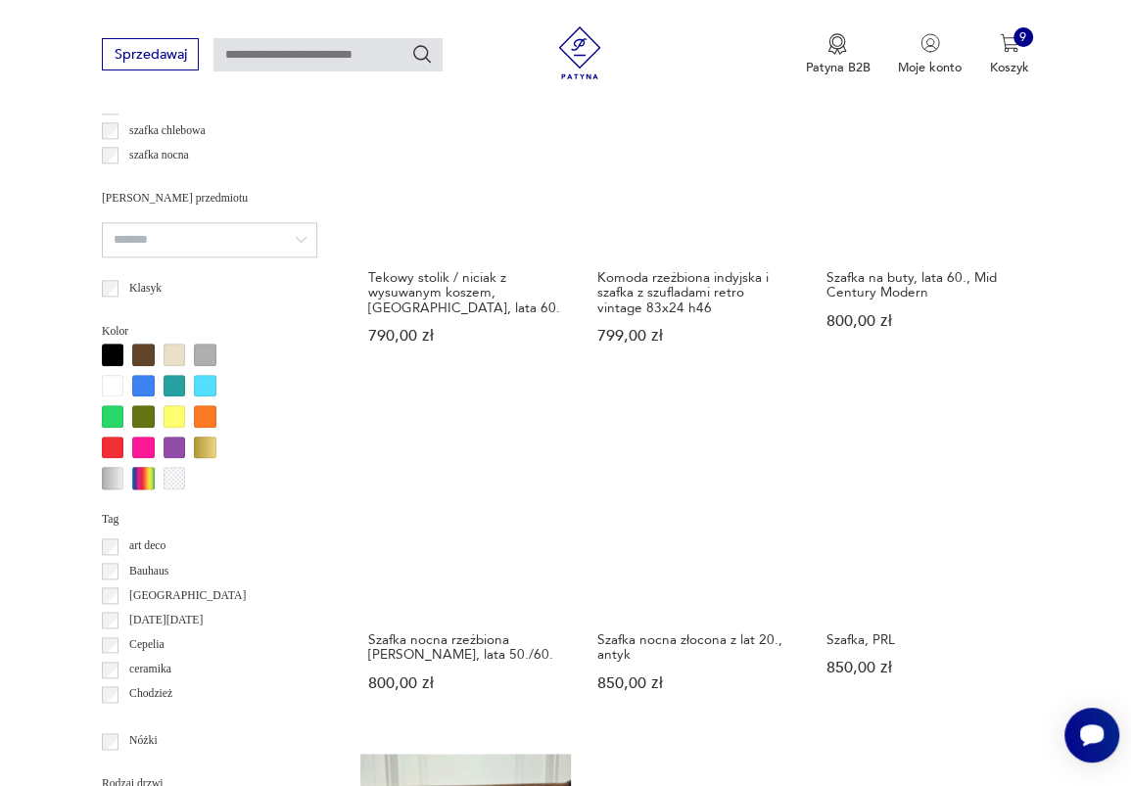
scroll to position [1508, 0]
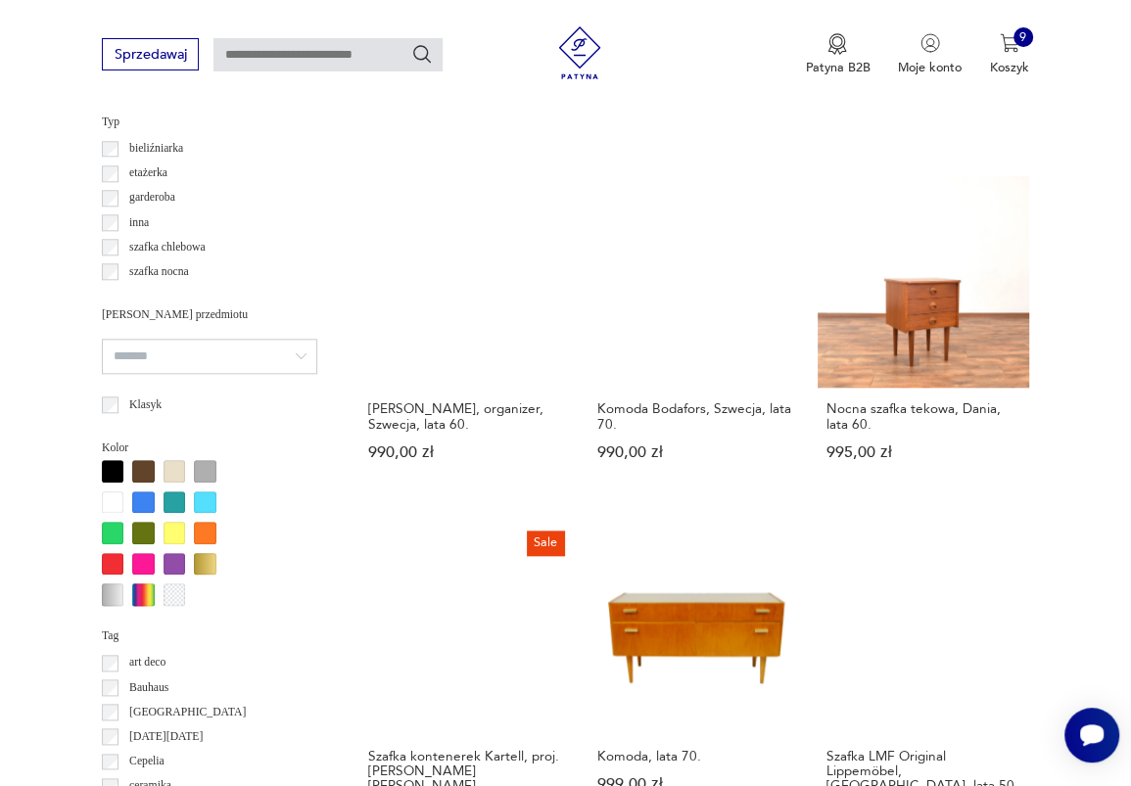
scroll to position [1391, 0]
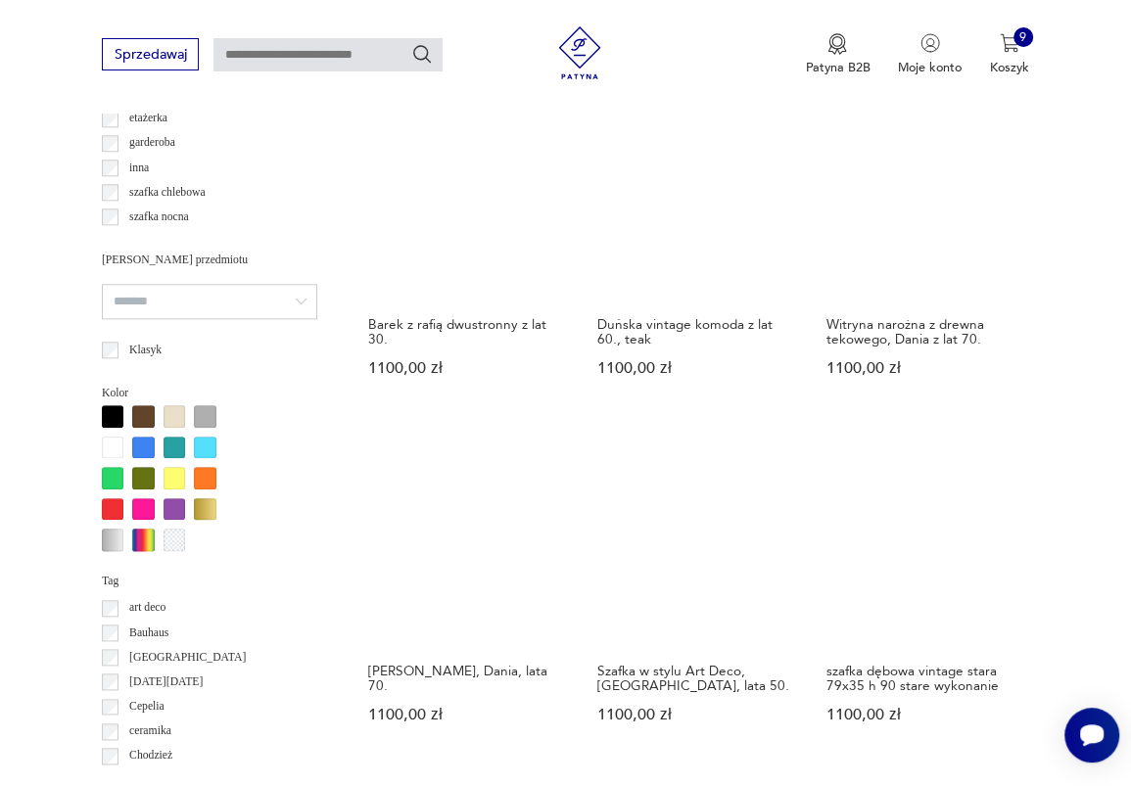
scroll to position [1451, 0]
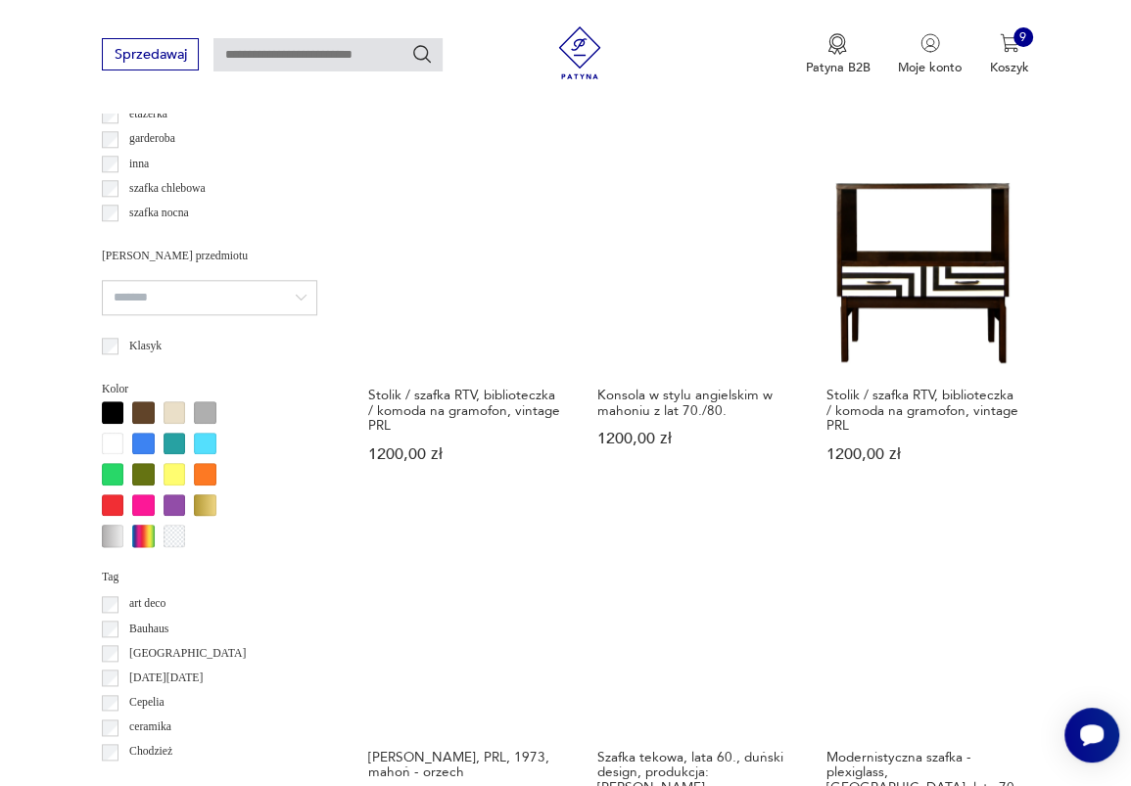
scroll to position [1552, 0]
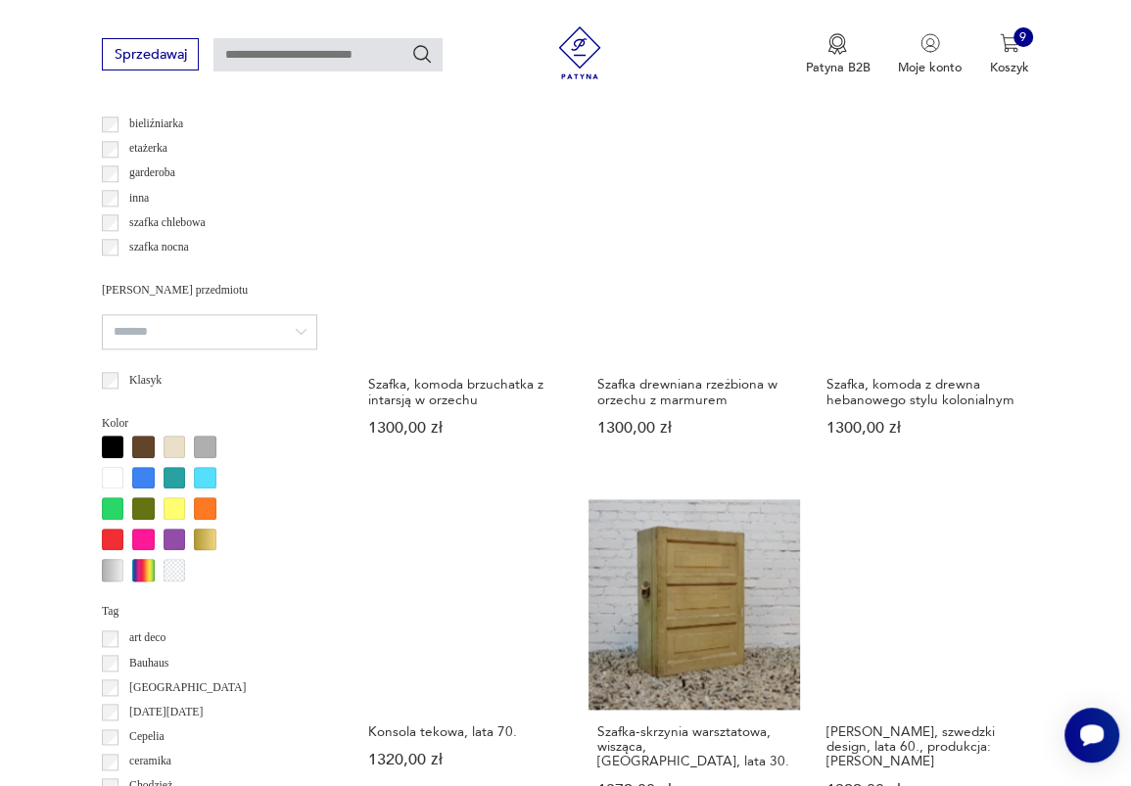
scroll to position [1716, 0]
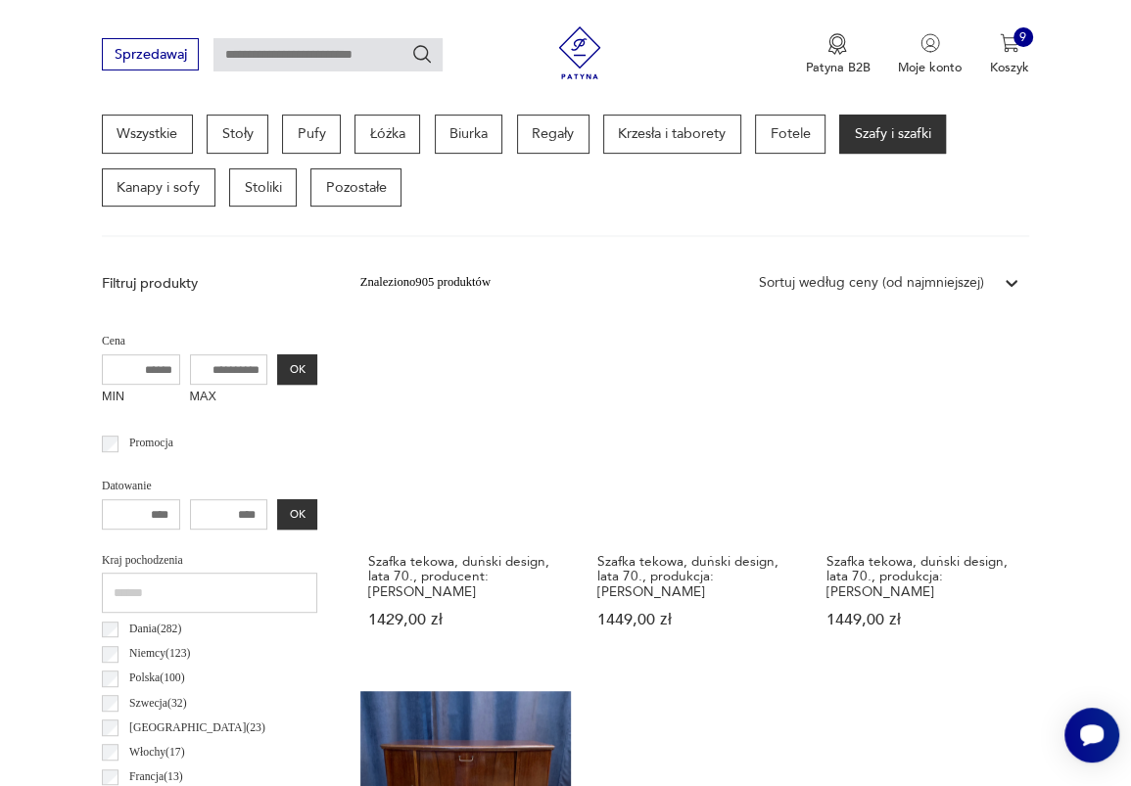
scroll to position [630, 0]
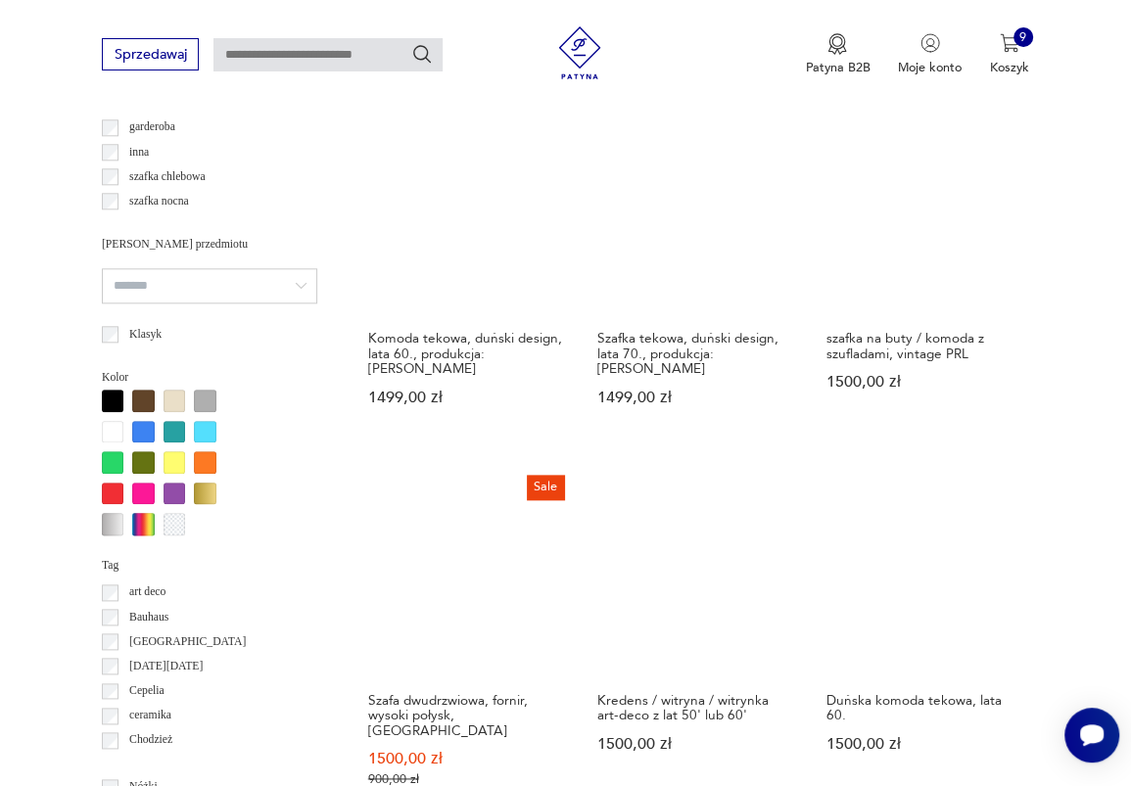
scroll to position [1576, 0]
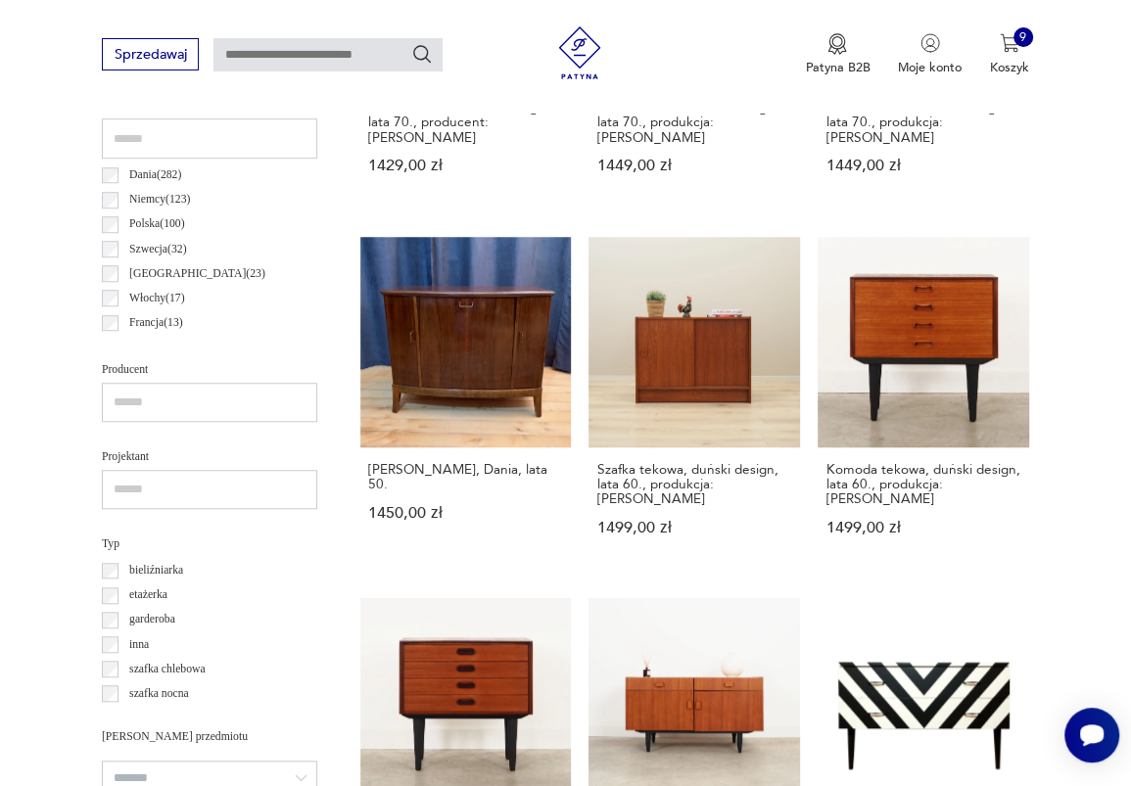
scroll to position [450, 0]
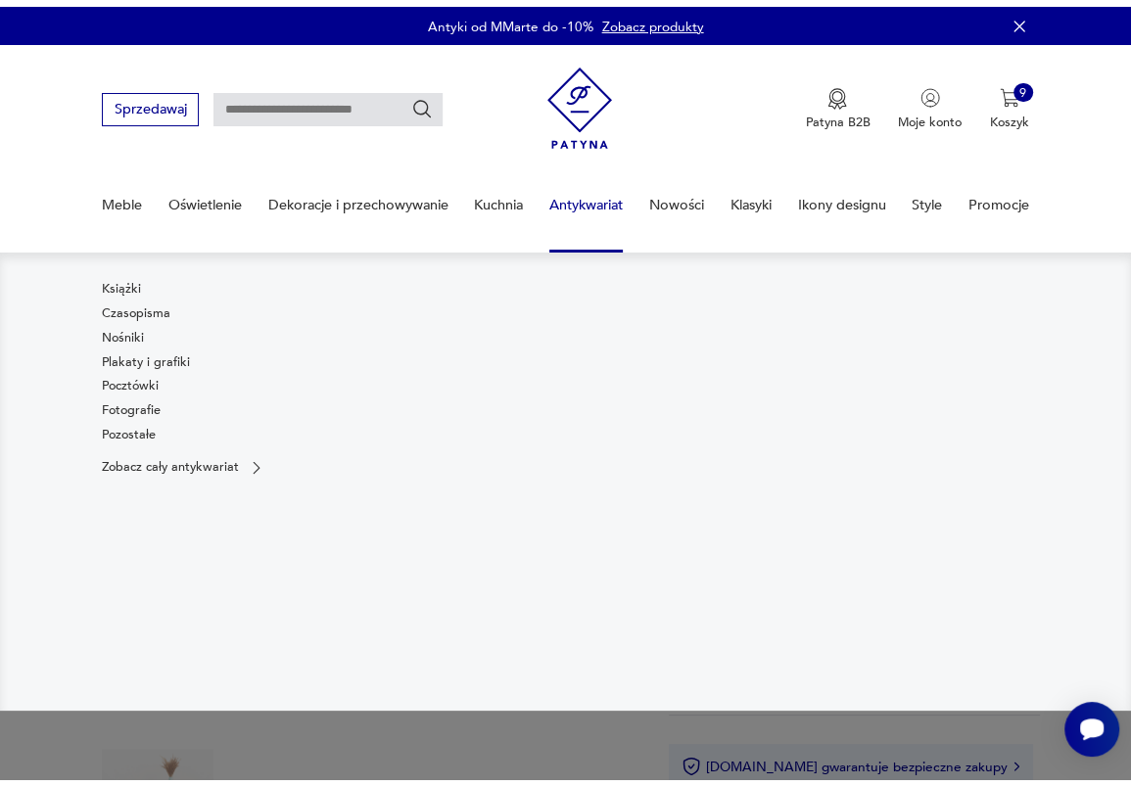
scroll to position [157, 0]
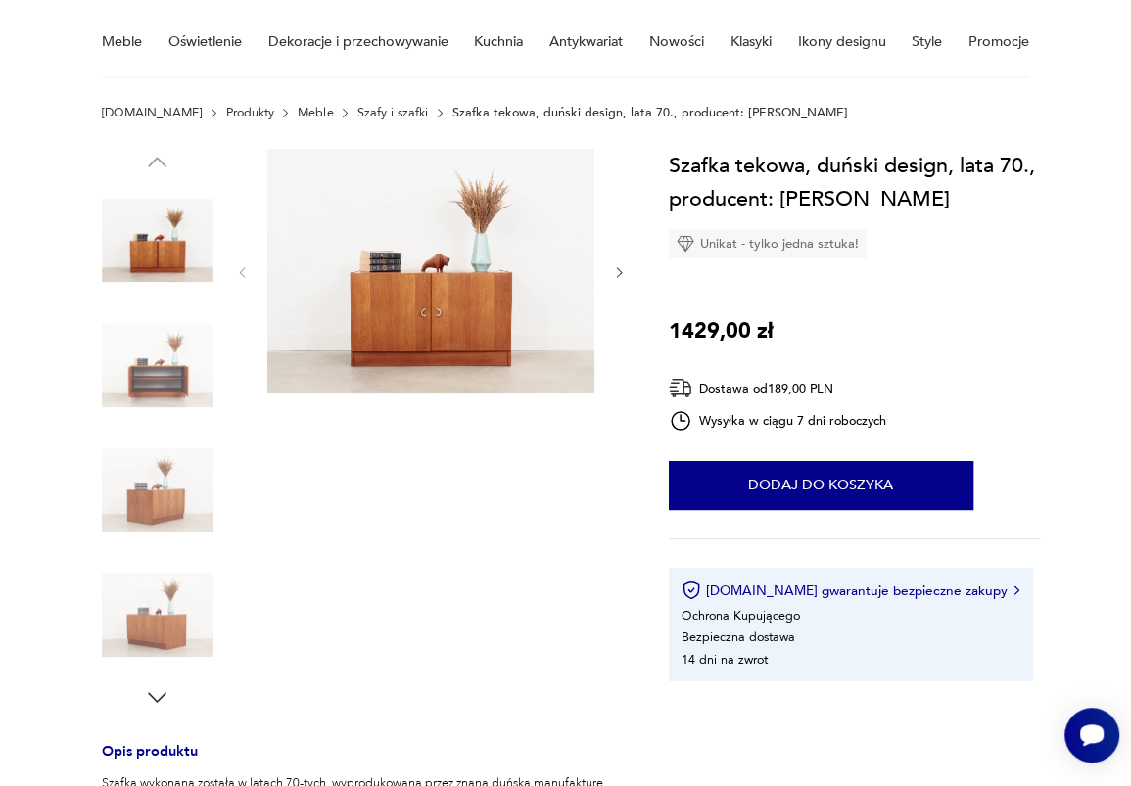
click at [170, 369] on img at bounding box center [158, 365] width 112 height 112
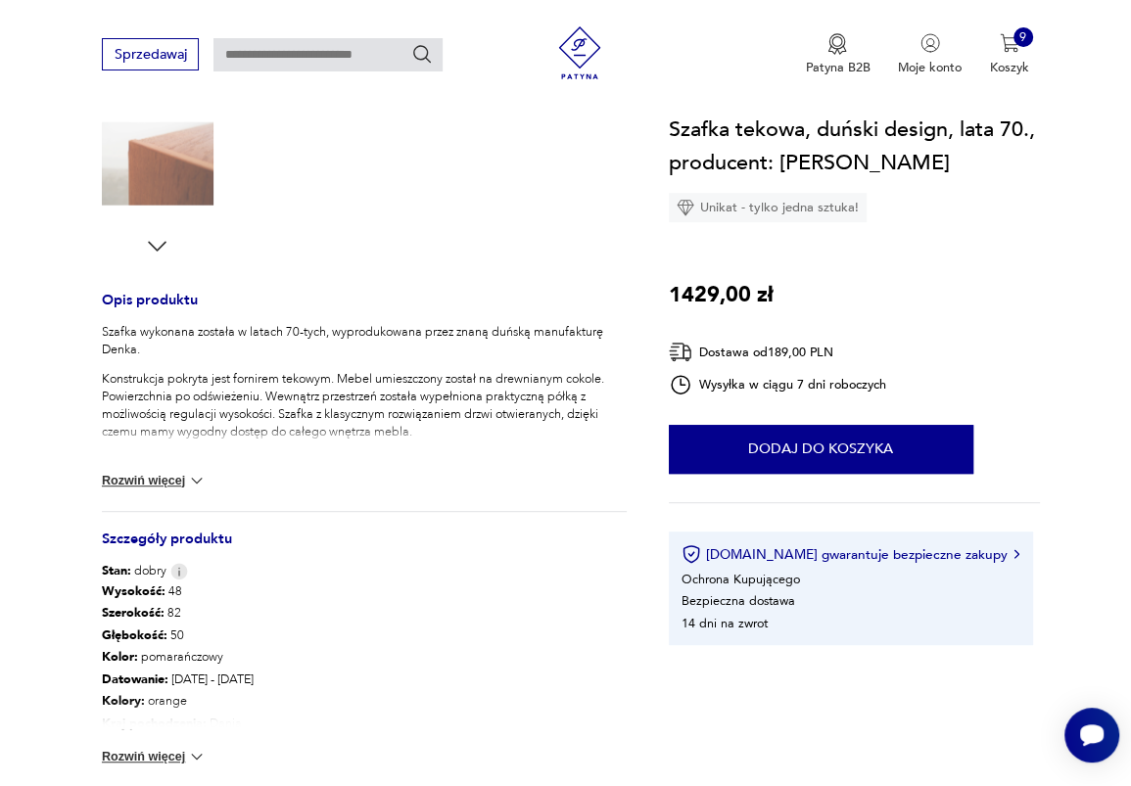
scroll to position [643, 0]
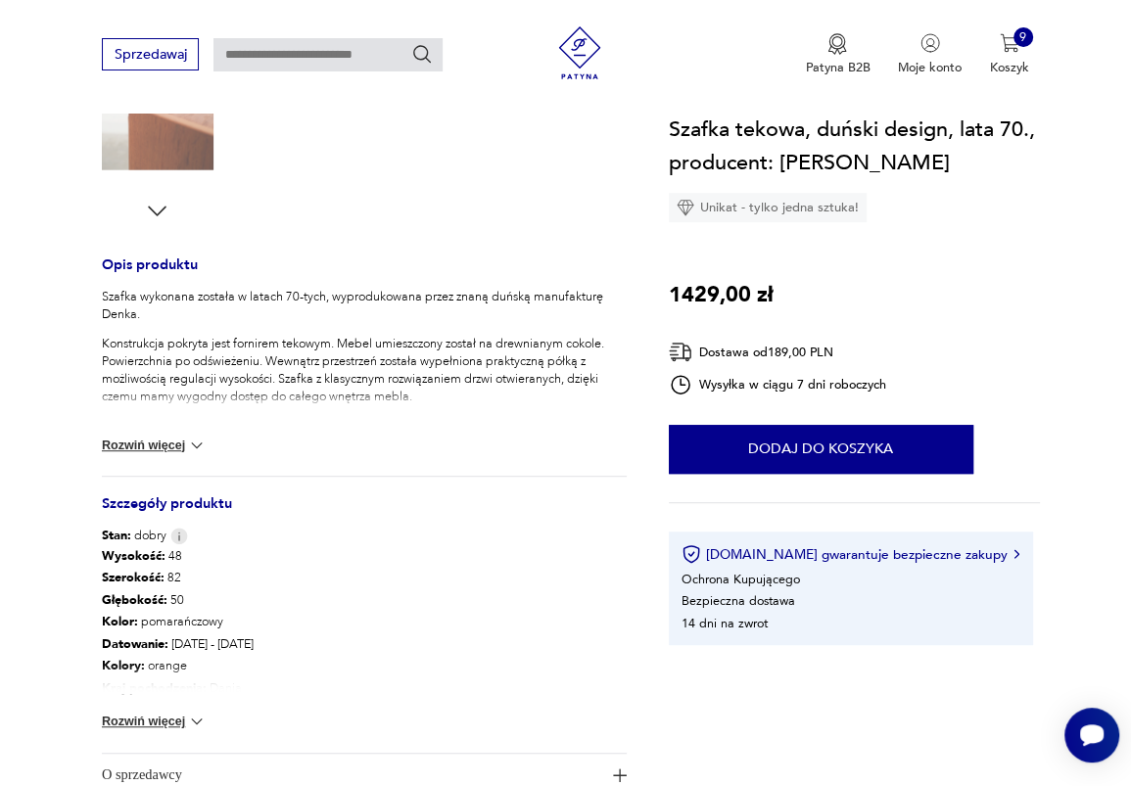
click at [176, 724] on button "Rozwiń więcej" at bounding box center [154, 722] width 105 height 20
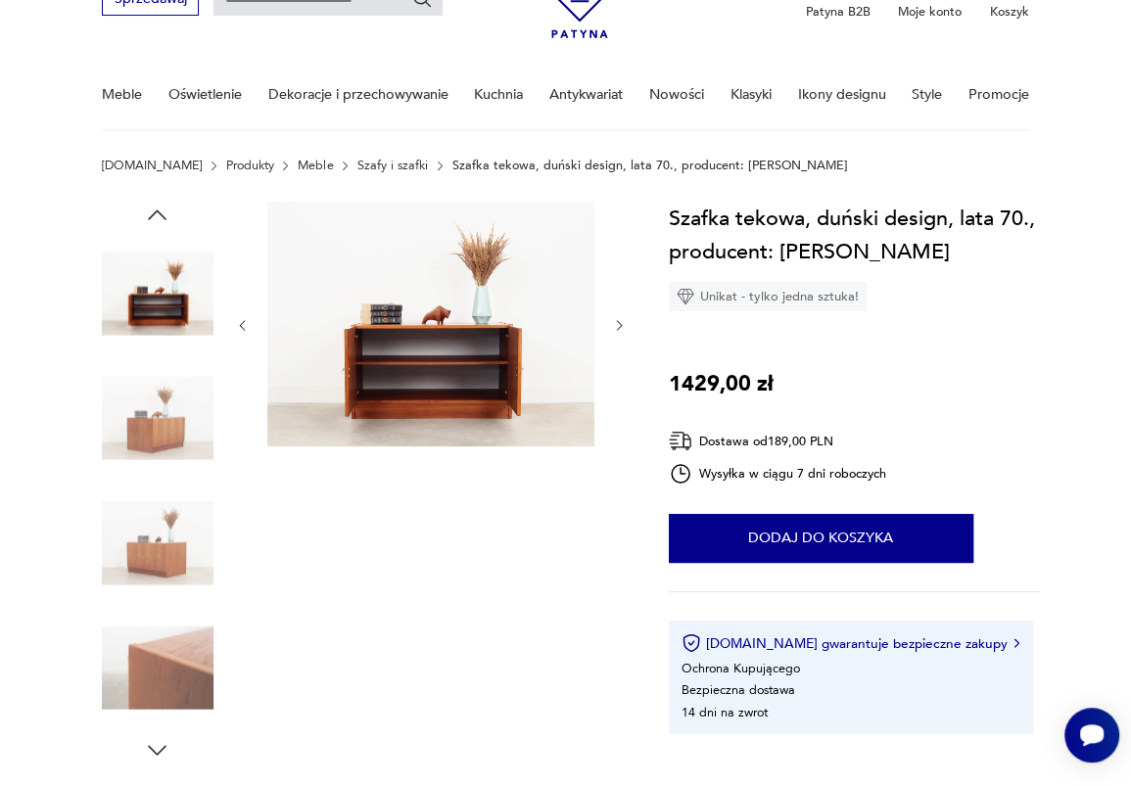
scroll to position [70, 0]
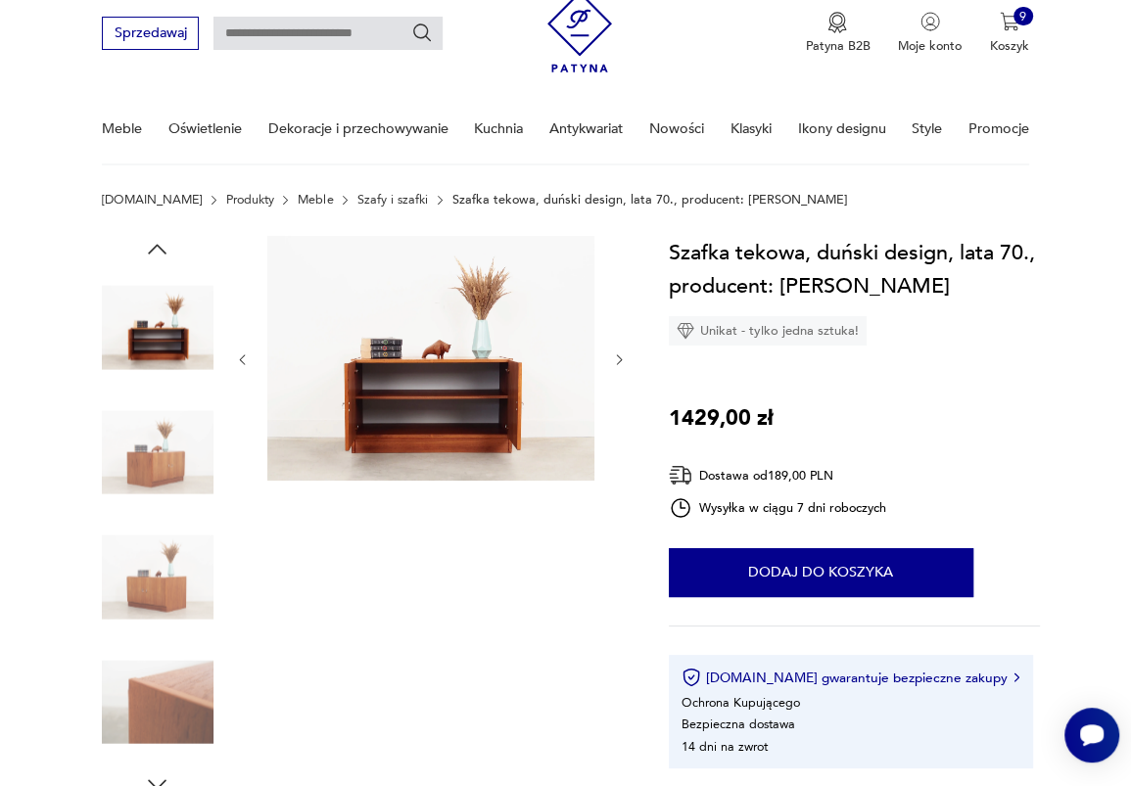
click at [165, 424] on img at bounding box center [158, 453] width 112 height 112
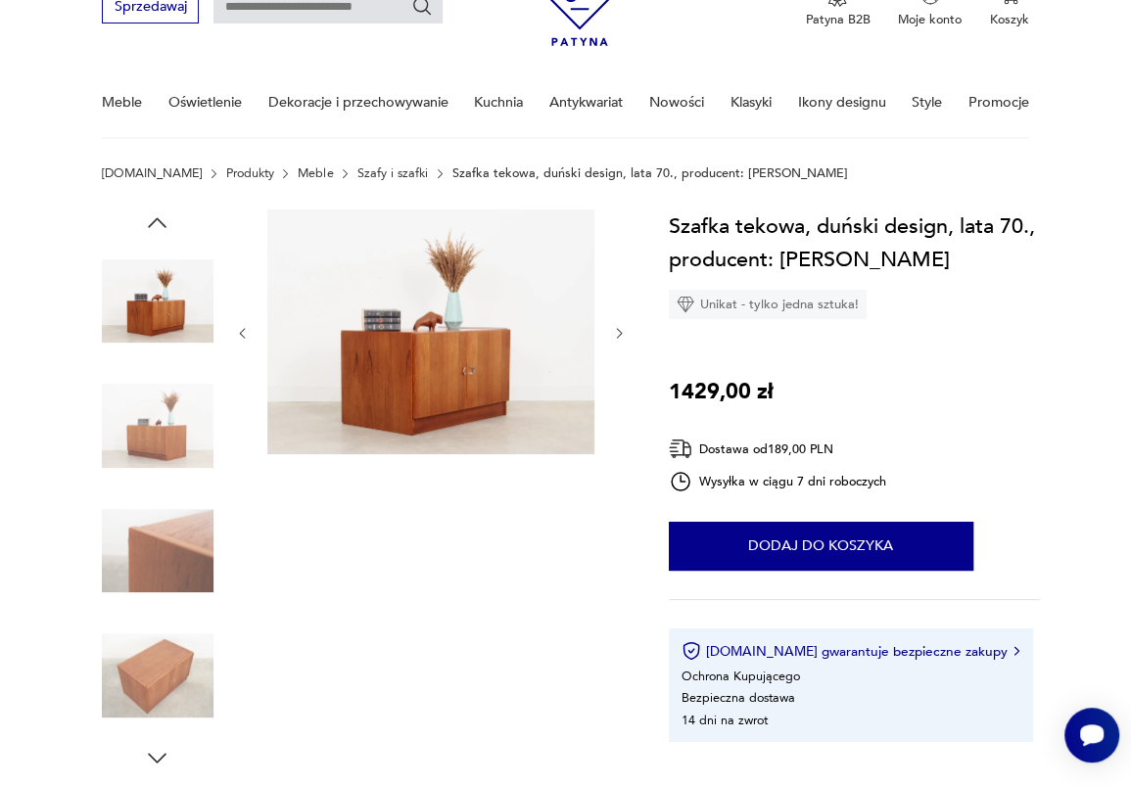
scroll to position [99, 0]
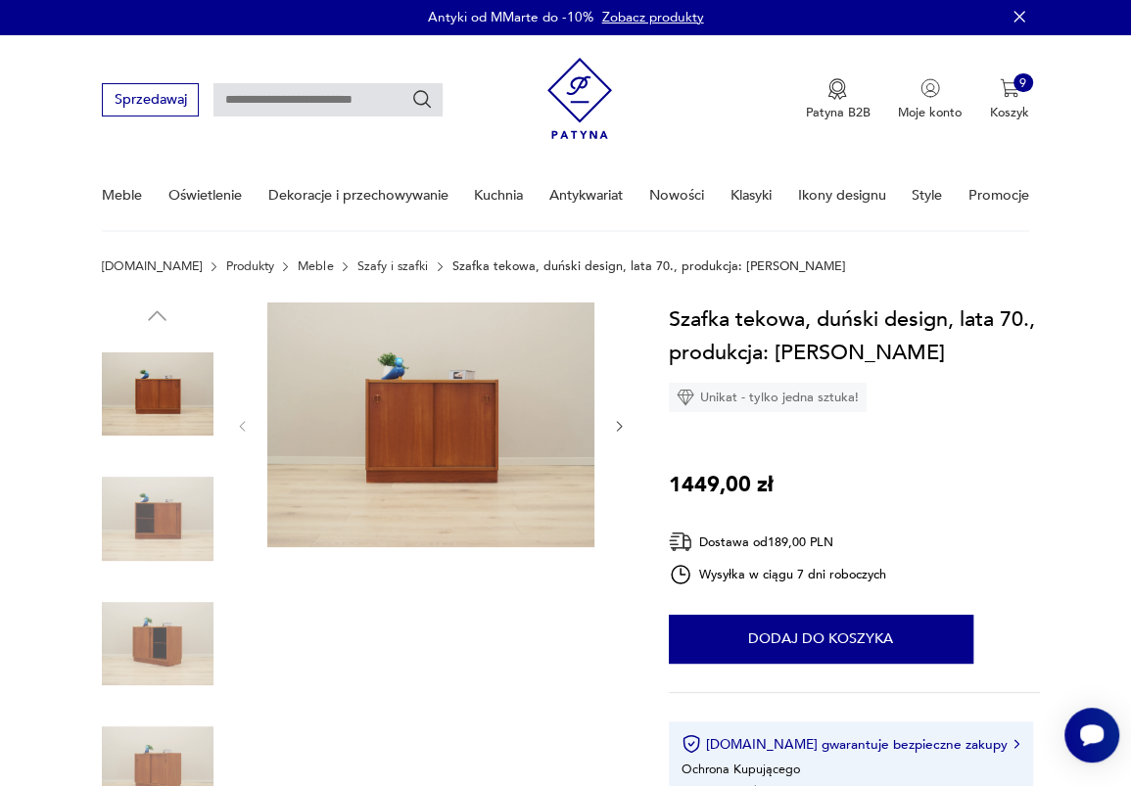
scroll to position [32, 0]
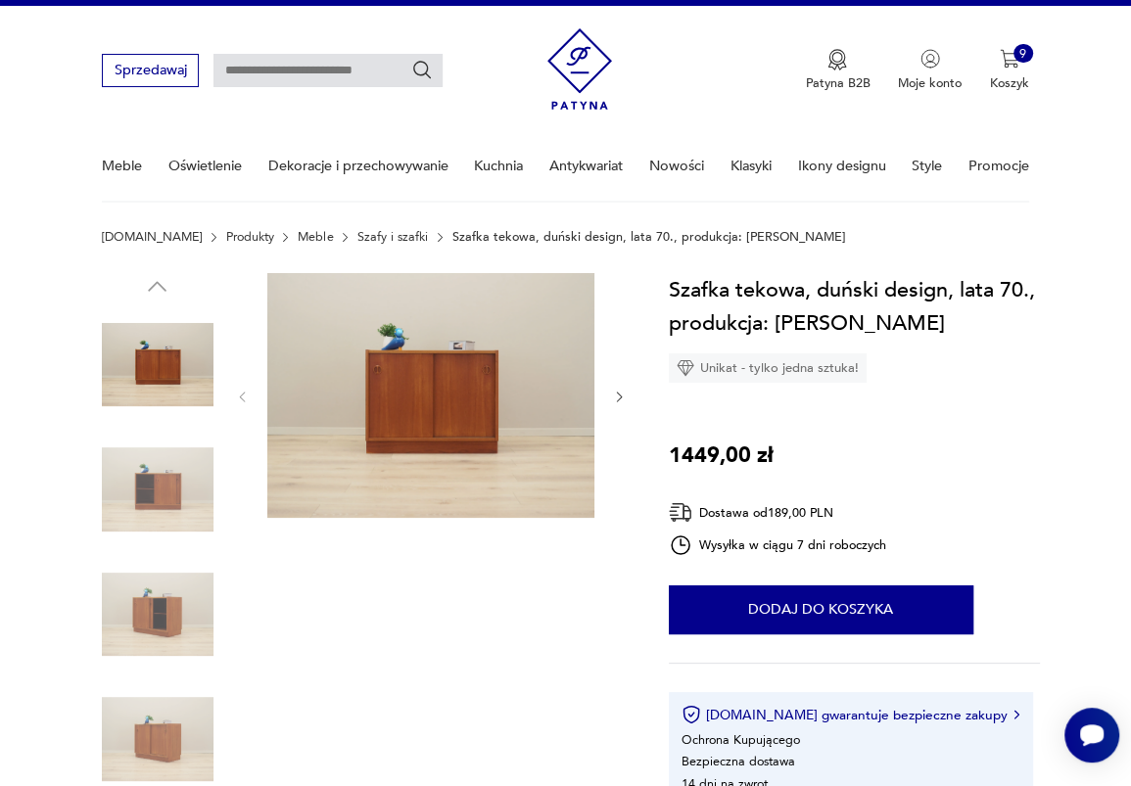
click at [157, 460] on img at bounding box center [158, 490] width 112 height 112
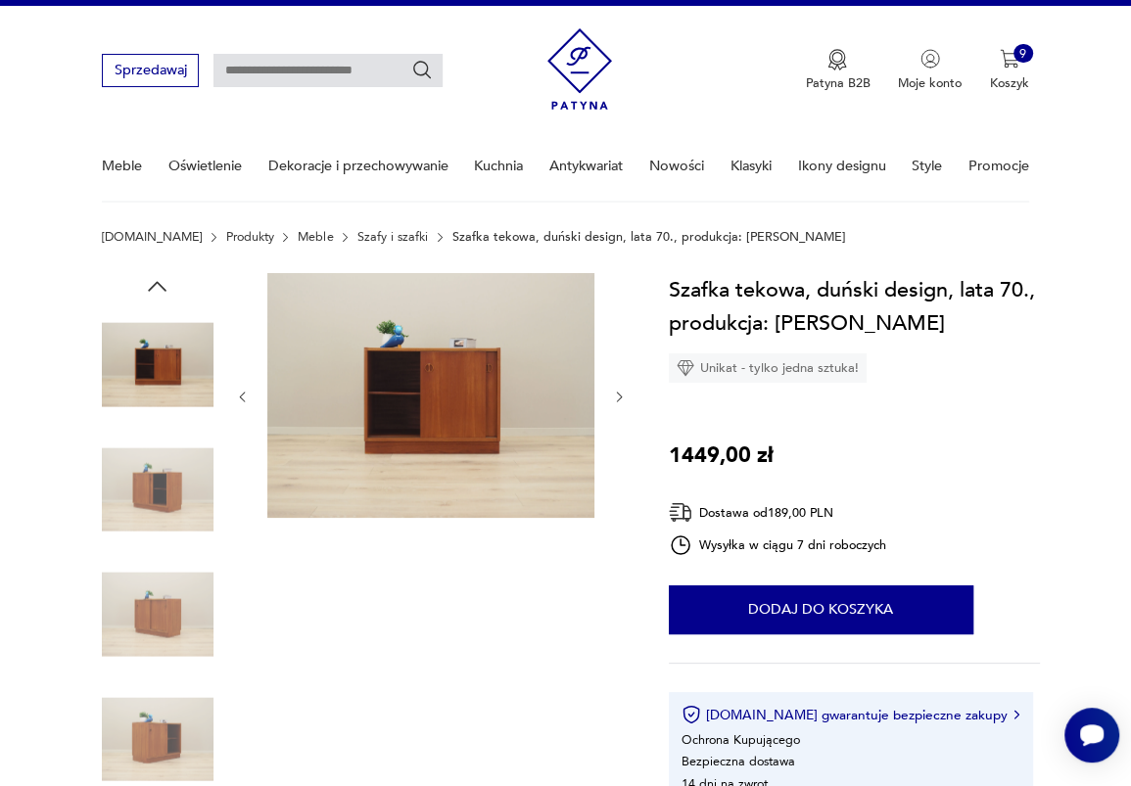
scroll to position [65, 0]
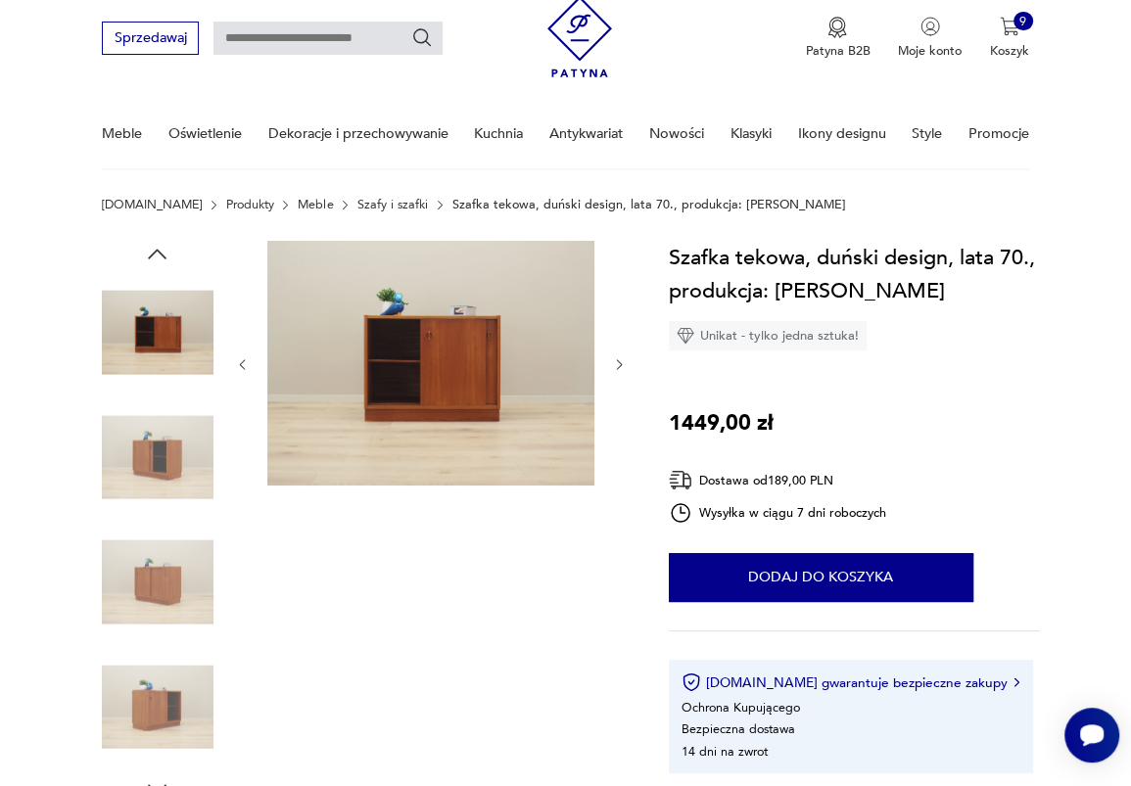
click at [185, 567] on img at bounding box center [158, 583] width 112 height 112
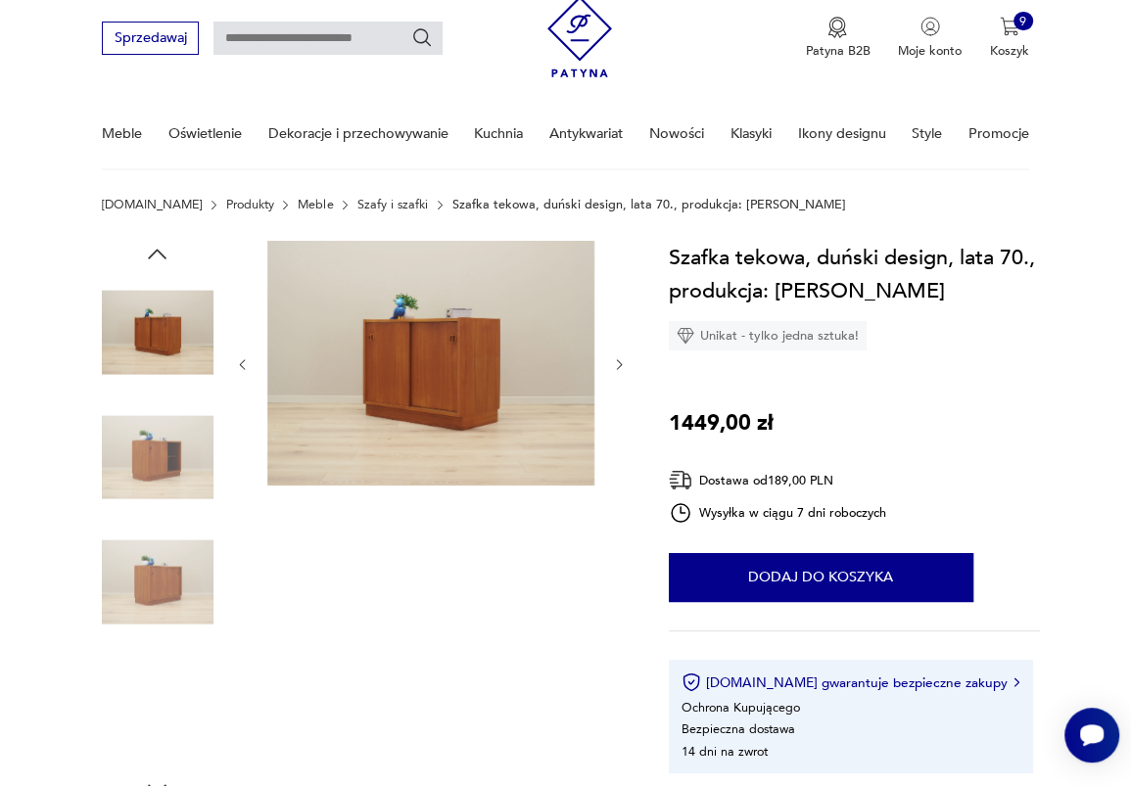
scroll to position [0, 0]
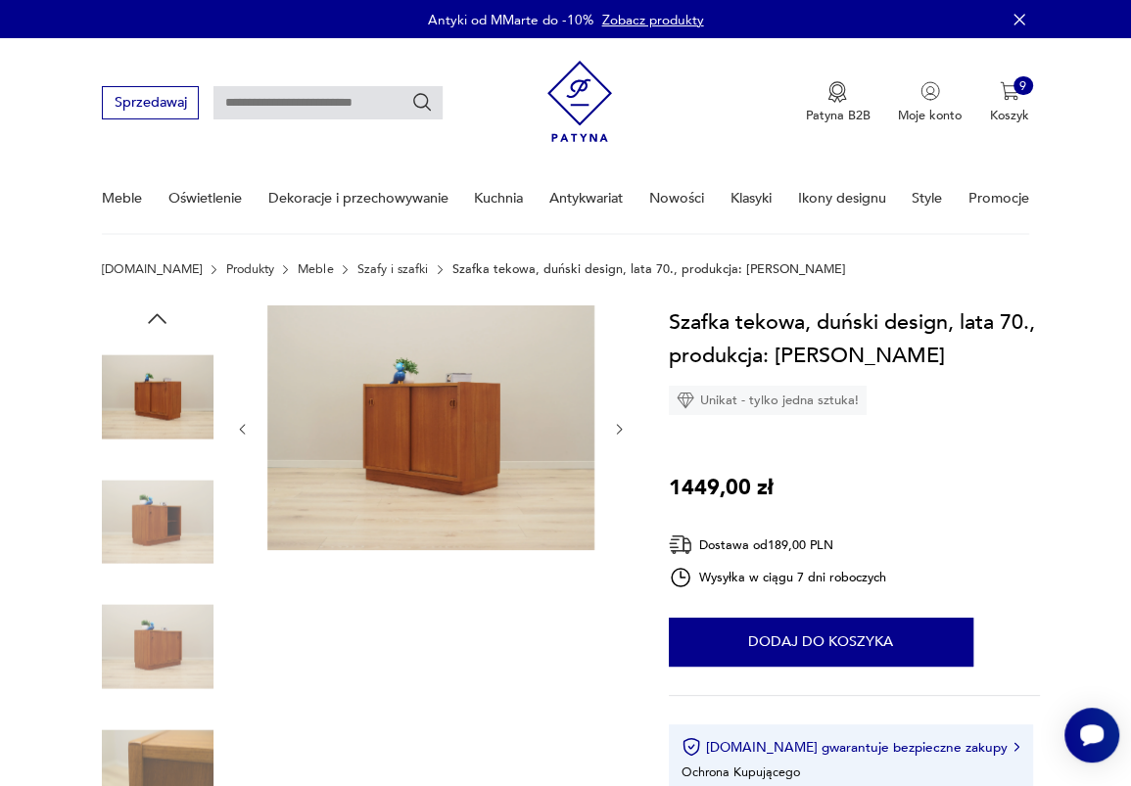
click at [163, 331] on div at bounding box center [158, 587] width 112 height 562
click at [163, 313] on icon "button" at bounding box center [157, 319] width 26 height 26
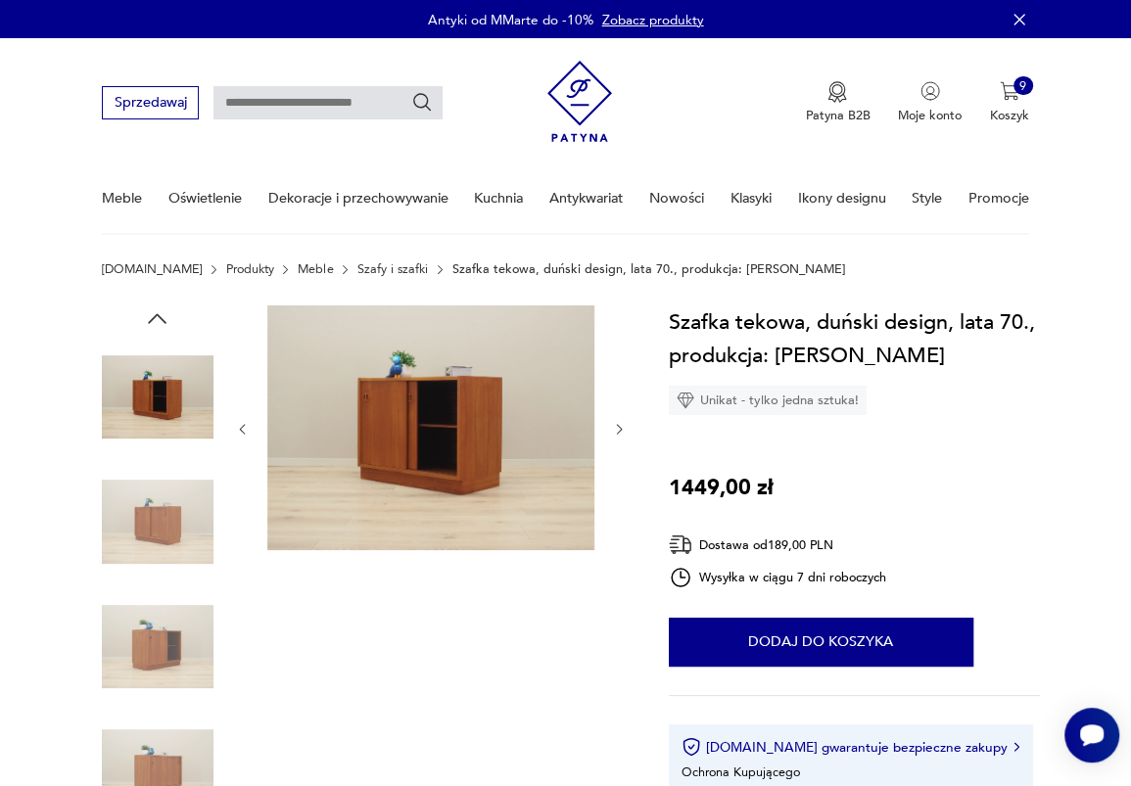
click at [163, 385] on img at bounding box center [158, 398] width 112 height 112
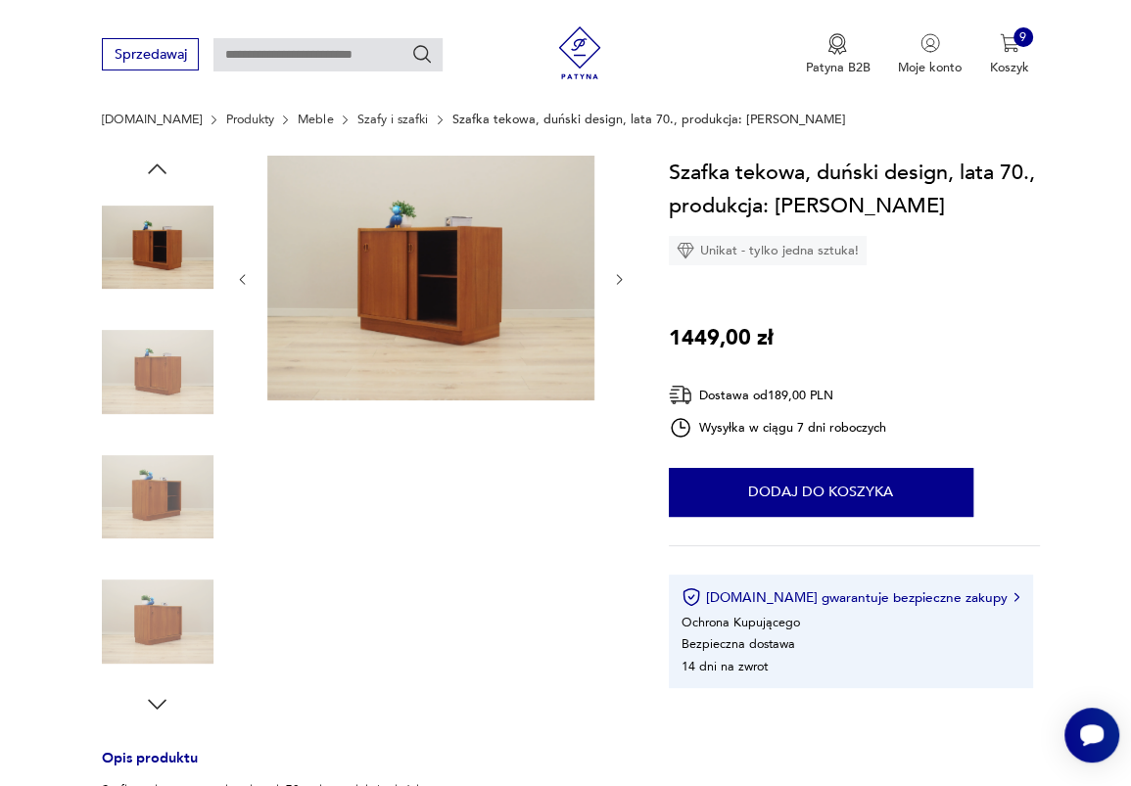
scroll to position [741, 0]
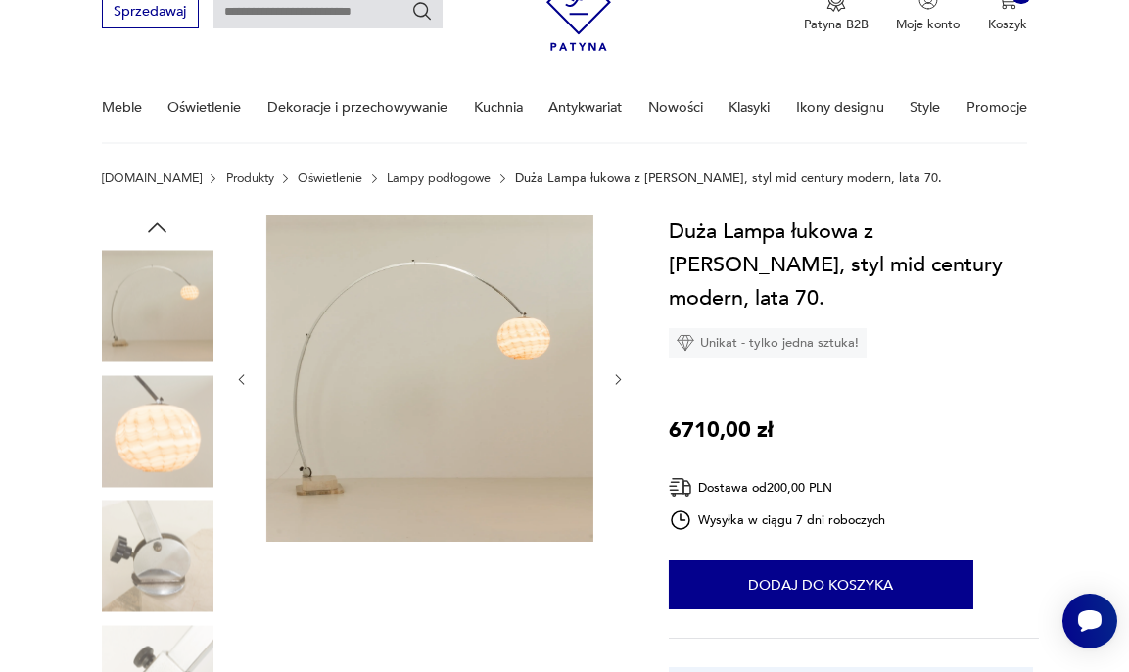
scroll to position [92, 0]
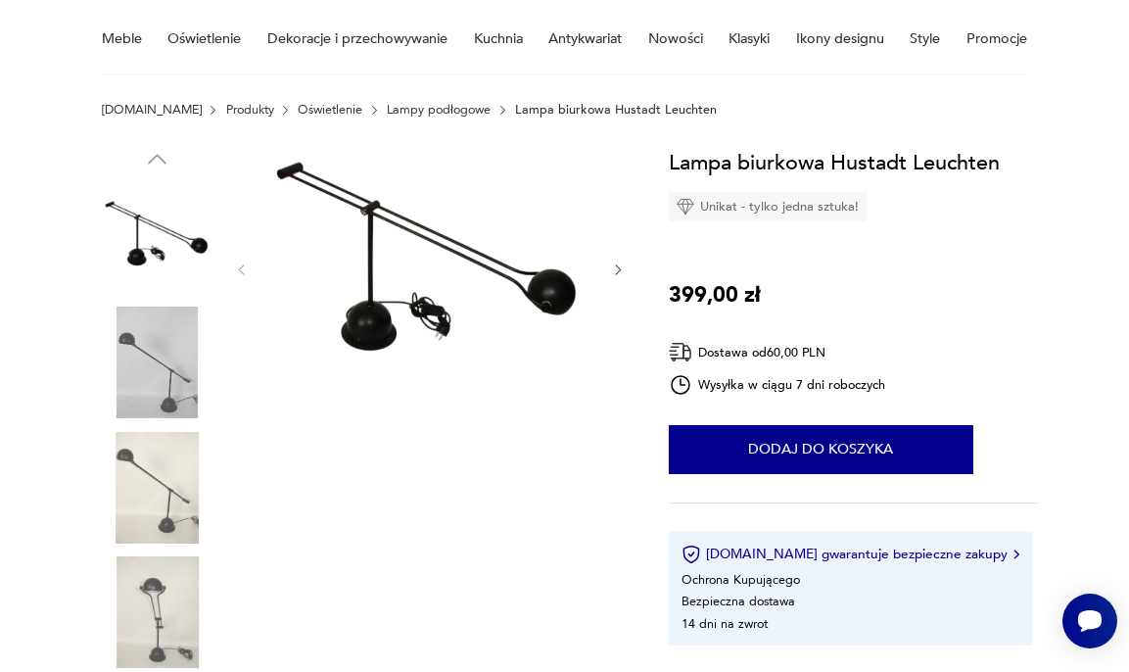
scroll to position [165, 0]
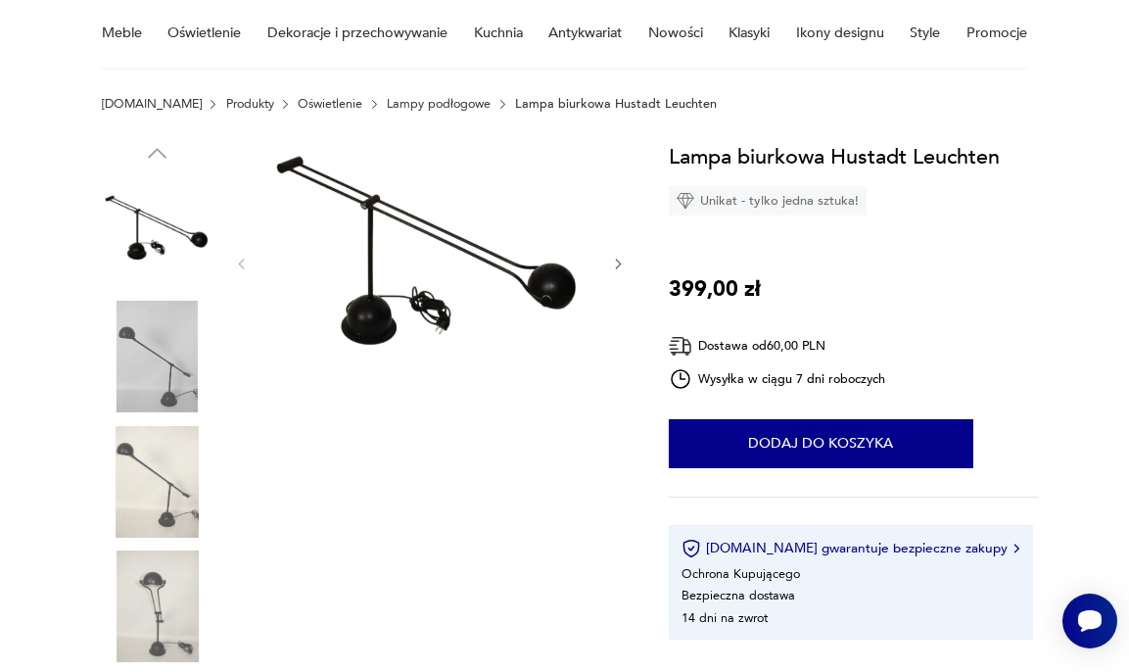
click at [177, 361] on img at bounding box center [158, 357] width 112 height 112
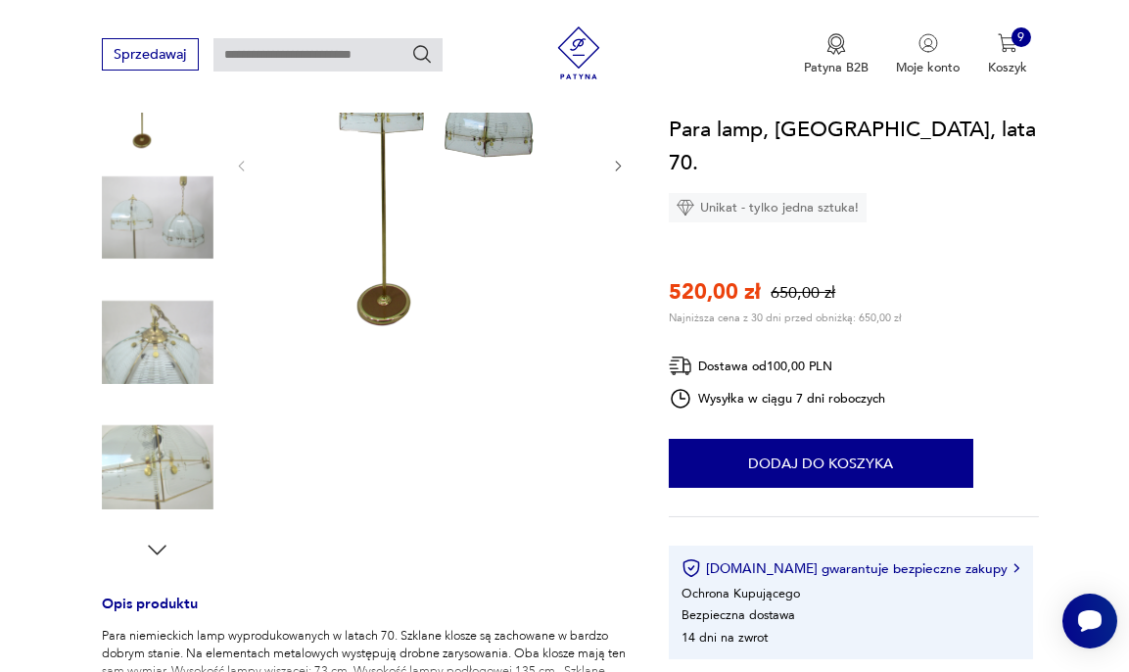
scroll to position [307, 0]
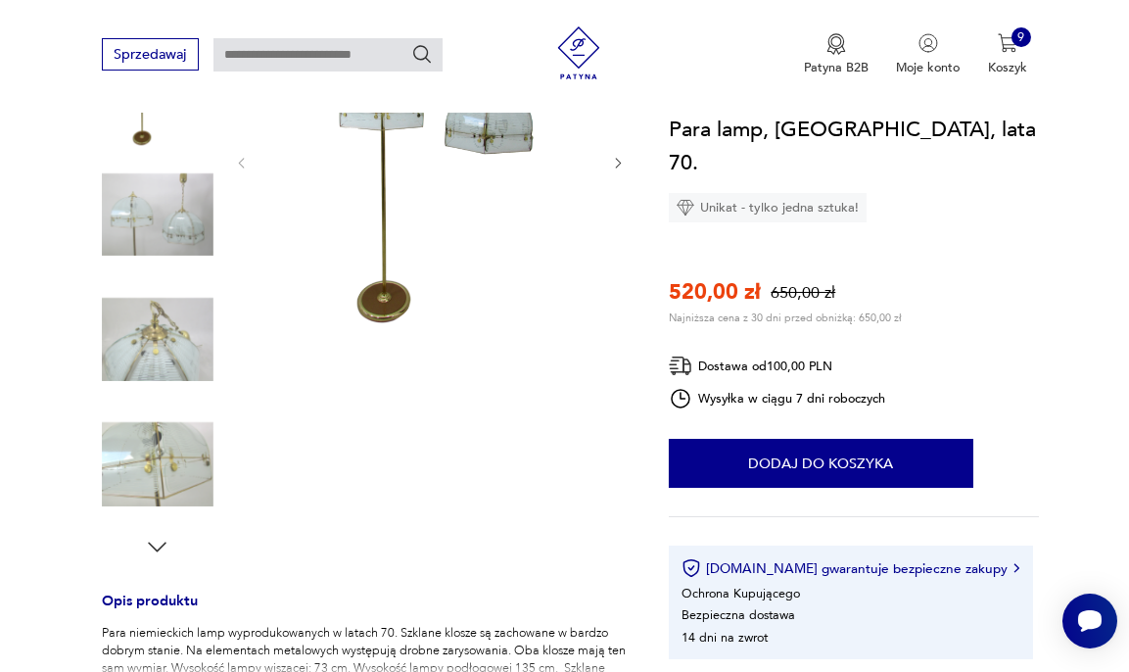
click at [159, 547] on icon "button" at bounding box center [157, 547] width 26 height 26
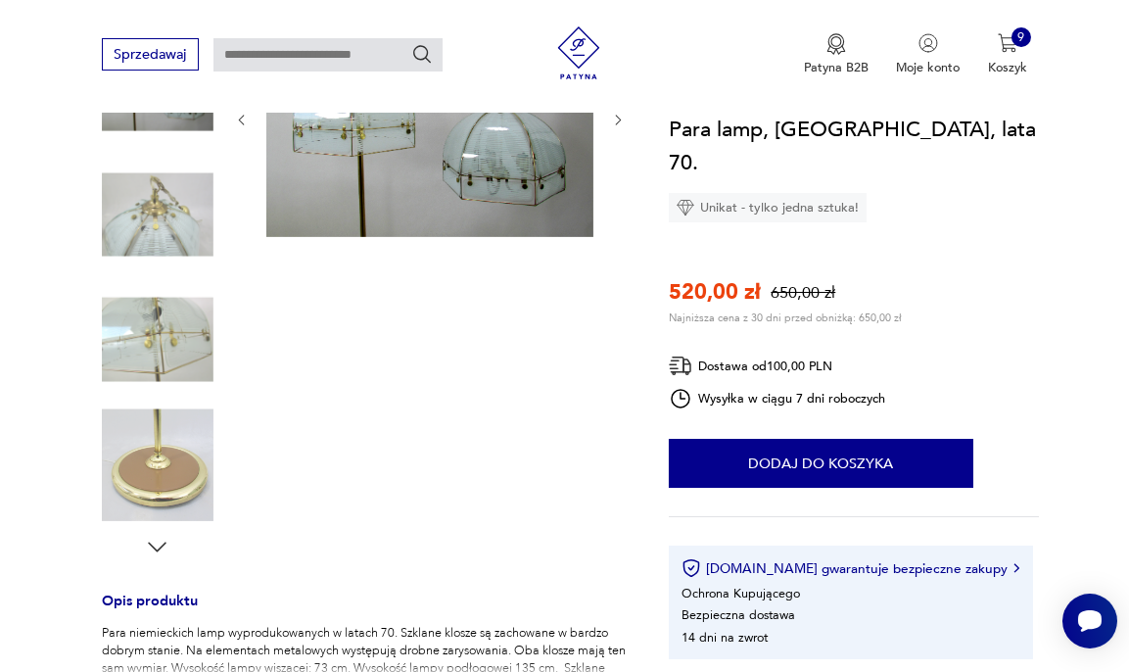
click at [158, 548] on icon "button" at bounding box center [157, 547] width 26 height 26
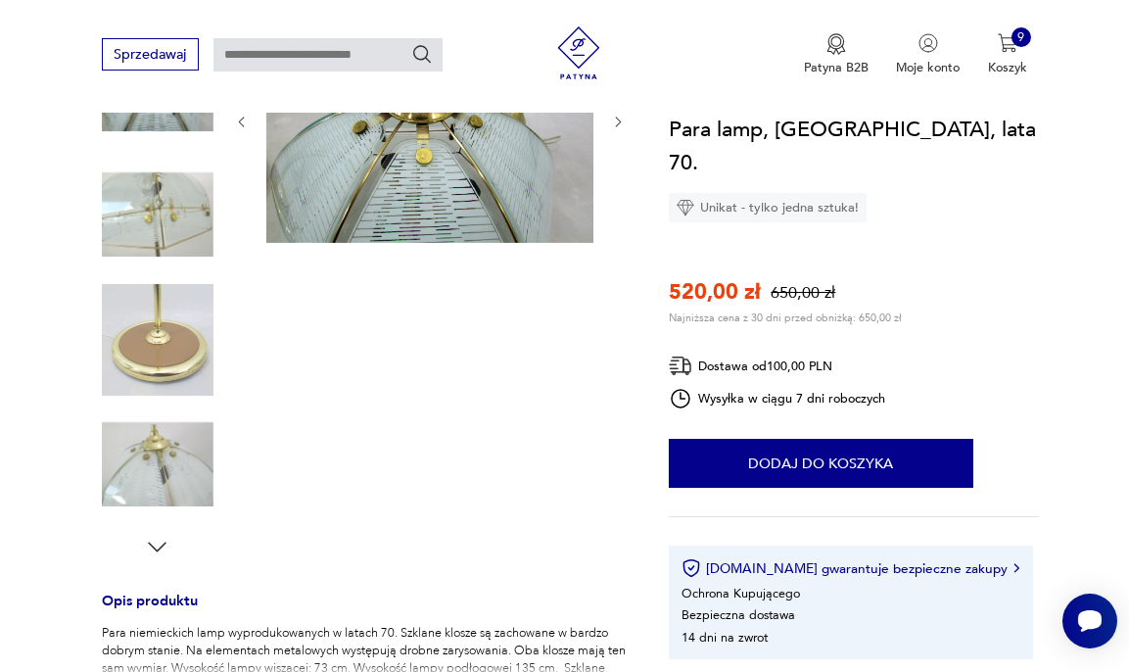
click at [158, 548] on icon "button" at bounding box center [157, 547] width 26 height 26
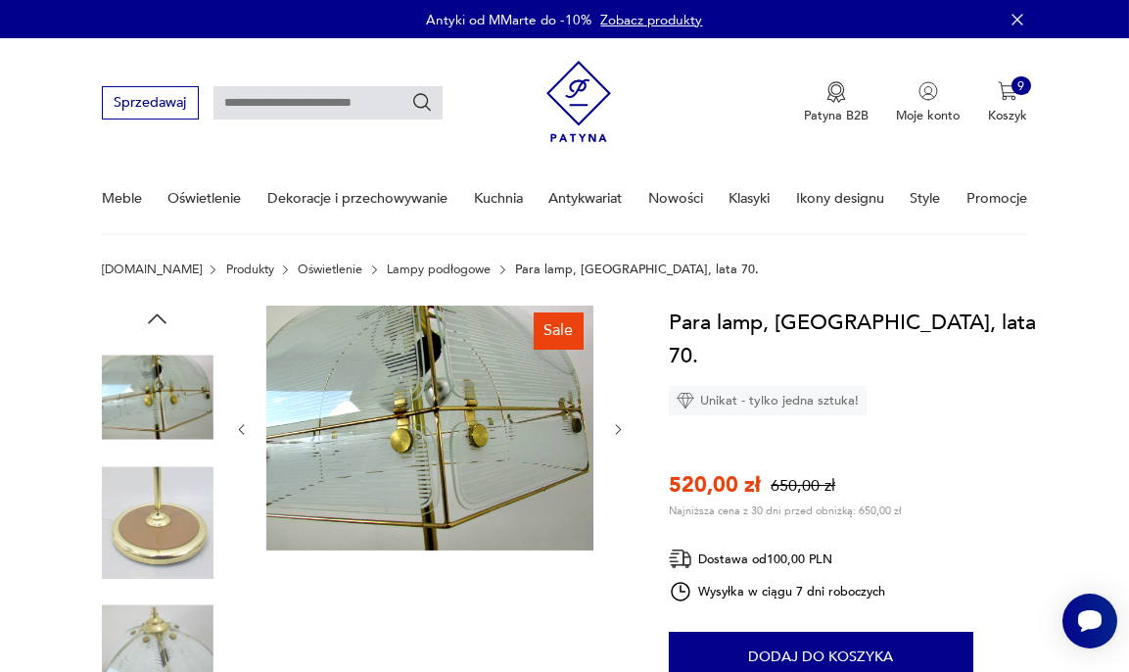
scroll to position [157, 0]
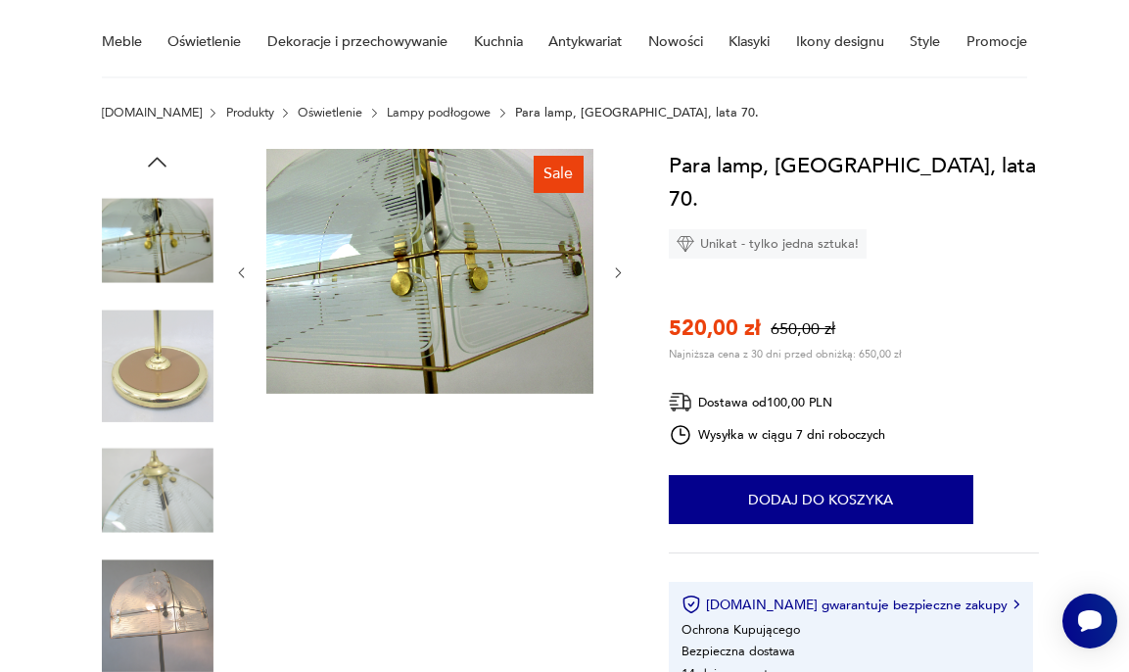
click at [162, 165] on icon "button" at bounding box center [157, 162] width 26 height 26
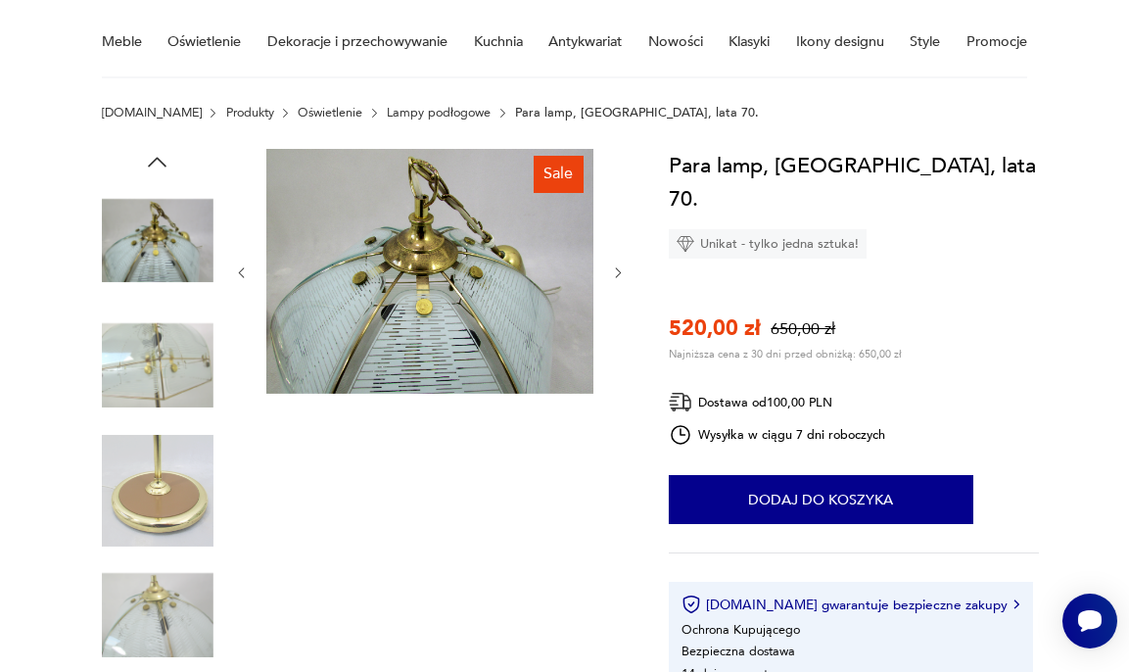
click at [162, 165] on icon "button" at bounding box center [157, 162] width 26 height 26
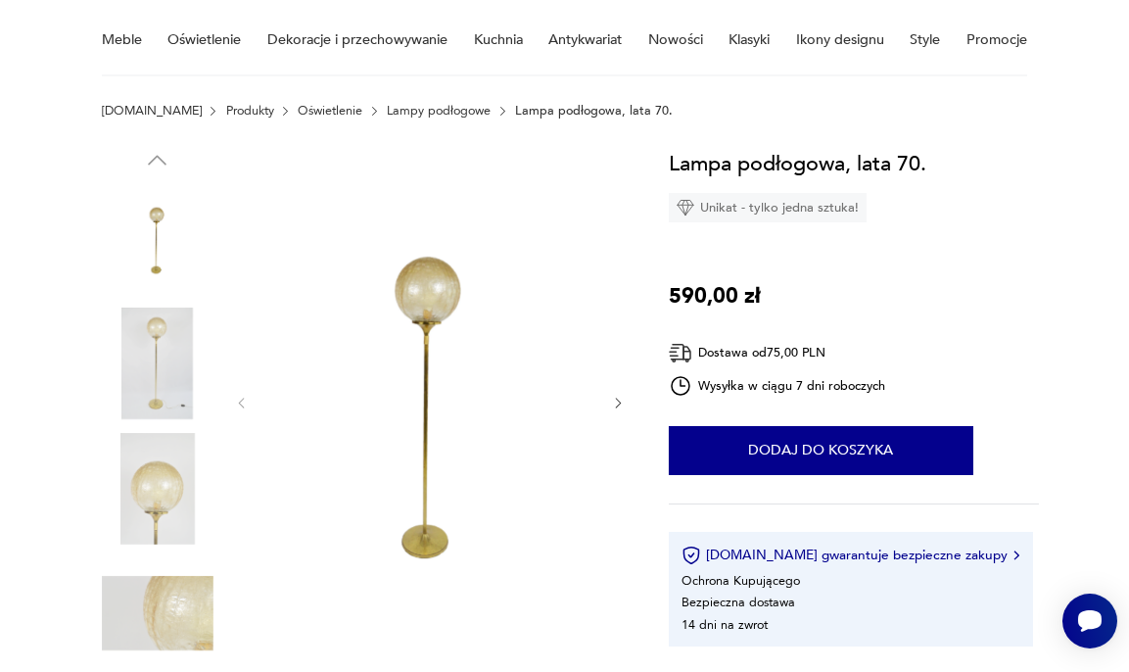
scroll to position [160, 0]
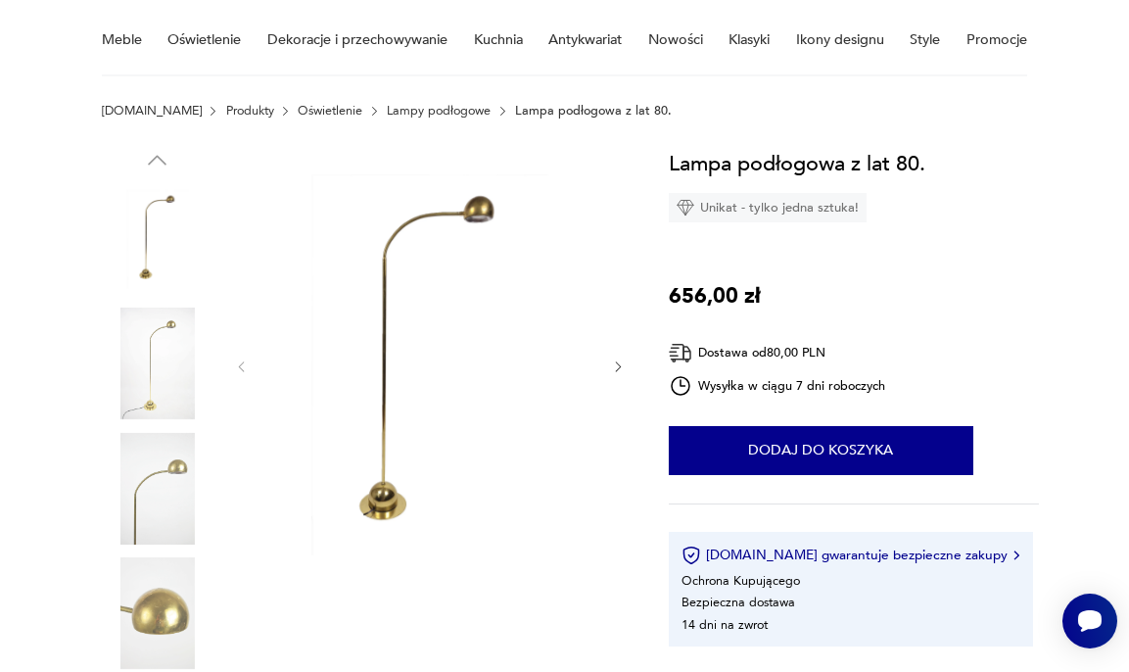
scroll to position [160, 0]
